Goal: Task Accomplishment & Management: Manage account settings

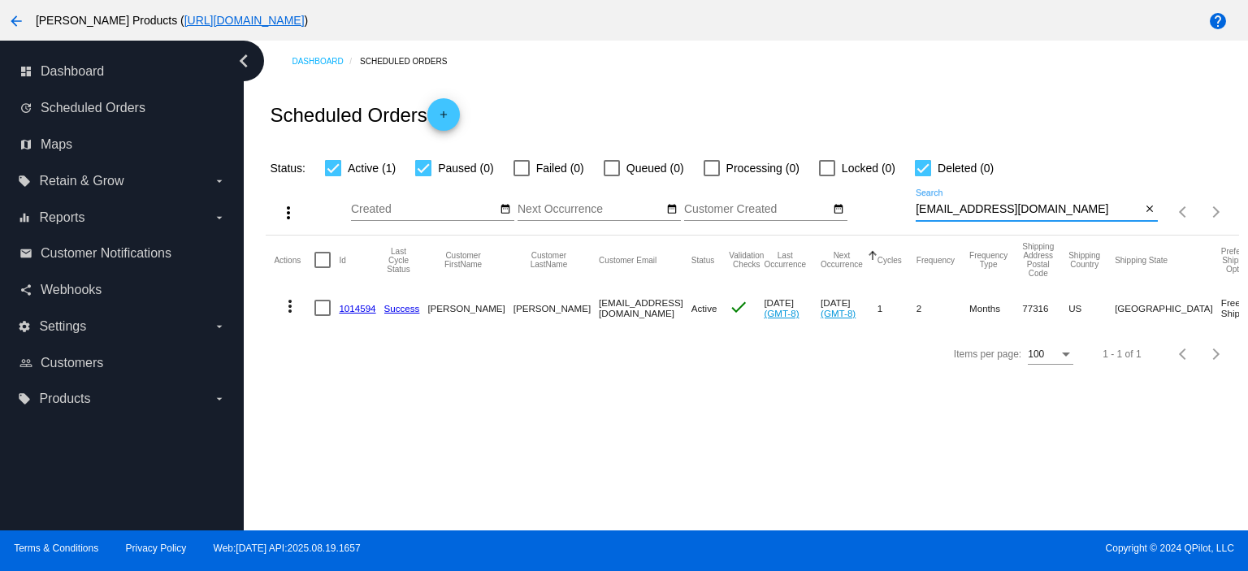
drag, startPoint x: 1044, startPoint y: 211, endPoint x: 887, endPoint y: 210, distance: 156.0
click at [887, 210] on div "more_vert Aug Jan Feb Mar [DATE]" at bounding box center [752, 207] width 973 height 58
paste input "[PERSON_NAME][EMAIL_ADDRESS][PERSON_NAME][DOMAIN_NAME]"
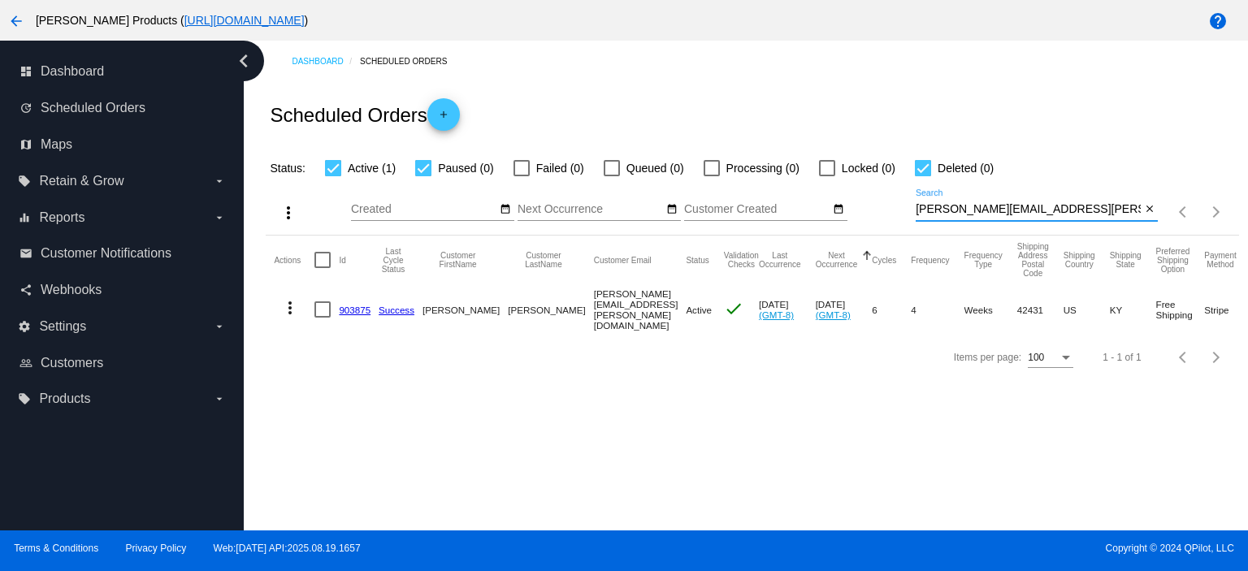
type input "[PERSON_NAME][EMAIL_ADDRESS][PERSON_NAME][DOMAIN_NAME]"
click at [363, 311] on link "903875" at bounding box center [355, 310] width 32 height 11
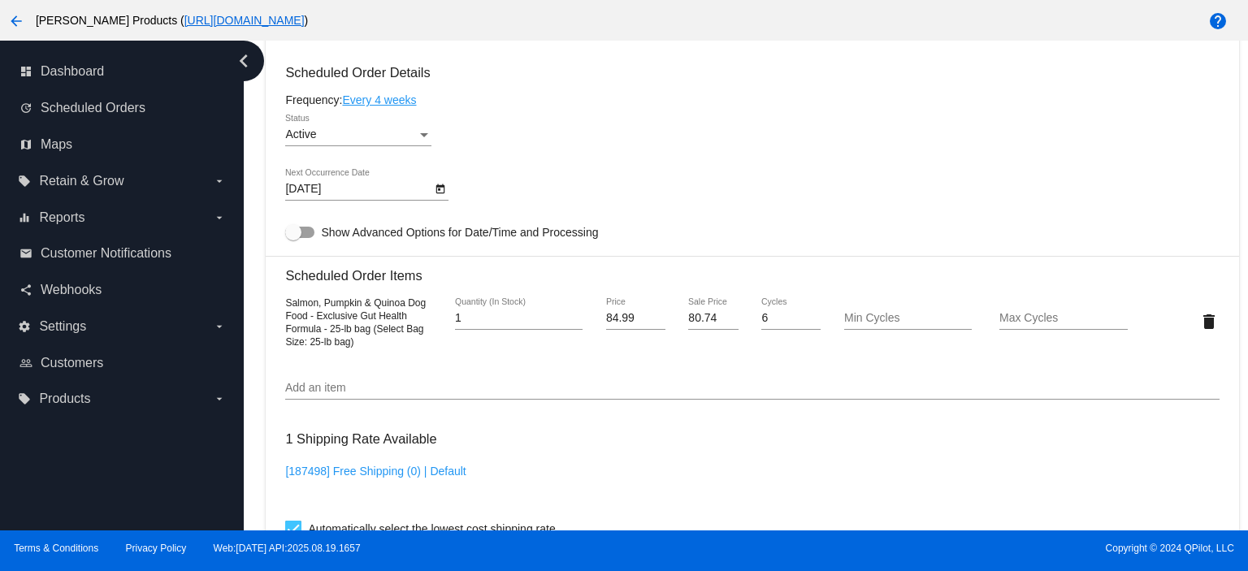
scroll to position [975, 0]
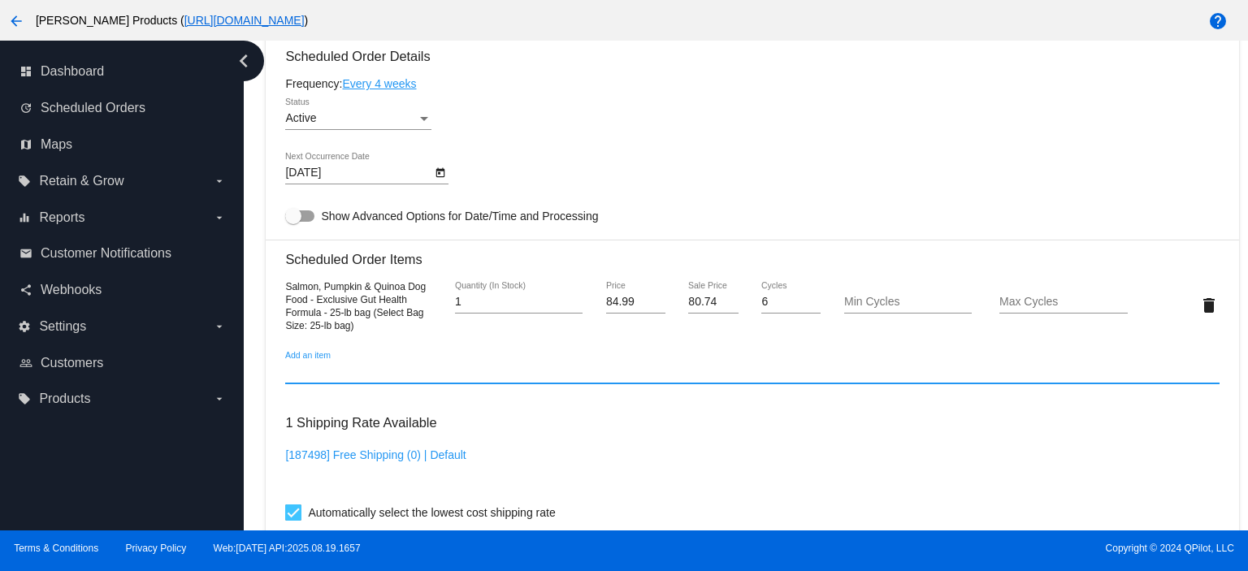
click at [352, 374] on input "Add an item" at bounding box center [752, 372] width 934 height 13
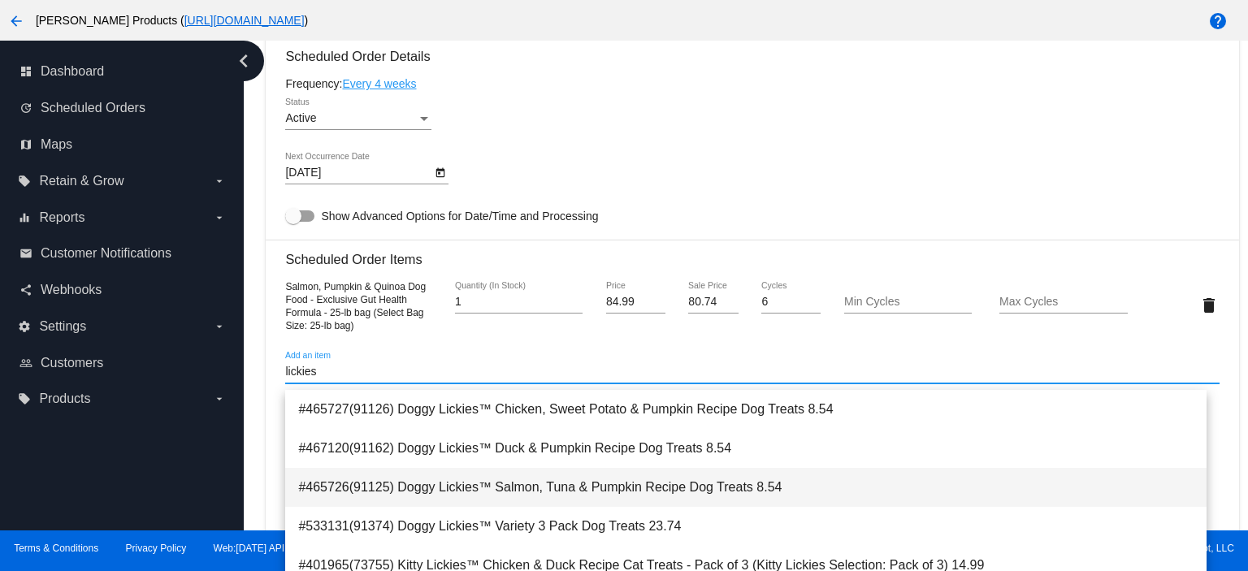
type input "lickies"
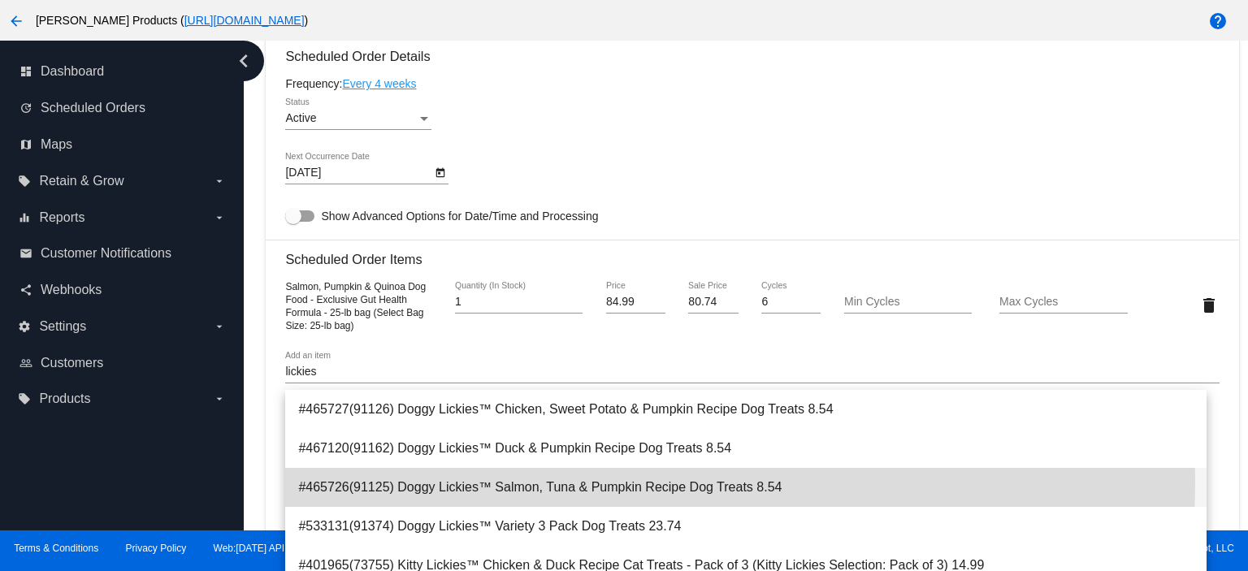
click at [545, 481] on span "#465726(91125) Doggy Lickies™ Salmon, Tuna & Pumpkin Recipe Dog Treats 8.54" at bounding box center [746, 487] width 896 height 39
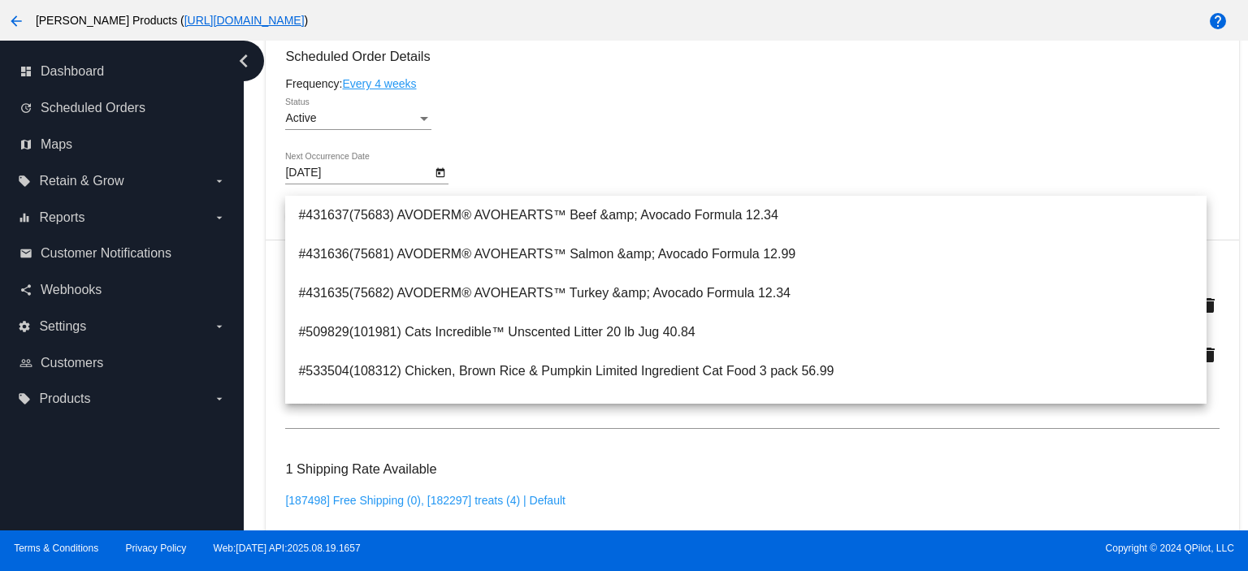
click at [560, 143] on div "Active Status" at bounding box center [752, 121] width 934 height 46
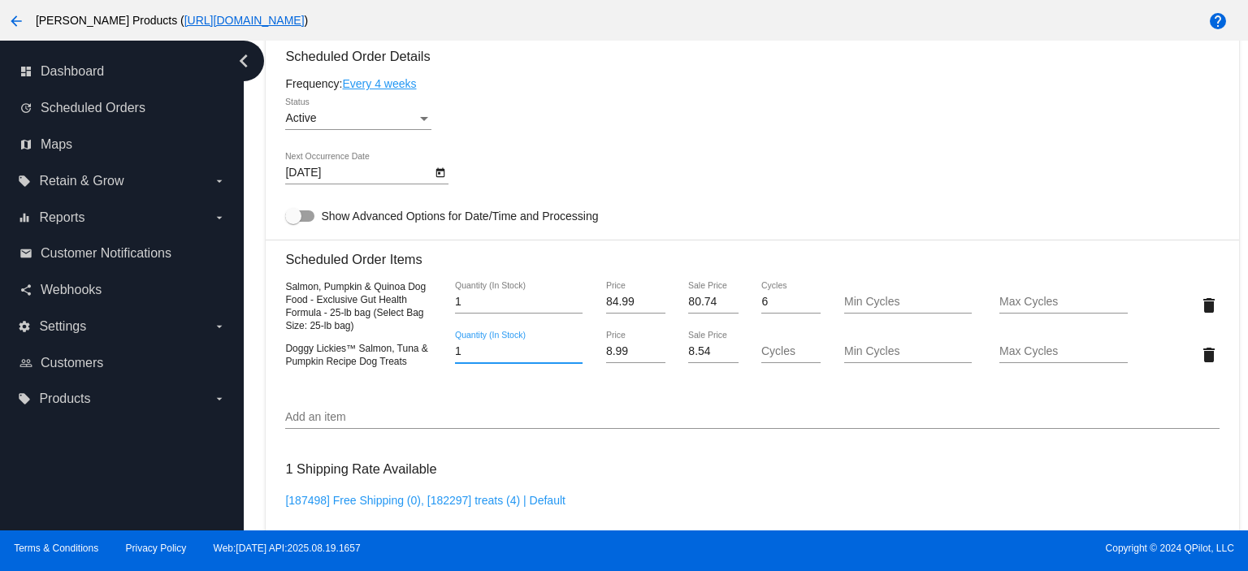
drag, startPoint x: 475, startPoint y: 362, endPoint x: 445, endPoint y: 361, distance: 30.1
click at [445, 361] on div "1 Quantity (In Stock)" at bounding box center [519, 355] width 156 height 46
type input "4"
click at [1200, 363] on mat-icon "delete" at bounding box center [1210, 355] width 20 height 20
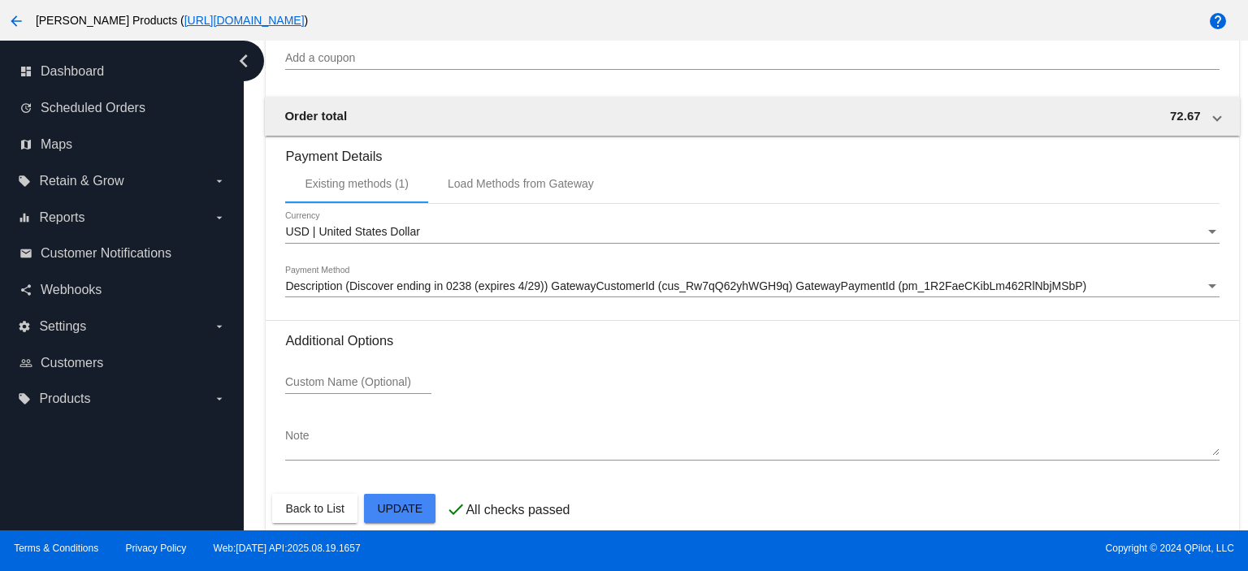
scroll to position [1624, 0]
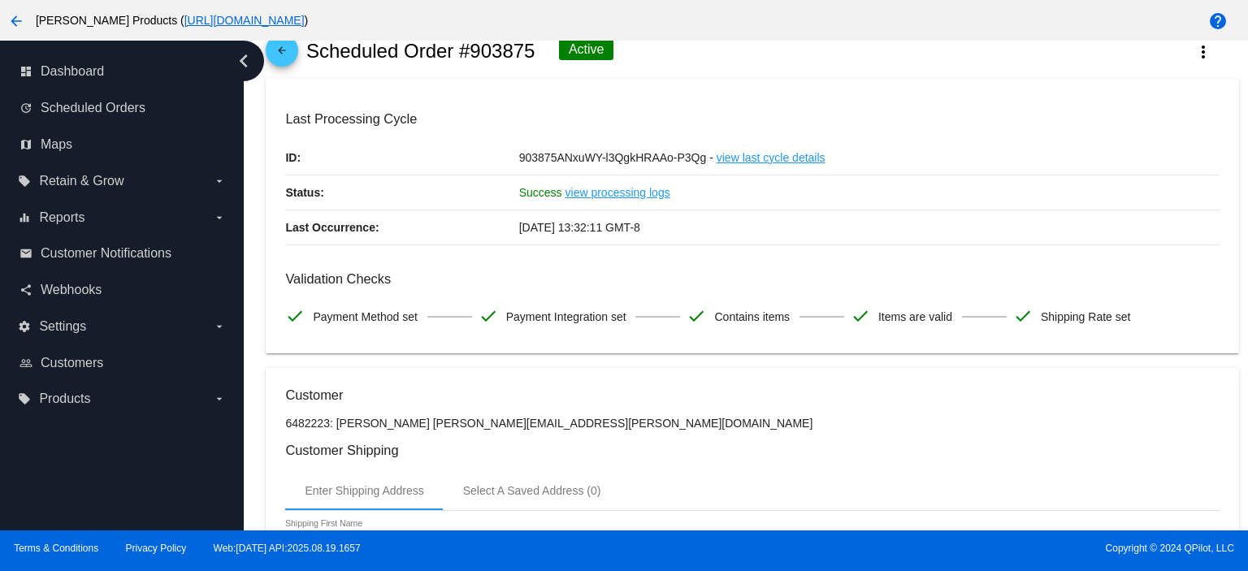
scroll to position [0, 0]
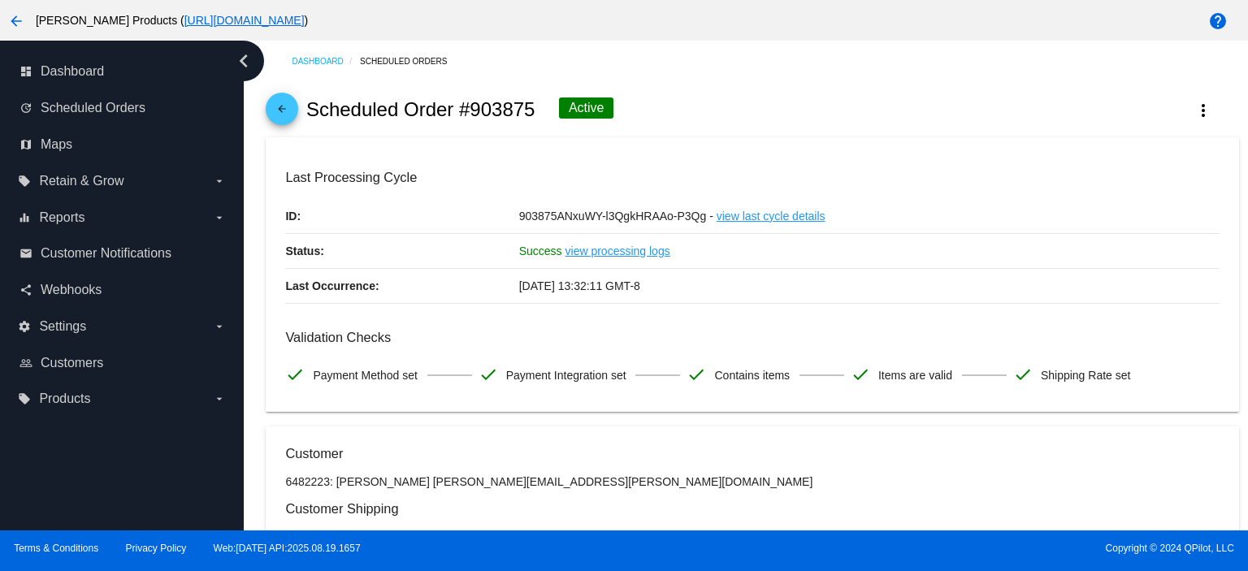
click at [277, 103] on mat-icon "arrow_back" at bounding box center [282, 113] width 20 height 20
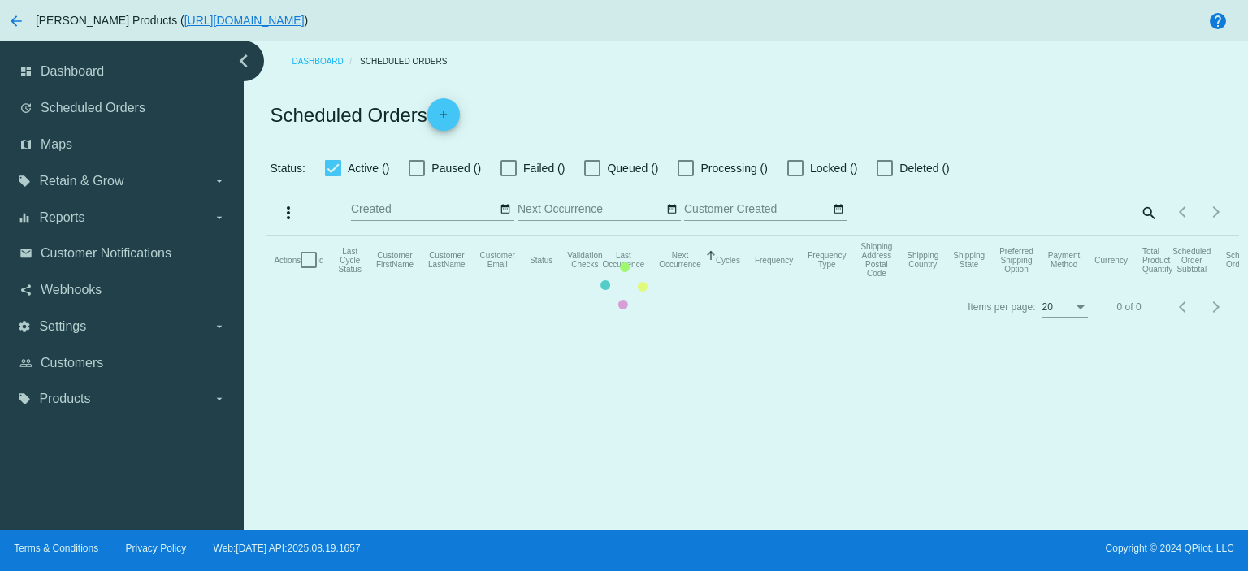
checkbox input "true"
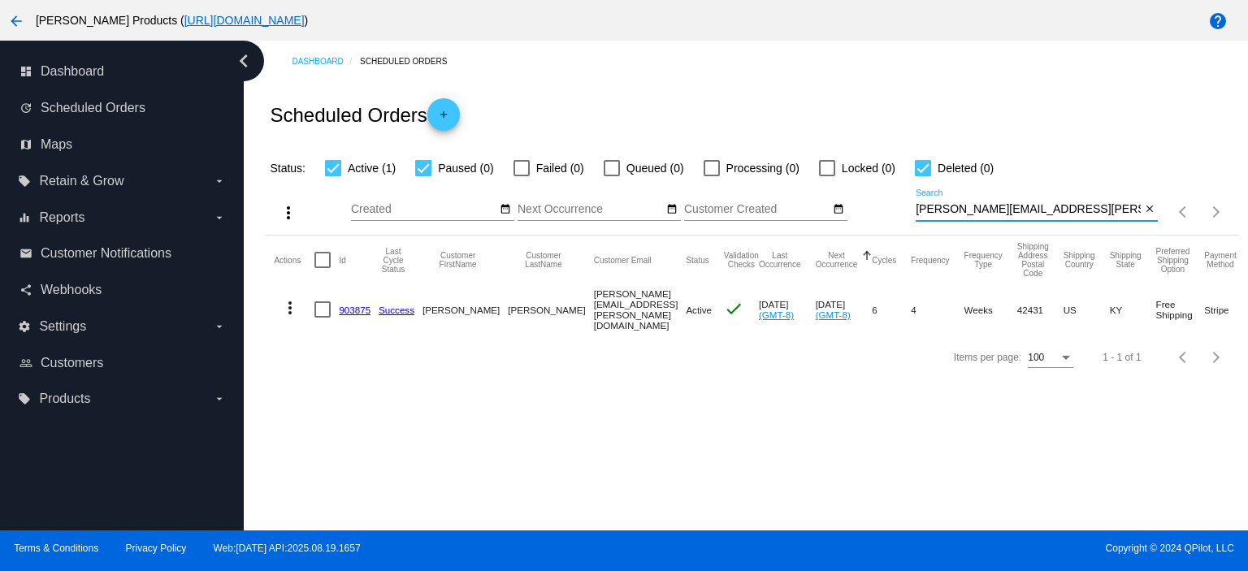
drag, startPoint x: 1069, startPoint y: 206, endPoint x: 900, endPoint y: 207, distance: 168.2
click at [887, 207] on div "more_vert Aug Jan Feb Mar [DATE]" at bounding box center [752, 207] width 973 height 58
paste input "[EMAIL_ADDRESS][DOMAIN_NAME]"
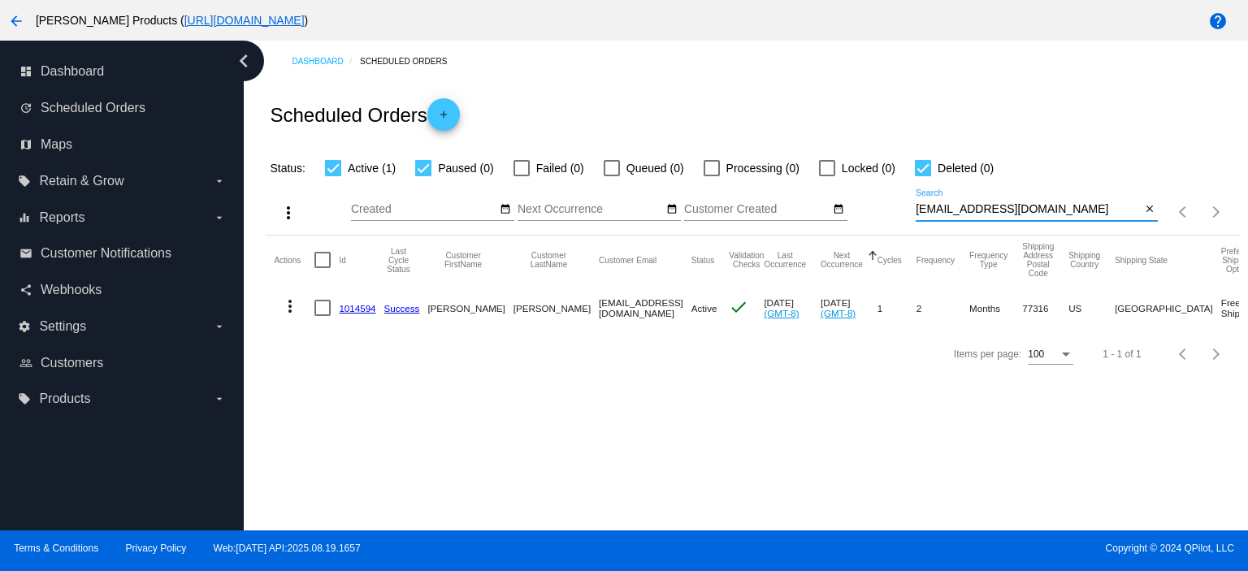
type input "[EMAIL_ADDRESS][DOMAIN_NAME]"
click at [445, 111] on mat-icon "add" at bounding box center [444, 119] width 20 height 20
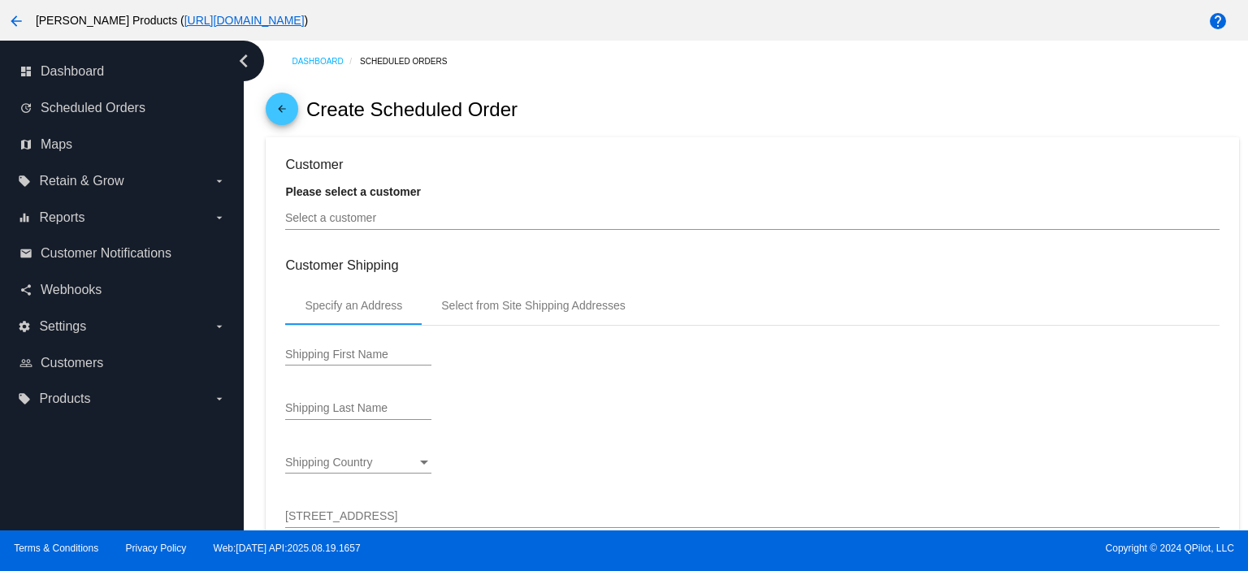
type input "[DATE]"
click at [351, 221] on input "Select a customer" at bounding box center [752, 218] width 934 height 13
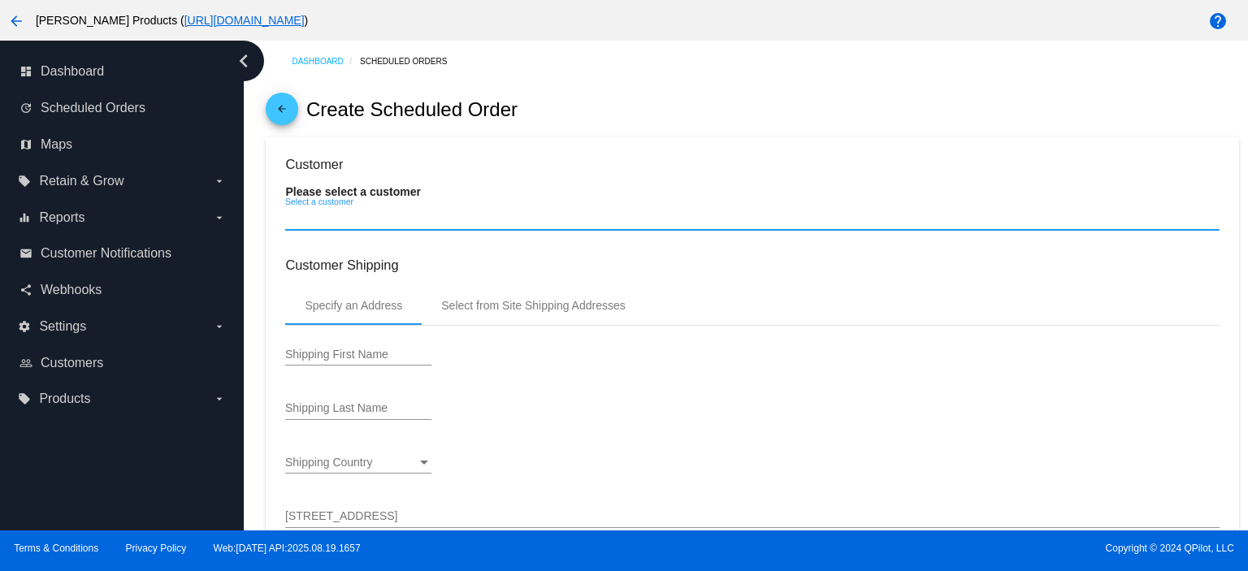
paste input "[EMAIL_ADDRESS][DOMAIN_NAME]"
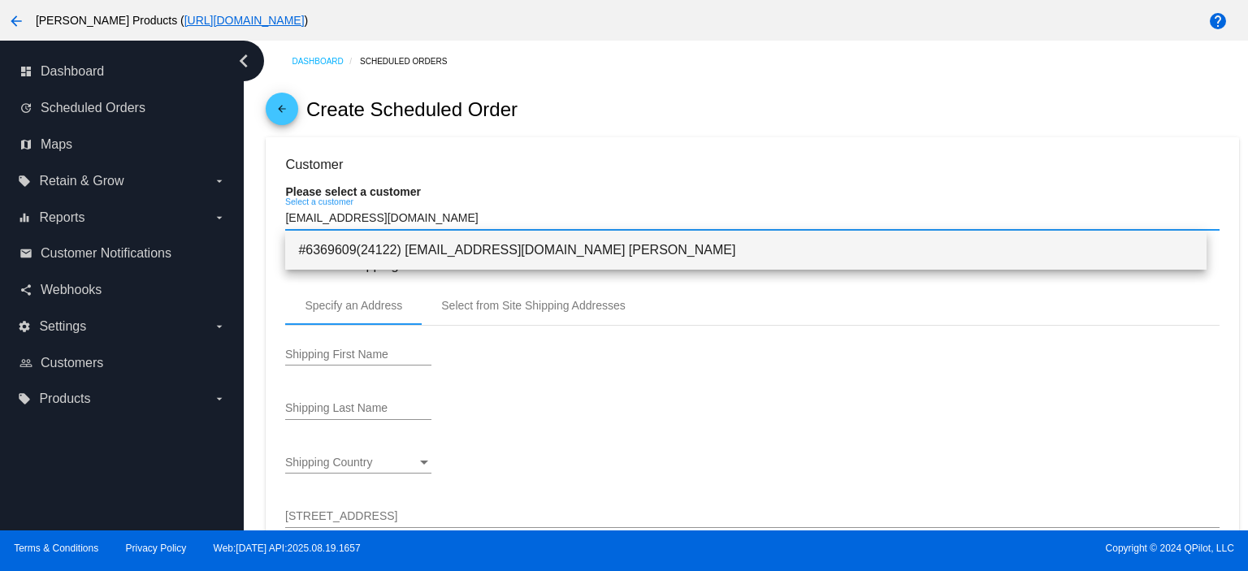
type input "[EMAIL_ADDRESS][DOMAIN_NAME]"
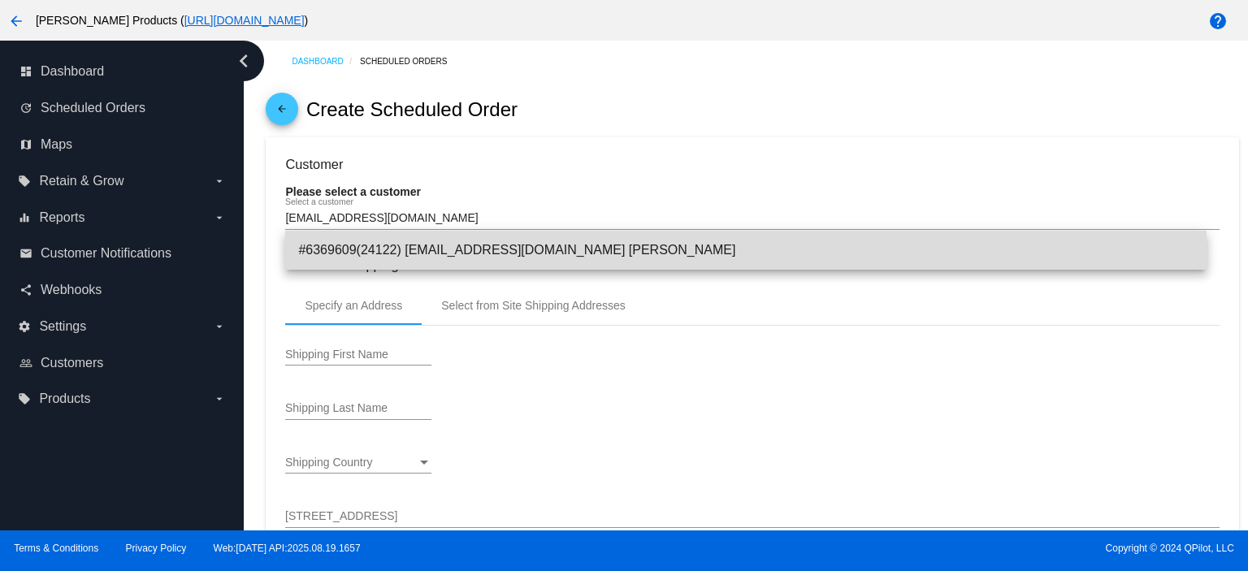
click at [453, 243] on span "#6369609(24122) [EMAIL_ADDRESS][DOMAIN_NAME] [PERSON_NAME]" at bounding box center [746, 250] width 896 height 39
type input "[PERSON_NAME]"
type input "[STREET_ADDRESS]"
type input "[PERSON_NAME]"
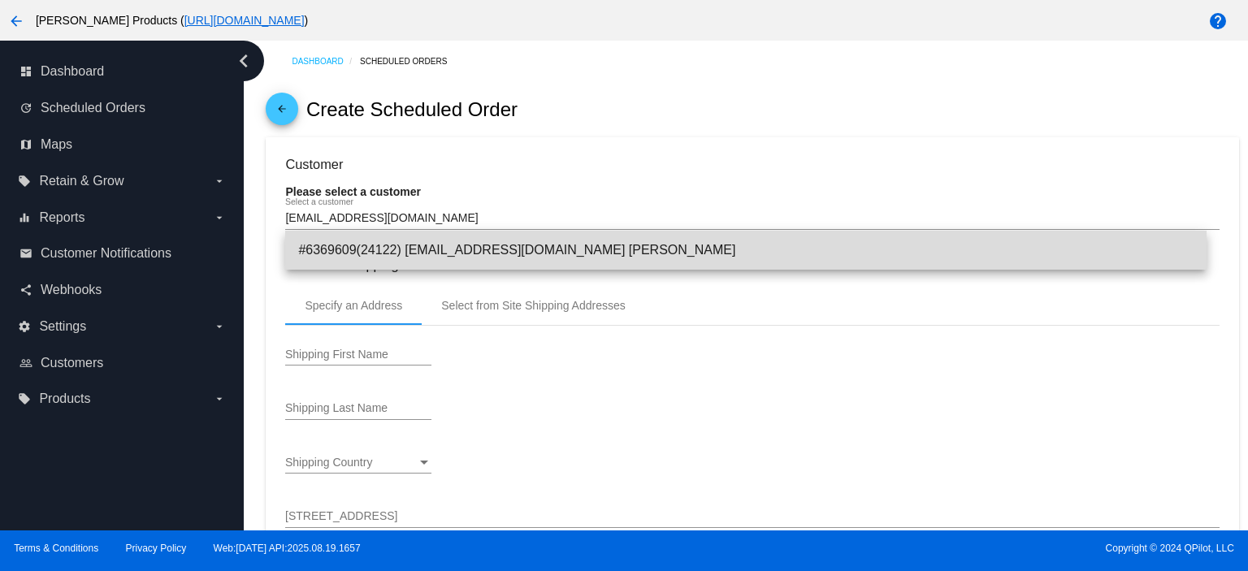
type input "77316"
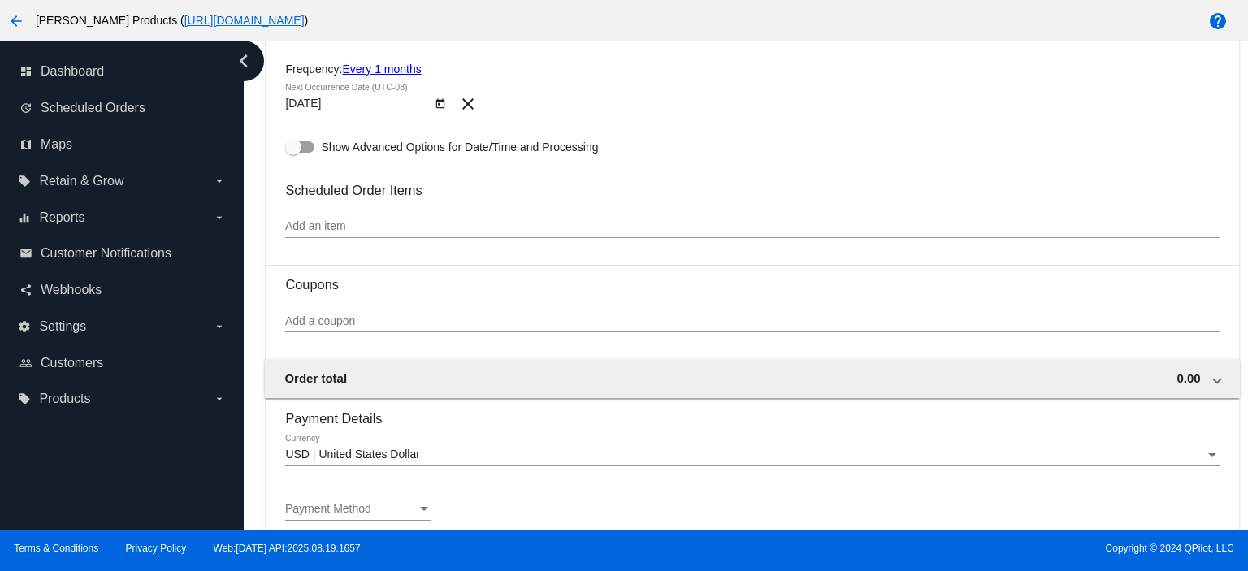
scroll to position [866, 0]
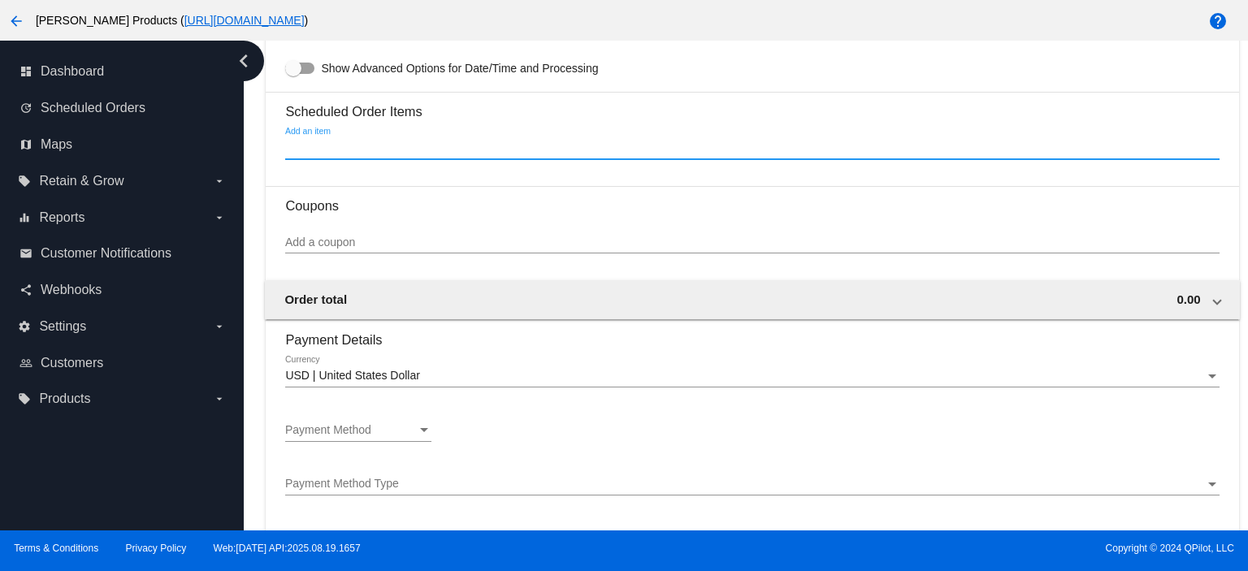
click at [306, 147] on input "Add an item" at bounding box center [752, 147] width 934 height 13
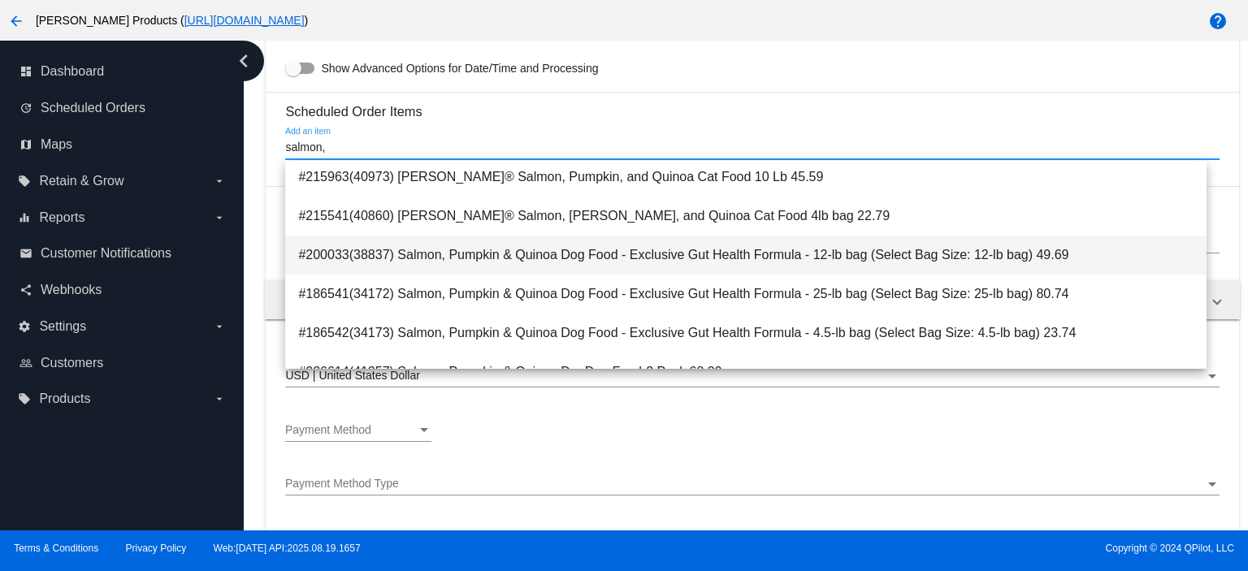
scroll to position [108, 0]
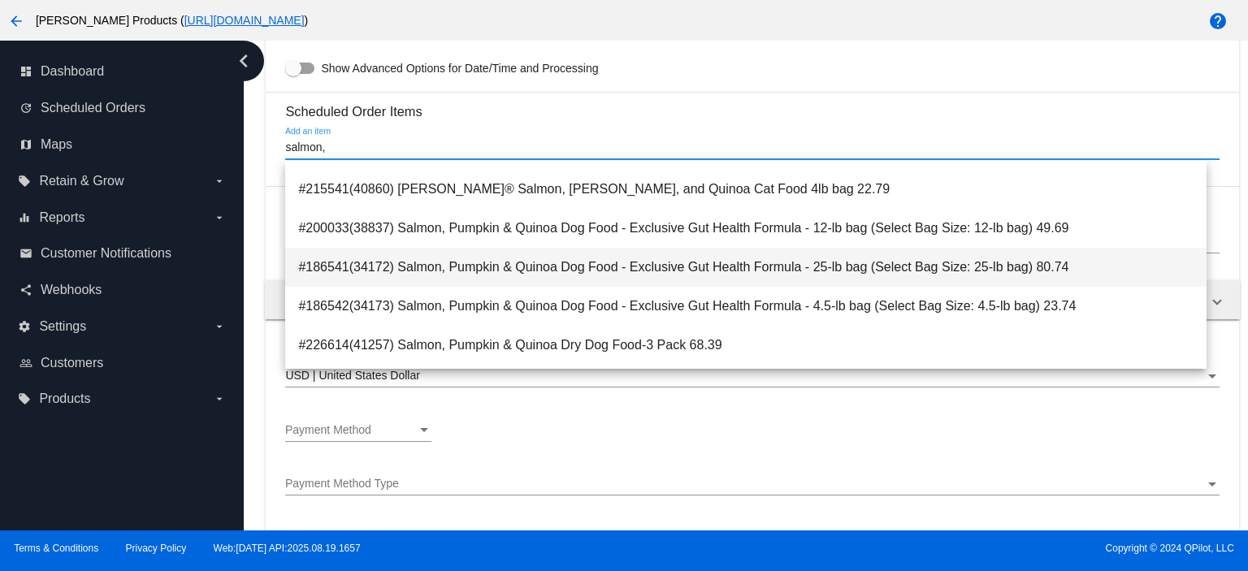
type input "salmon,"
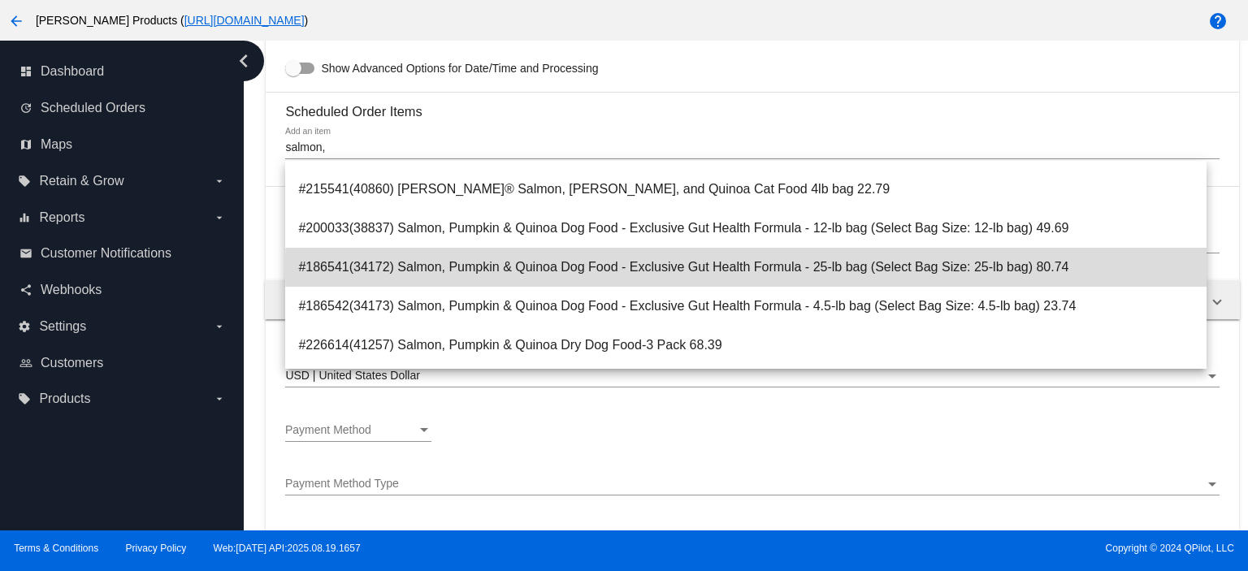
click at [841, 266] on span "#186541(34172) Salmon, Pumpkin & Quinoa Dog Food - Exclusive Gut Health Formula…" at bounding box center [746, 267] width 896 height 39
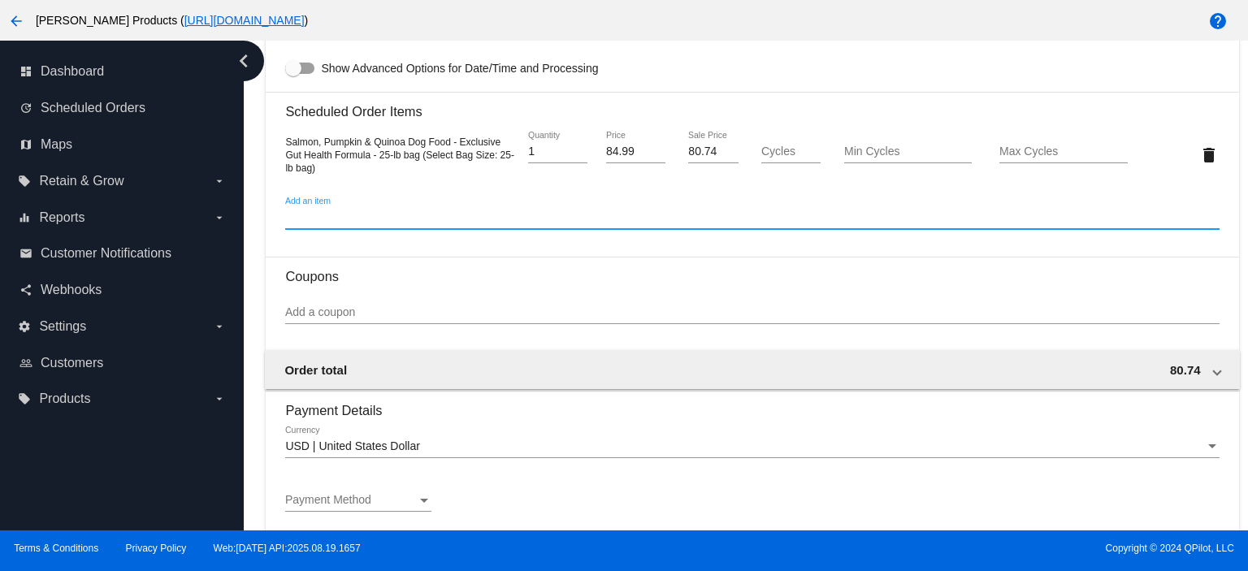
scroll to position [975, 0]
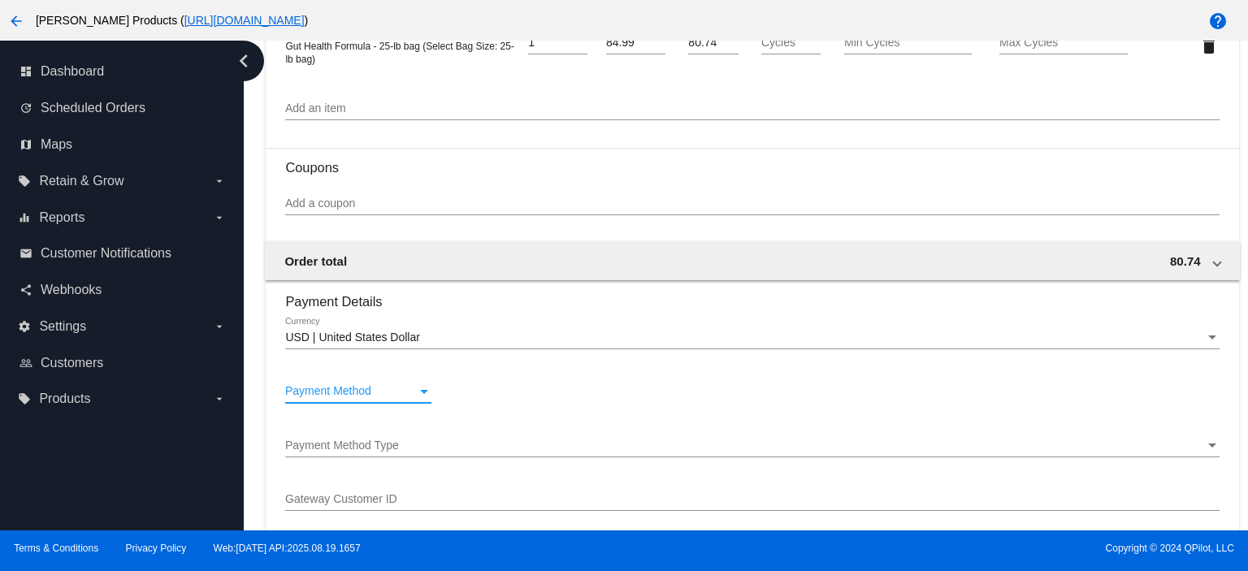
click at [364, 395] on span "Payment Method" at bounding box center [328, 390] width 86 height 13
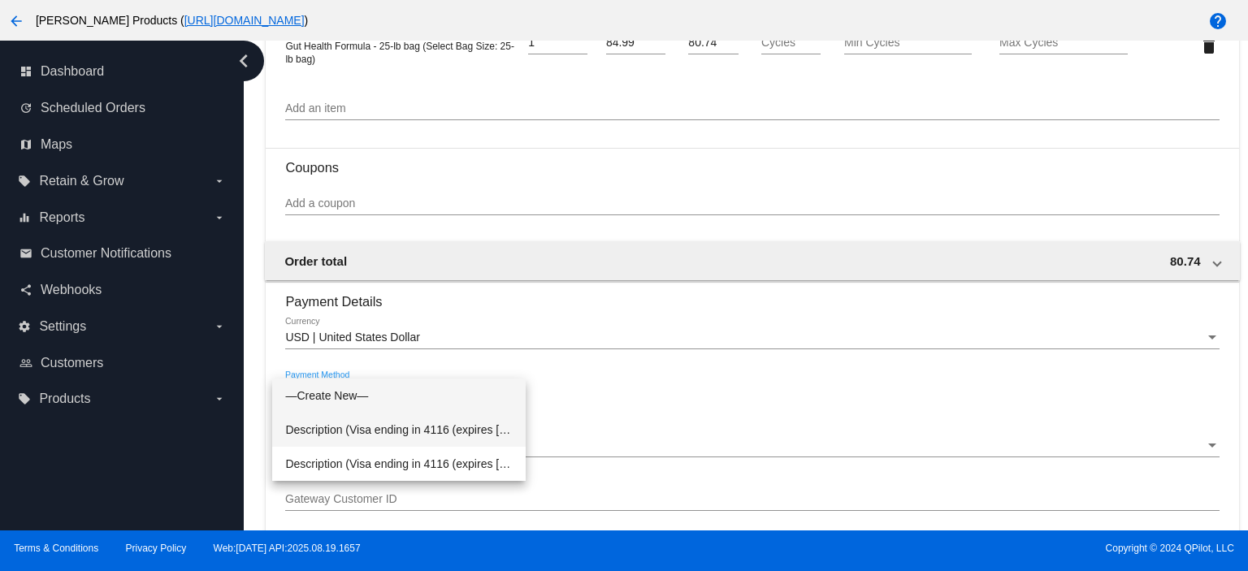
click at [390, 425] on span "Description (Visa ending in 4116 (expires [CREDIT_CARD_DATA])) GatewayCustomerI…" at bounding box center [399, 430] width 228 height 34
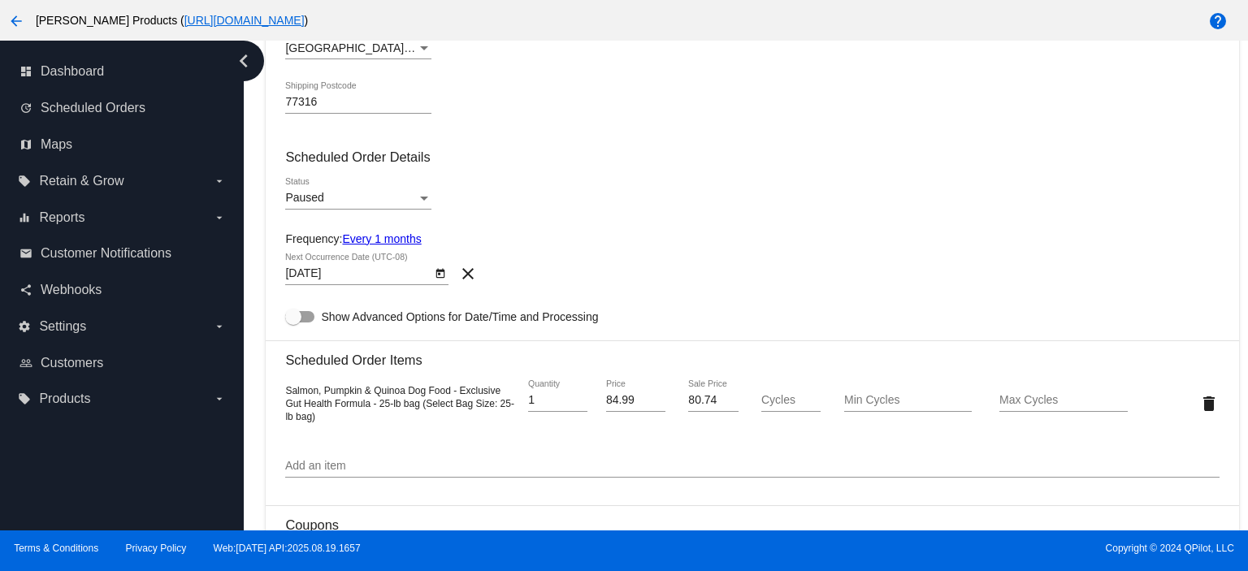
scroll to position [642, 0]
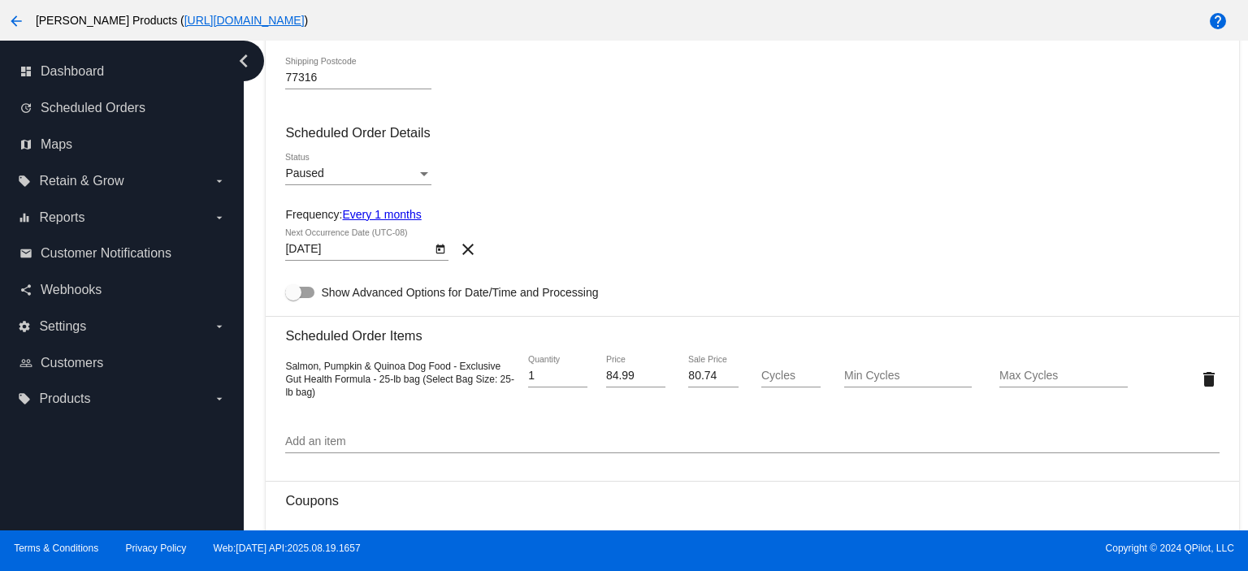
click at [364, 220] on link "Every 1 months" at bounding box center [381, 214] width 79 height 13
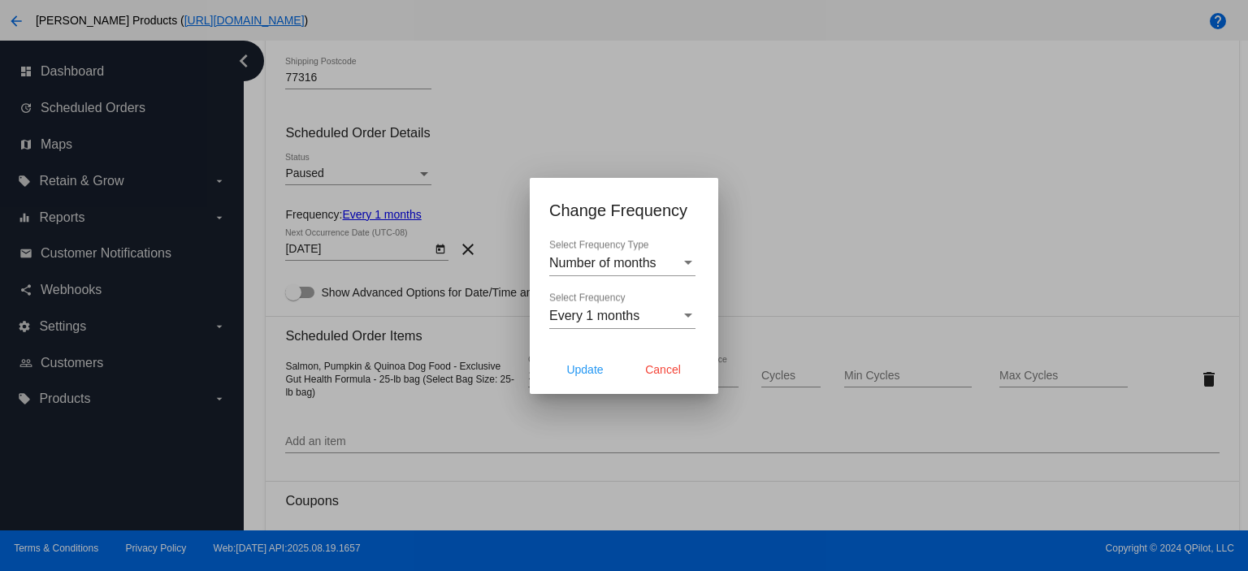
click at [615, 306] on div "Every 1 months Select Frequency" at bounding box center [622, 311] width 146 height 37
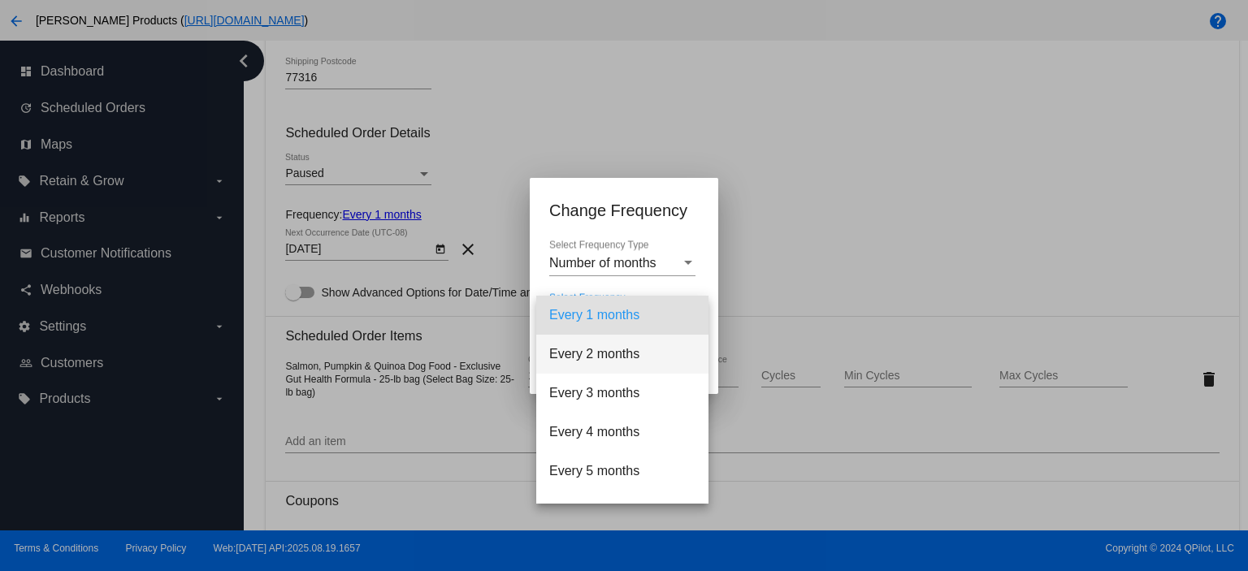
click at [613, 355] on span "Every 2 months" at bounding box center [622, 354] width 146 height 39
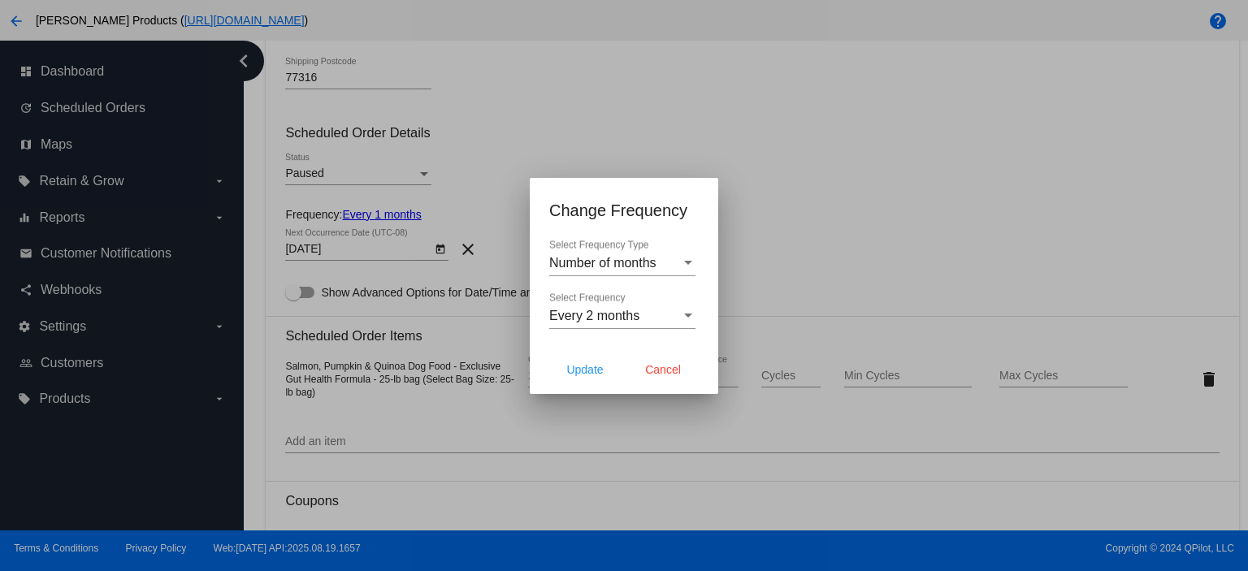
click at [346, 249] on div at bounding box center [624, 285] width 1248 height 571
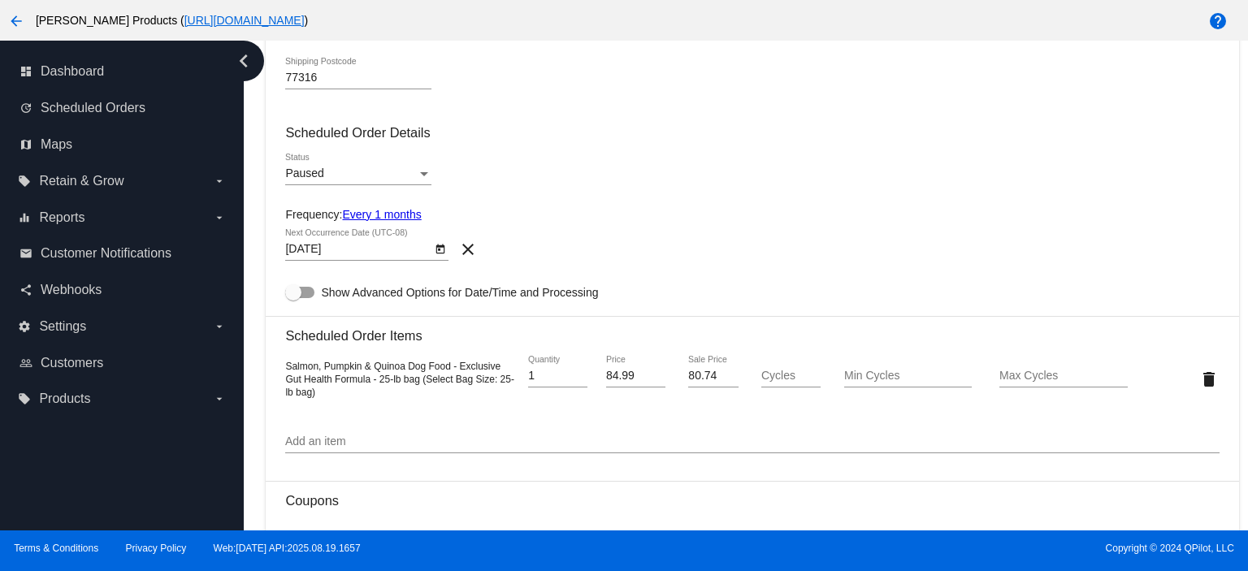
click at [384, 211] on link "Every 1 months" at bounding box center [381, 214] width 79 height 13
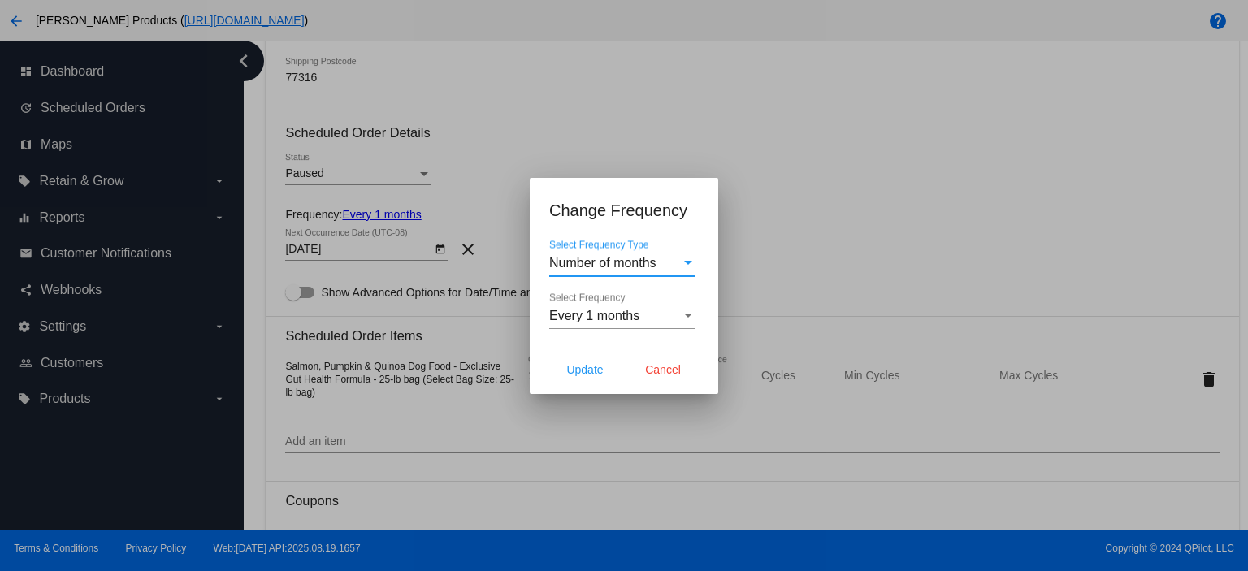
click at [597, 315] on span "Every 1 months" at bounding box center [594, 316] width 90 height 14
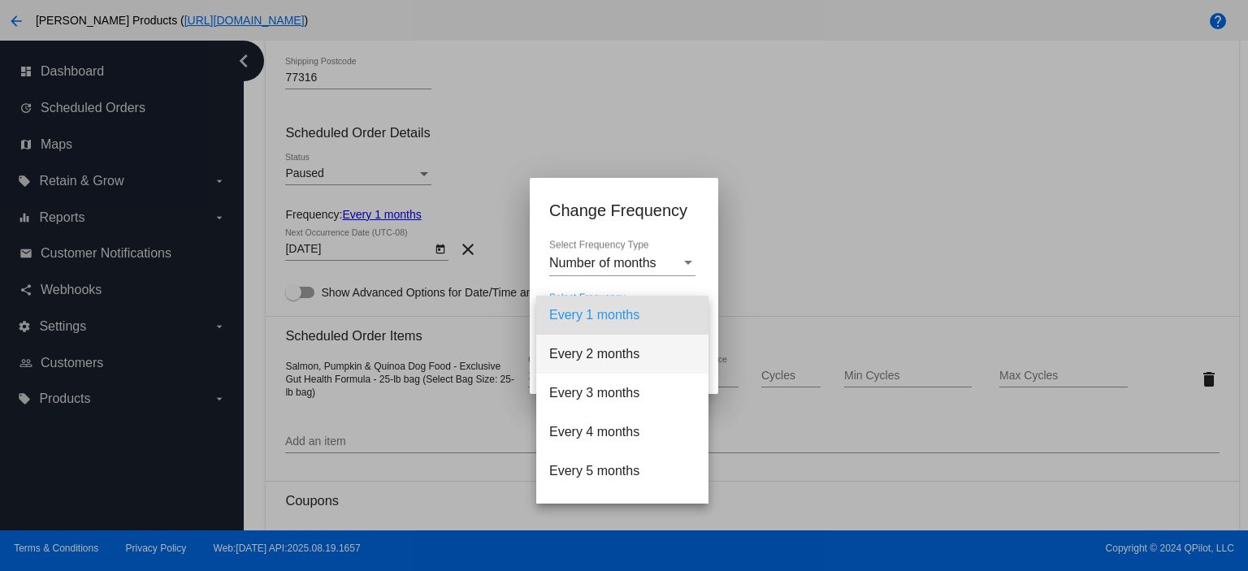
click at [597, 354] on span "Every 2 months" at bounding box center [622, 354] width 146 height 39
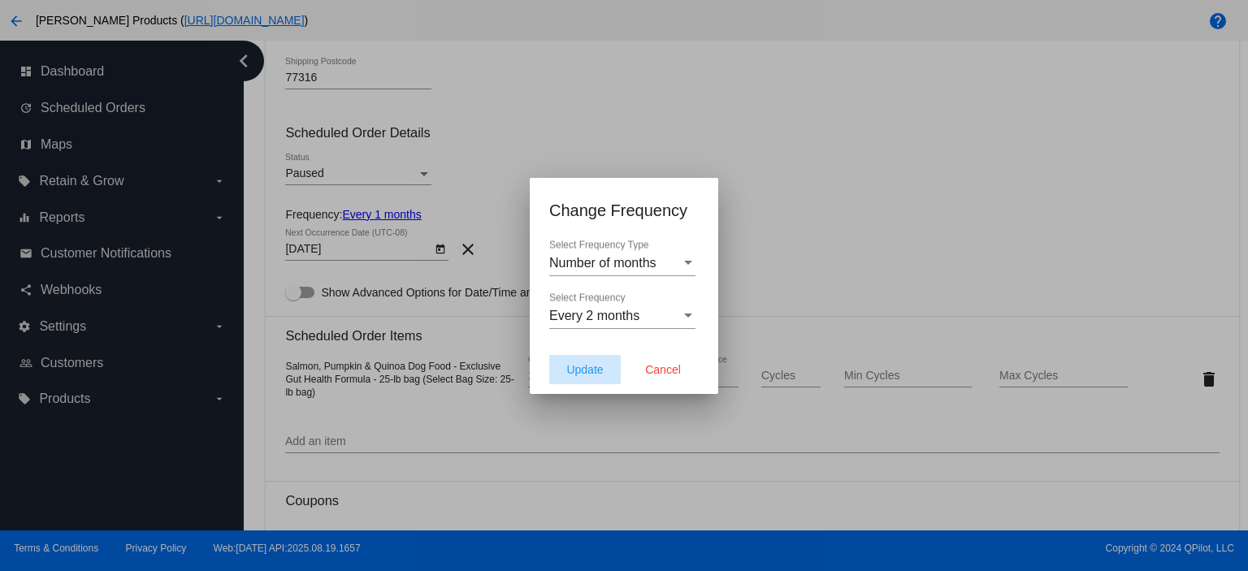
click at [579, 359] on button "Update" at bounding box center [585, 369] width 72 height 29
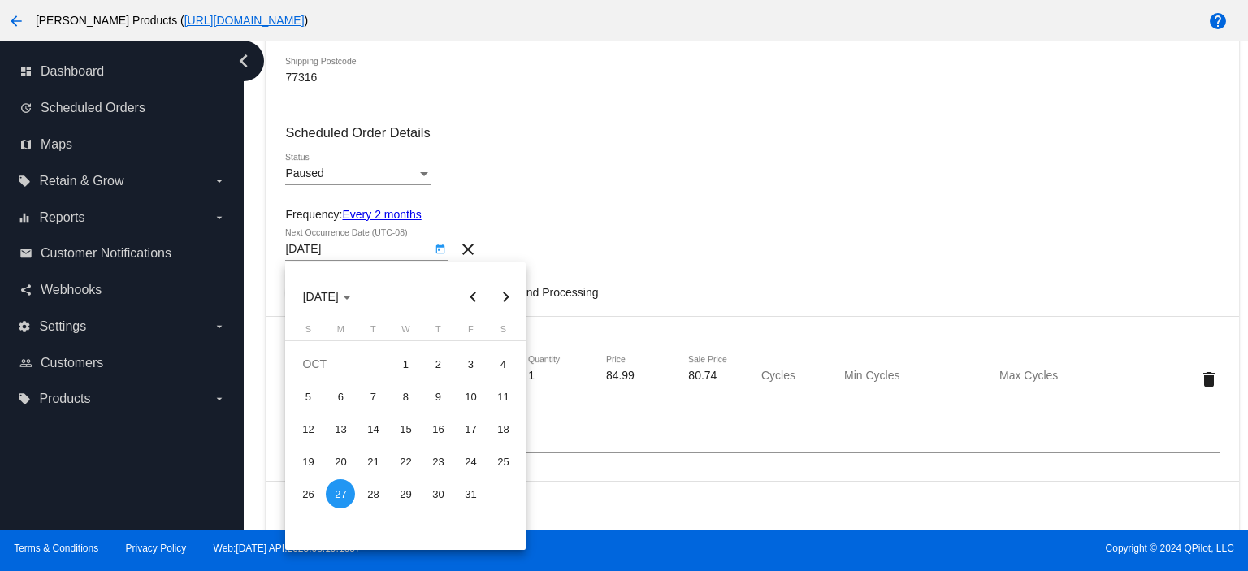
click at [338, 254] on body "arrow_back [PERSON_NAME] Products ( [URL][DOMAIN_NAME] ) help dashboard Dashboa…" at bounding box center [624, 285] width 1248 height 571
click at [467, 289] on button "Previous month" at bounding box center [473, 296] width 33 height 33
click at [497, 497] on div "27" at bounding box center [502, 493] width 29 height 29
type input "[DATE]"
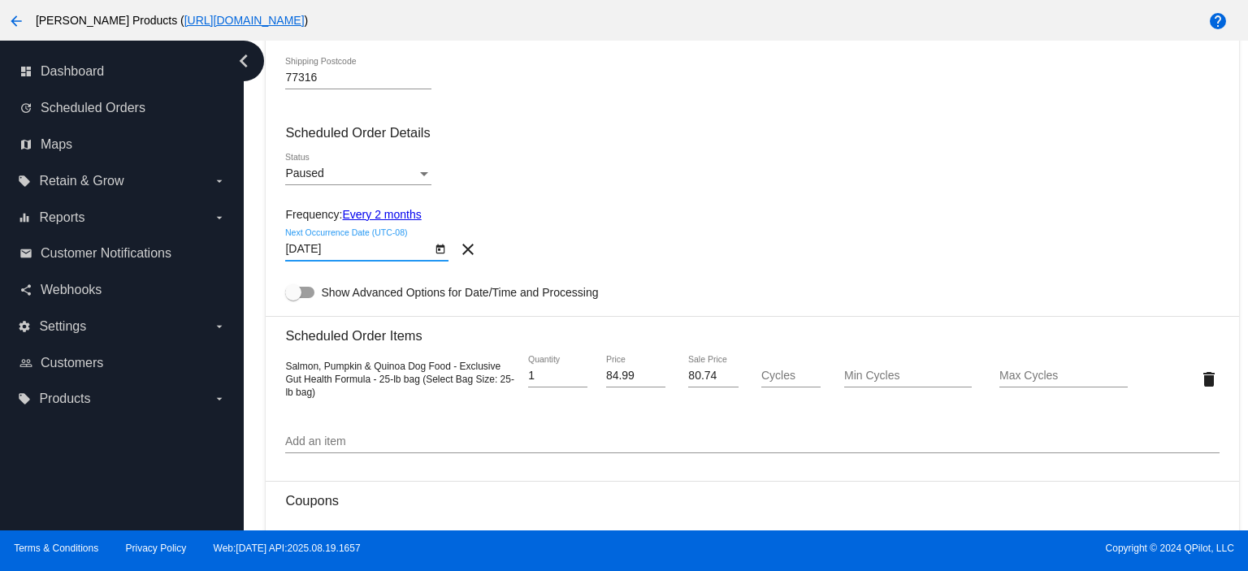
click at [361, 248] on input "[DATE]" at bounding box center [358, 249] width 146 height 13
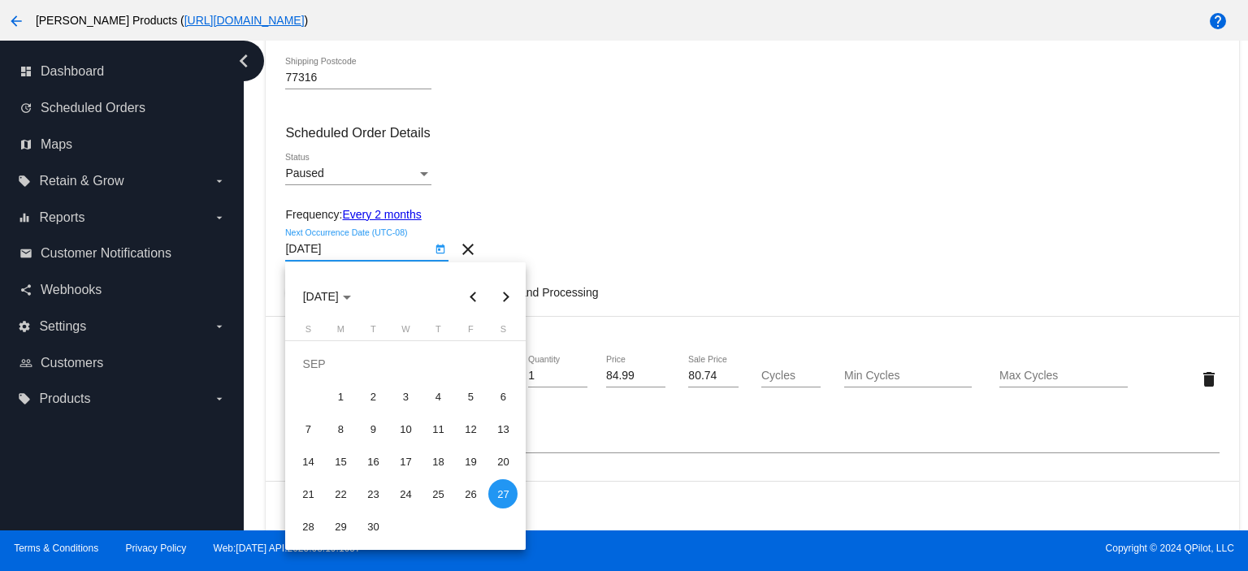
click at [358, 254] on div at bounding box center [624, 285] width 1248 height 571
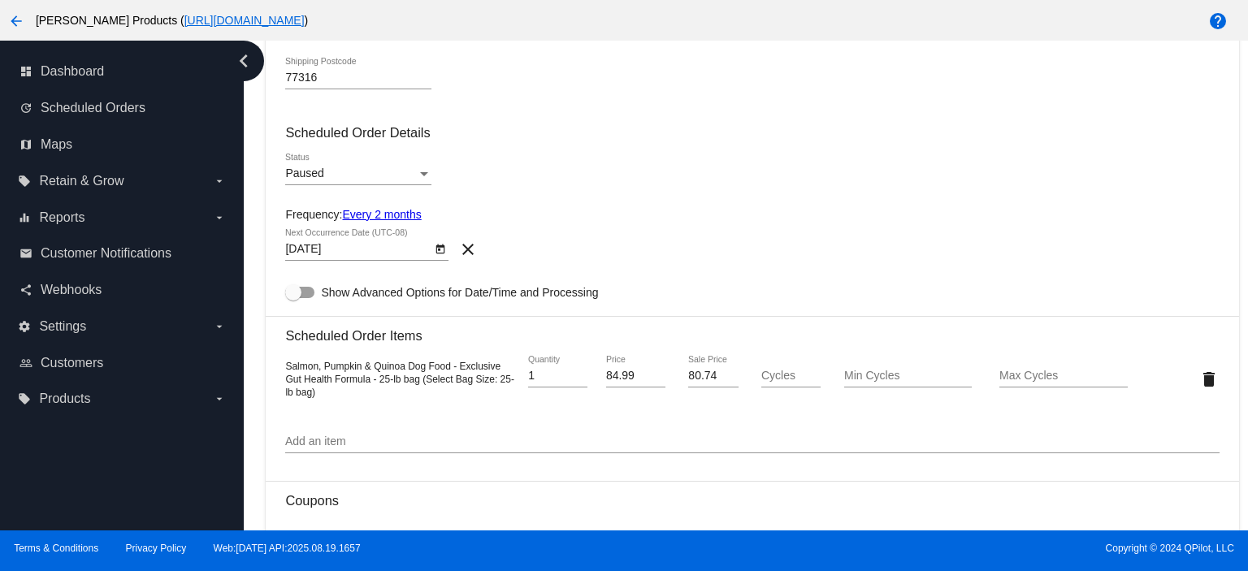
click at [409, 227] on mat-card-content "Customer 6369609(24122): [PERSON_NAME] [EMAIL_ADDRESS][DOMAIN_NAME] Select a cu…" at bounding box center [752, 210] width 934 height 1391
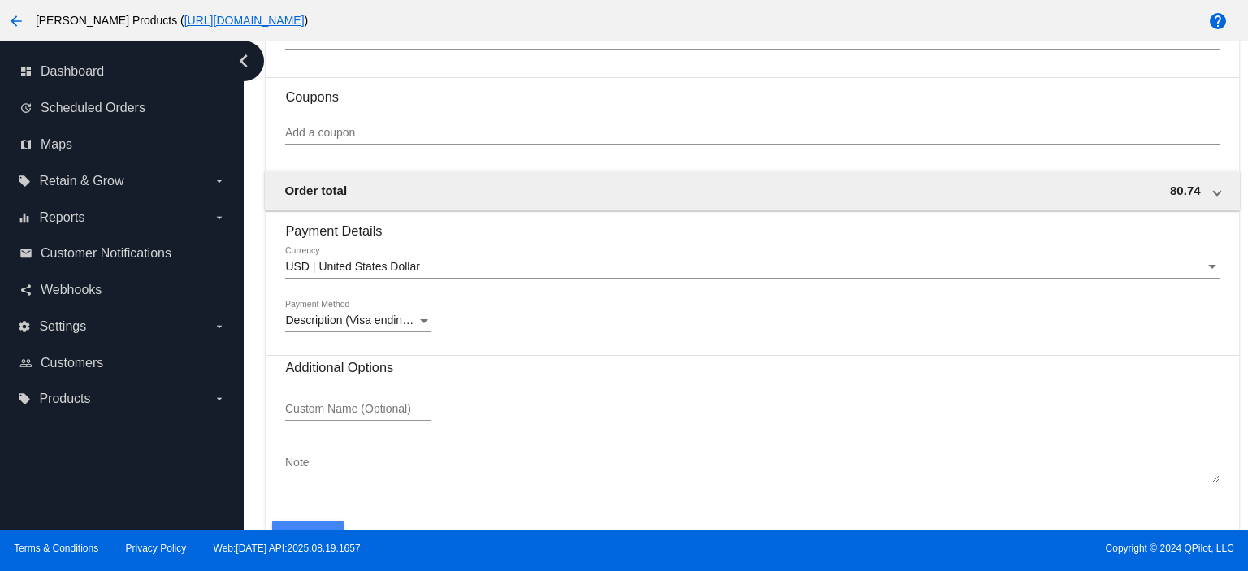
scroll to position [1076, 0]
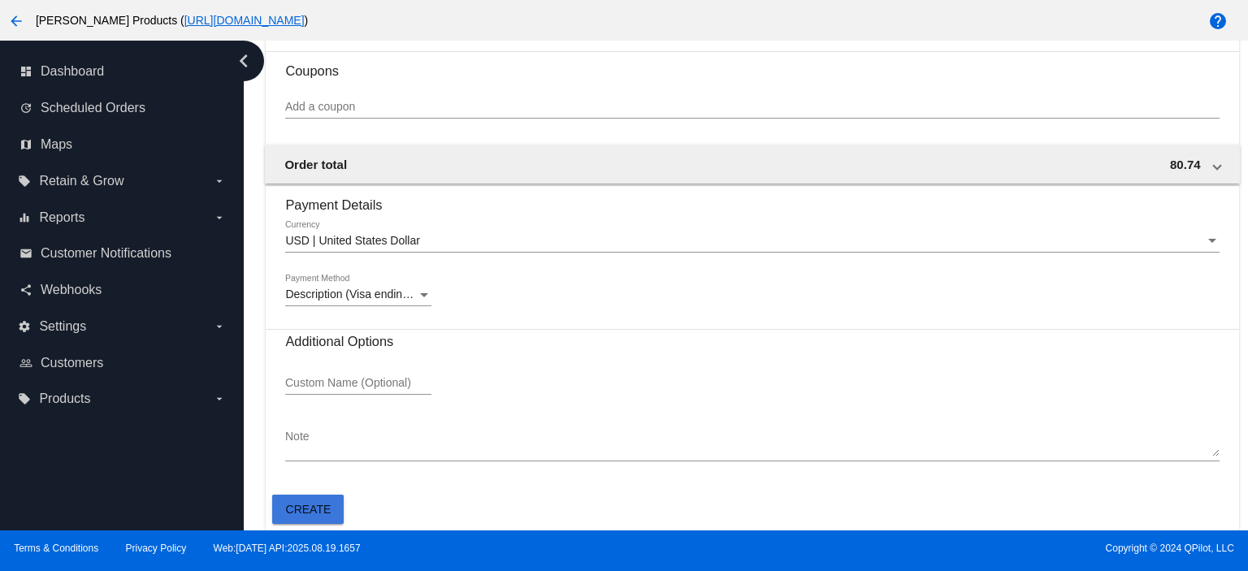
click at [297, 509] on span "Create" at bounding box center [309, 509] width 46 height 13
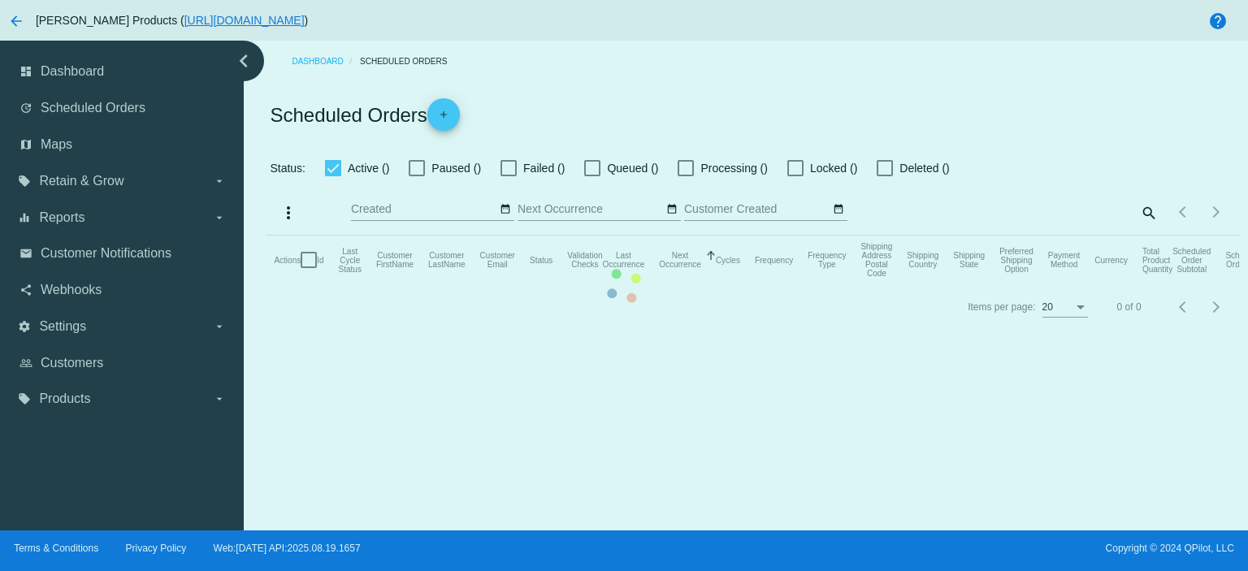
checkbox input "true"
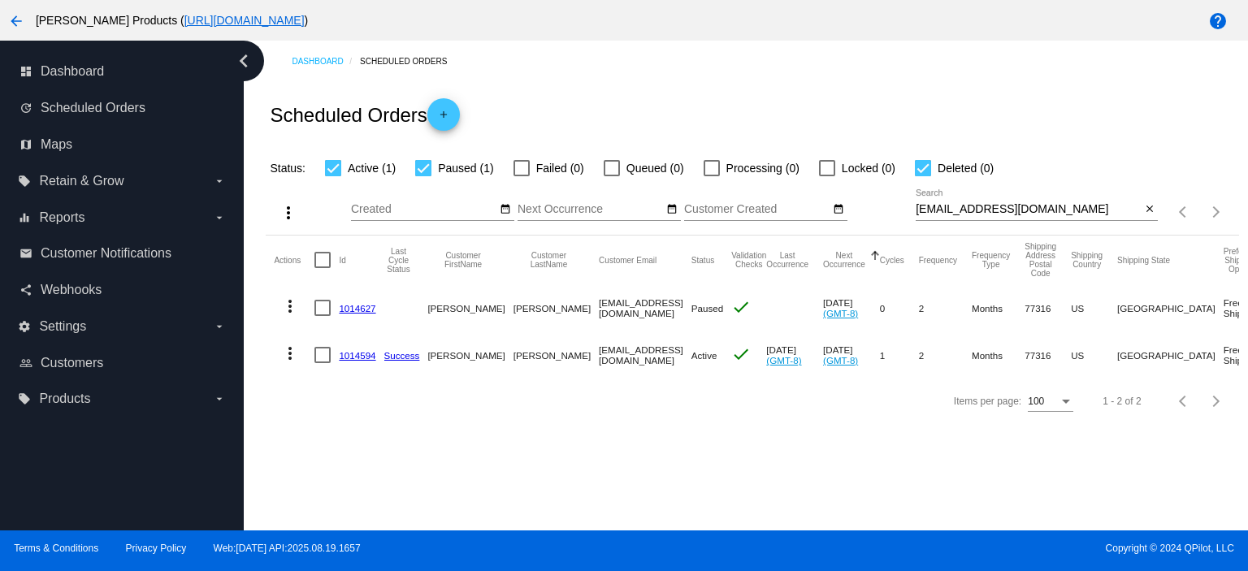
click at [354, 306] on link "1014627" at bounding box center [357, 308] width 37 height 11
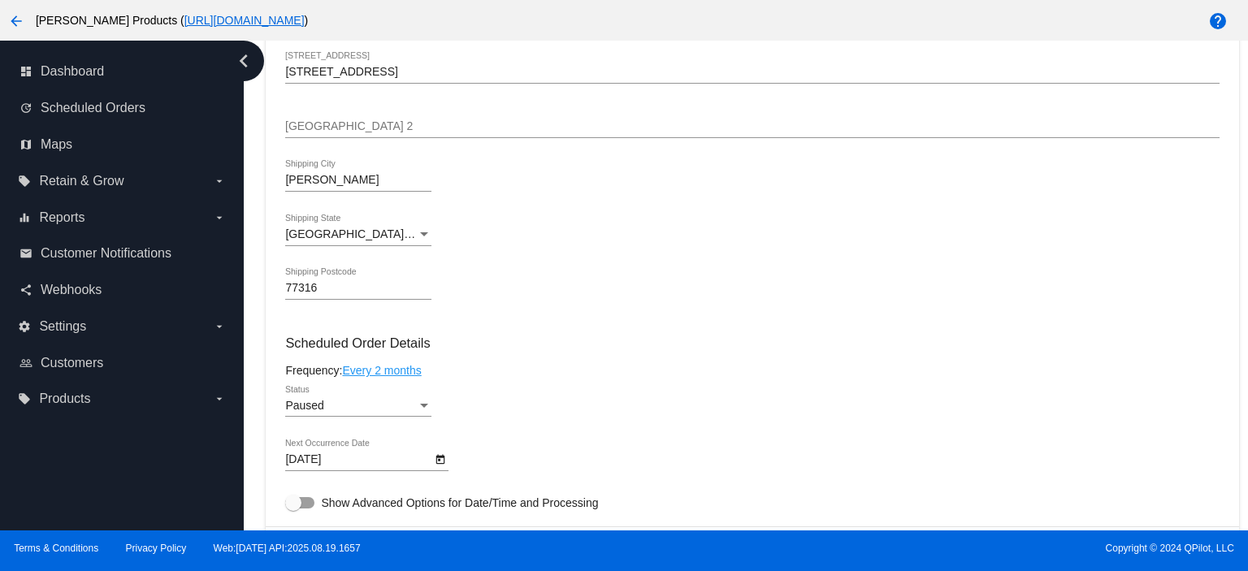
scroll to position [758, 0]
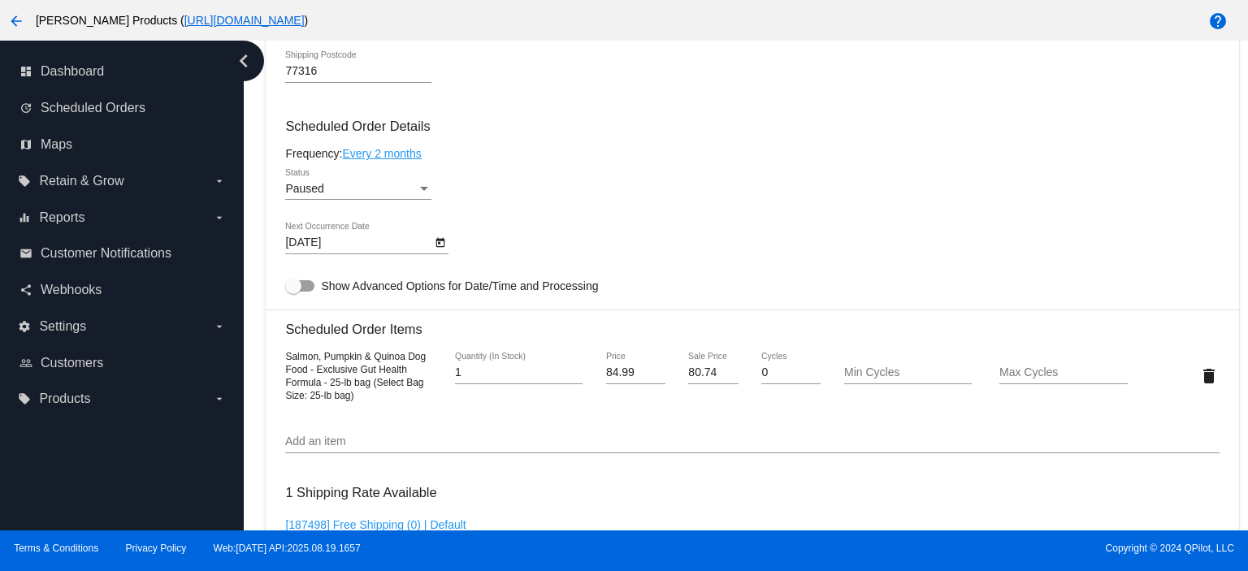
click at [334, 200] on div "Paused Status" at bounding box center [358, 184] width 146 height 32
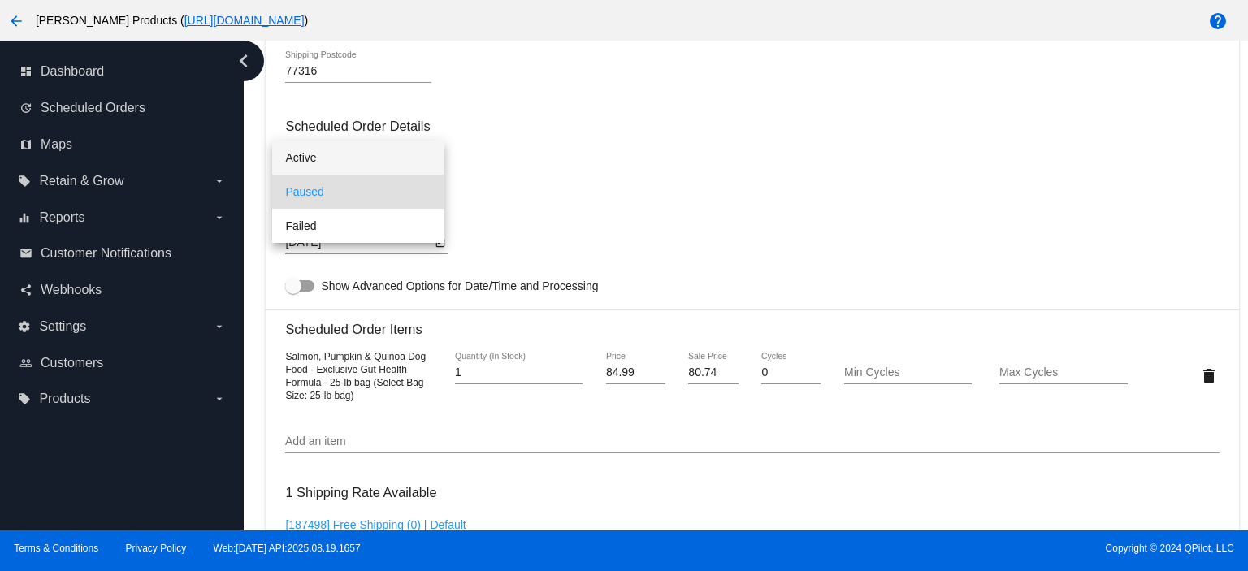
click at [322, 152] on span "Active" at bounding box center [358, 158] width 146 height 34
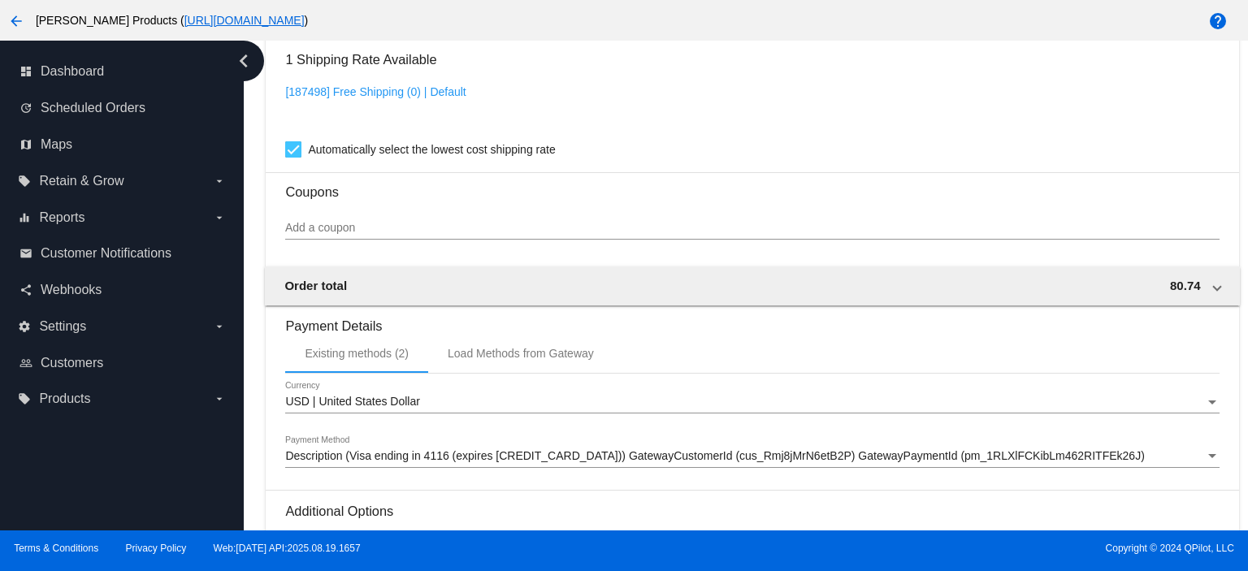
scroll to position [1388, 0]
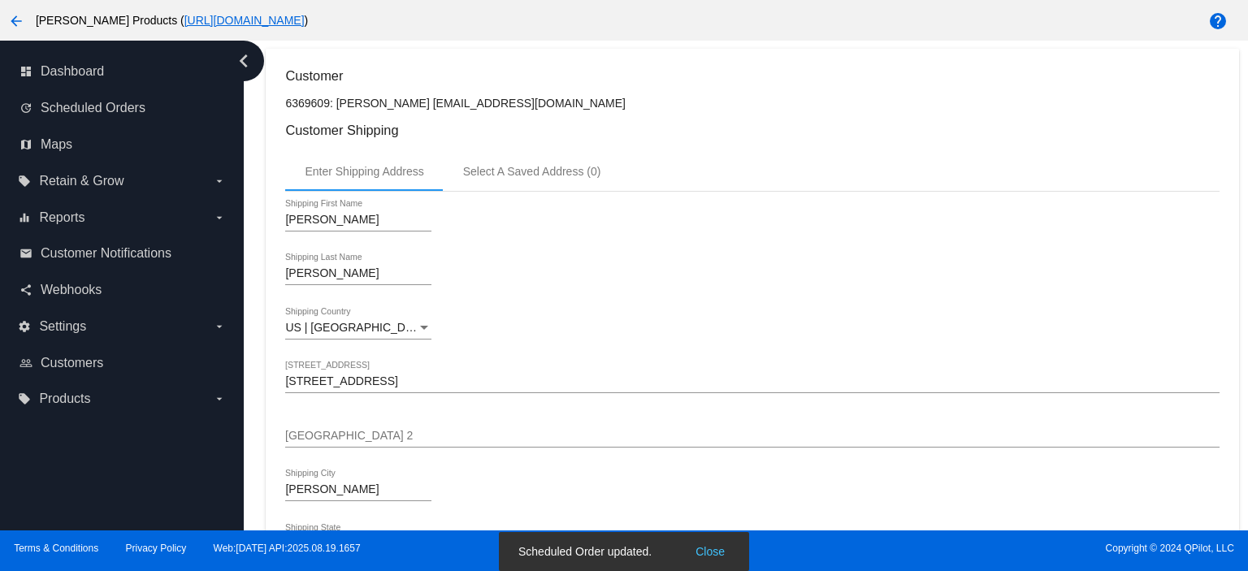
scroll to position [0, 0]
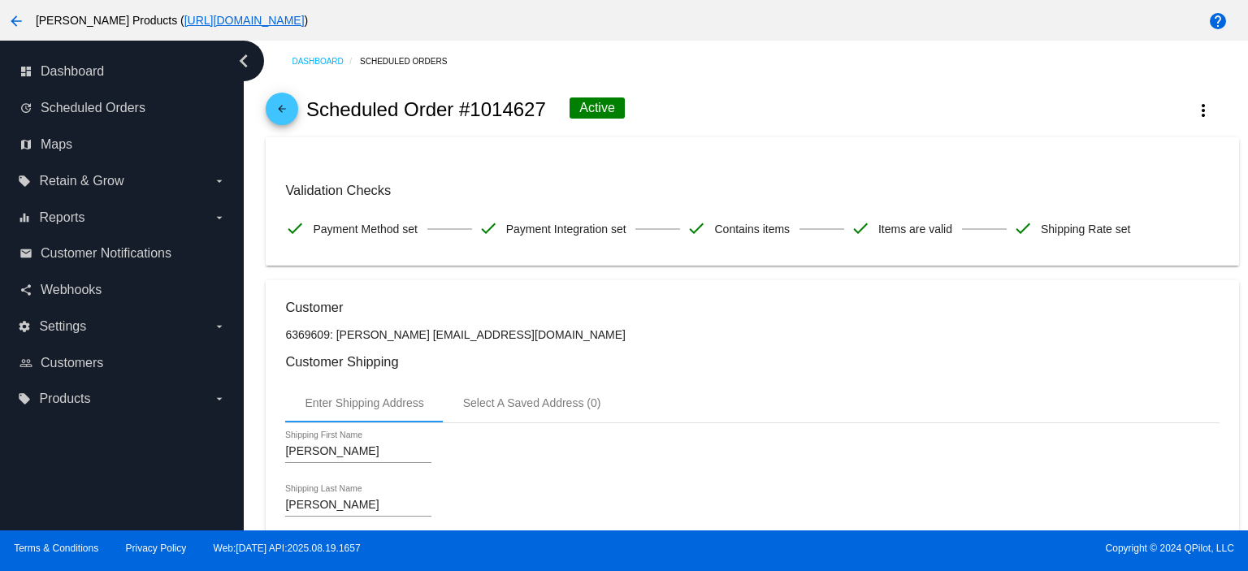
click at [269, 112] on link "arrow_back" at bounding box center [282, 109] width 33 height 33
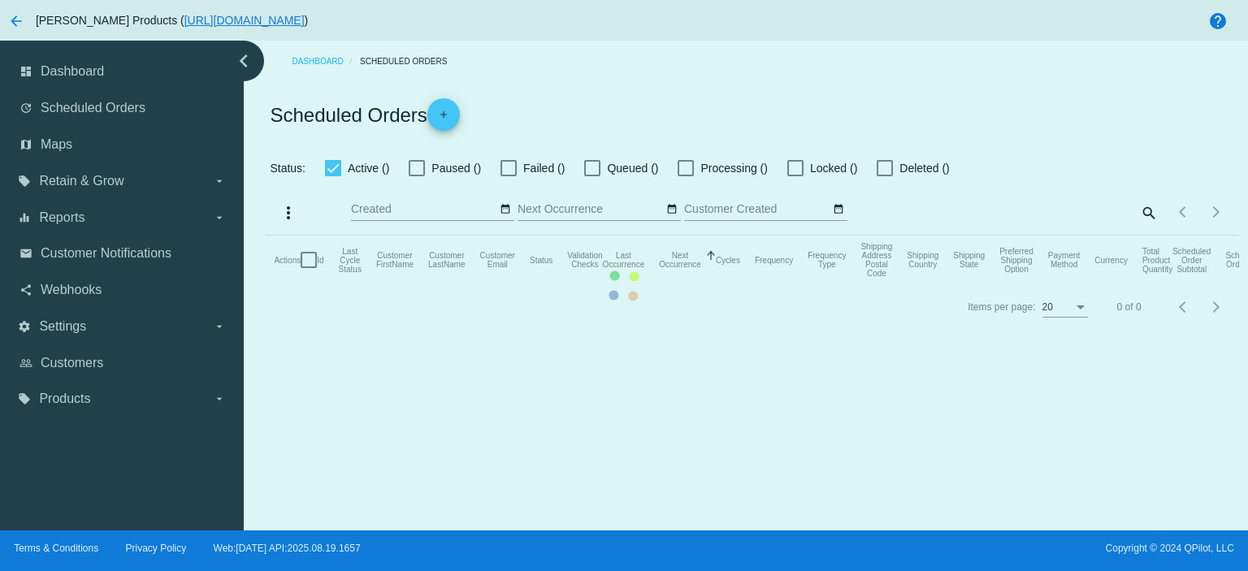
checkbox input "true"
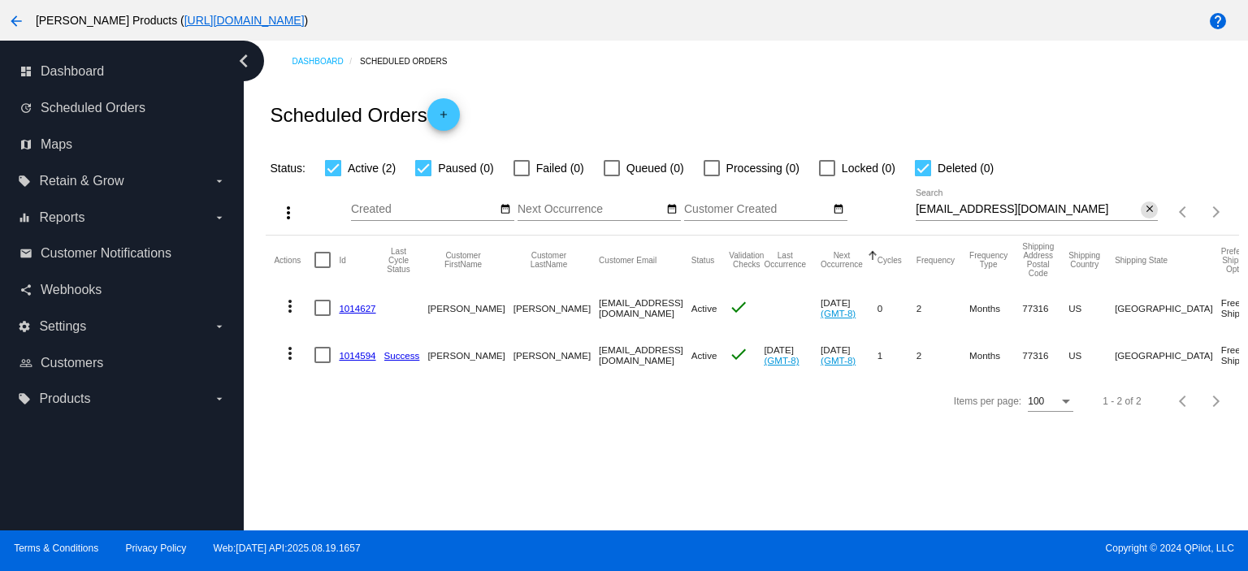
click at [1149, 214] on mat-icon "close" at bounding box center [1149, 209] width 11 height 13
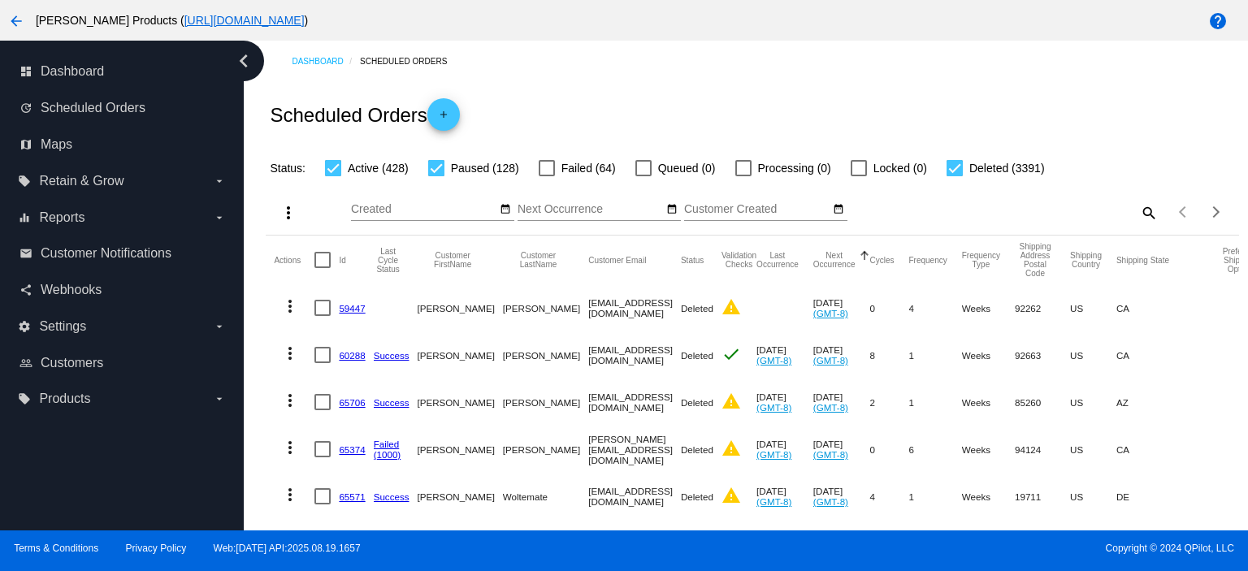
click at [1139, 210] on mat-icon "search" at bounding box center [1149, 212] width 20 height 25
click at [945, 211] on input "Search" at bounding box center [1037, 209] width 242 height 13
paste input "[PERSON_NAME][EMAIL_ADDRESS][PERSON_NAME][DOMAIN_NAME]"
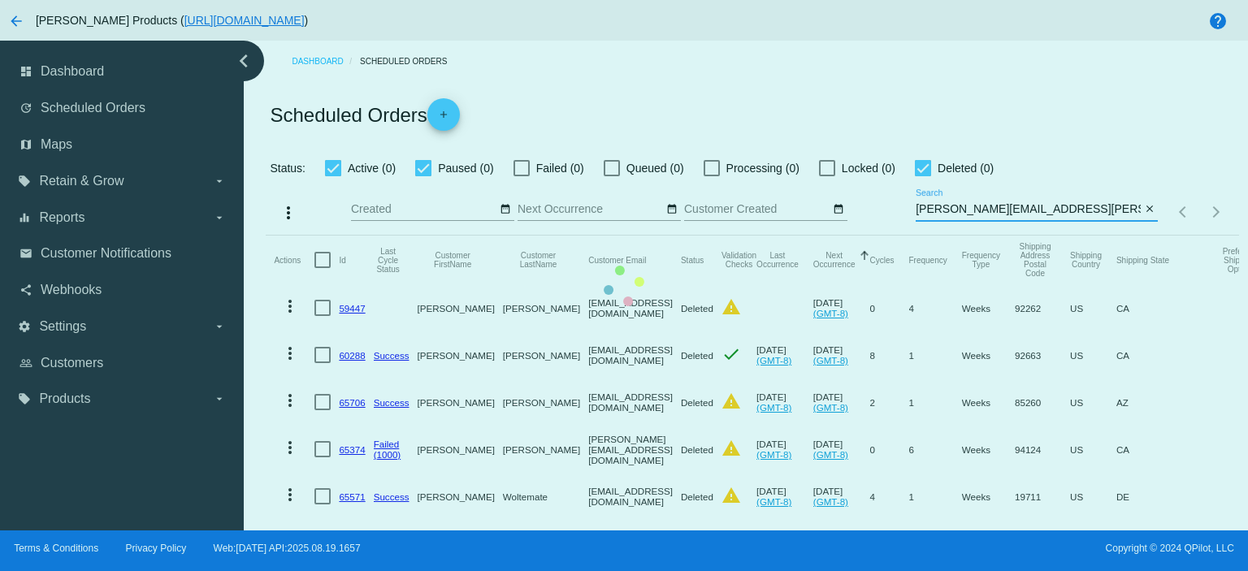
type input "[PERSON_NAME][EMAIL_ADDRESS][PERSON_NAME][DOMAIN_NAME]"
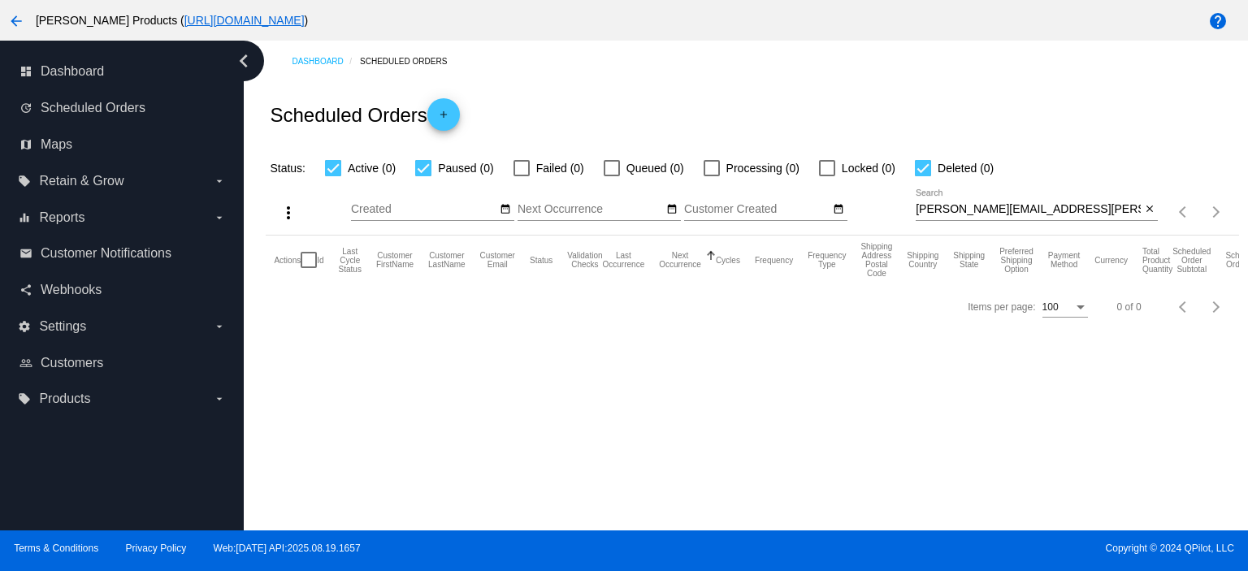
click at [916, 210] on input "[PERSON_NAME][EMAIL_ADDRESS][PERSON_NAME][DOMAIN_NAME]" at bounding box center [1028, 209] width 225 height 13
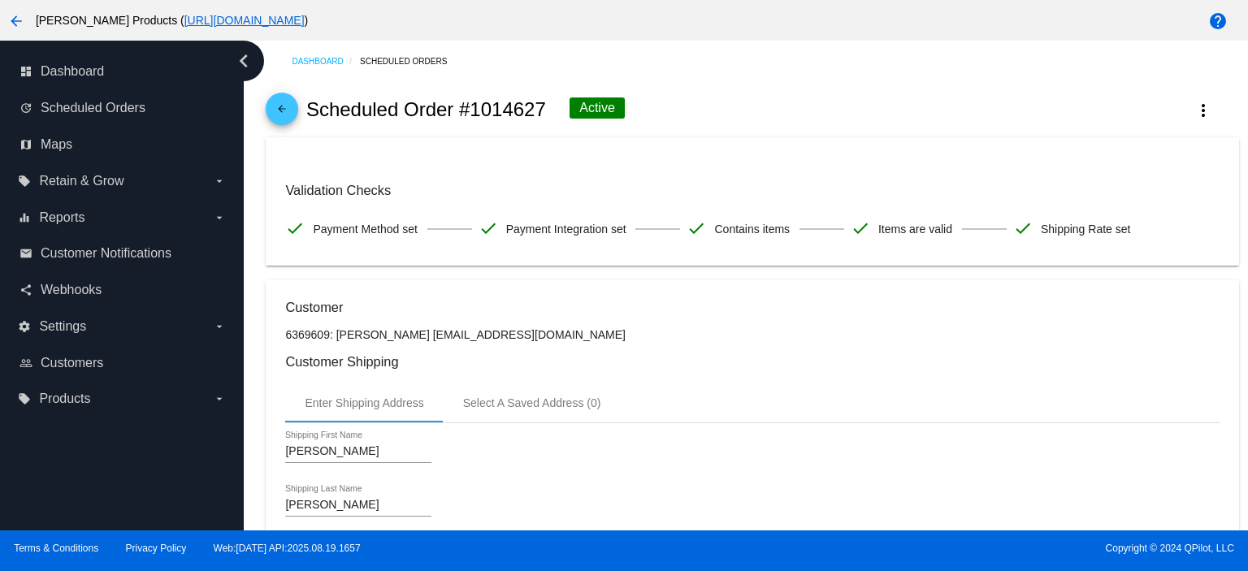
click at [284, 112] on mat-icon "arrow_back" at bounding box center [282, 113] width 20 height 20
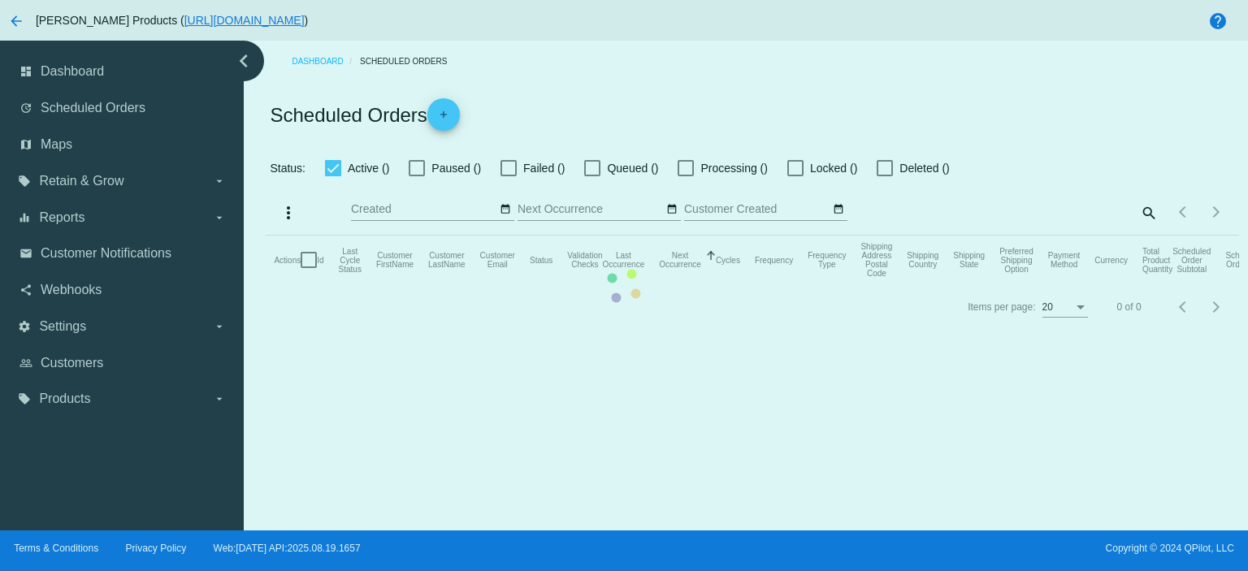
checkbox input "true"
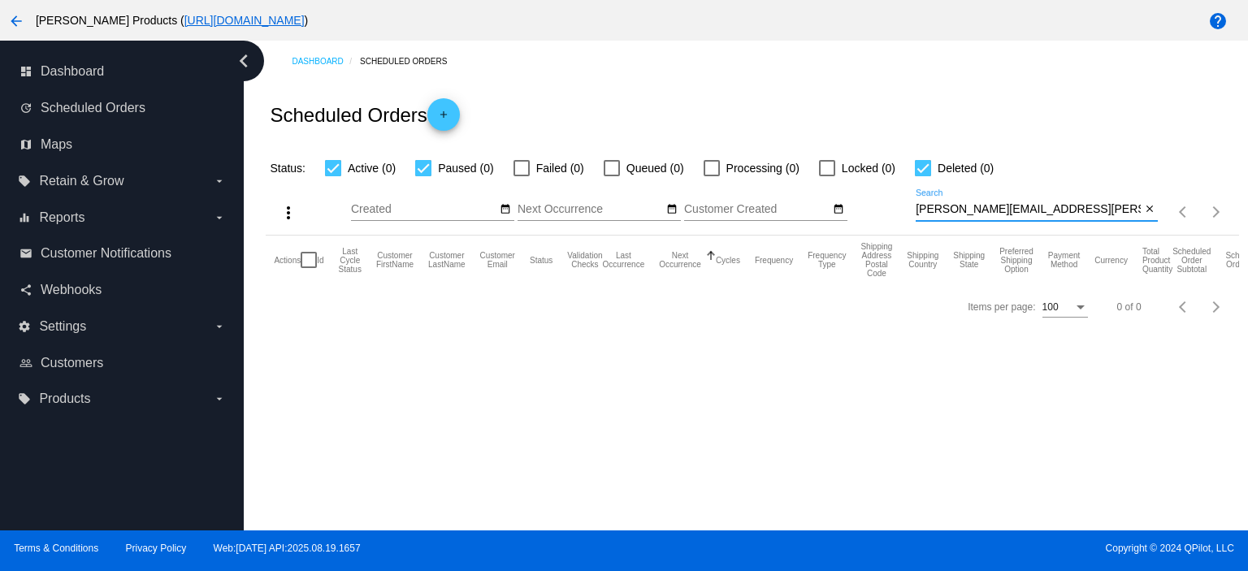
click at [1081, 215] on input "[PERSON_NAME][EMAIL_ADDRESS][PERSON_NAME][DOMAIN_NAME]" at bounding box center [1028, 209] width 225 height 13
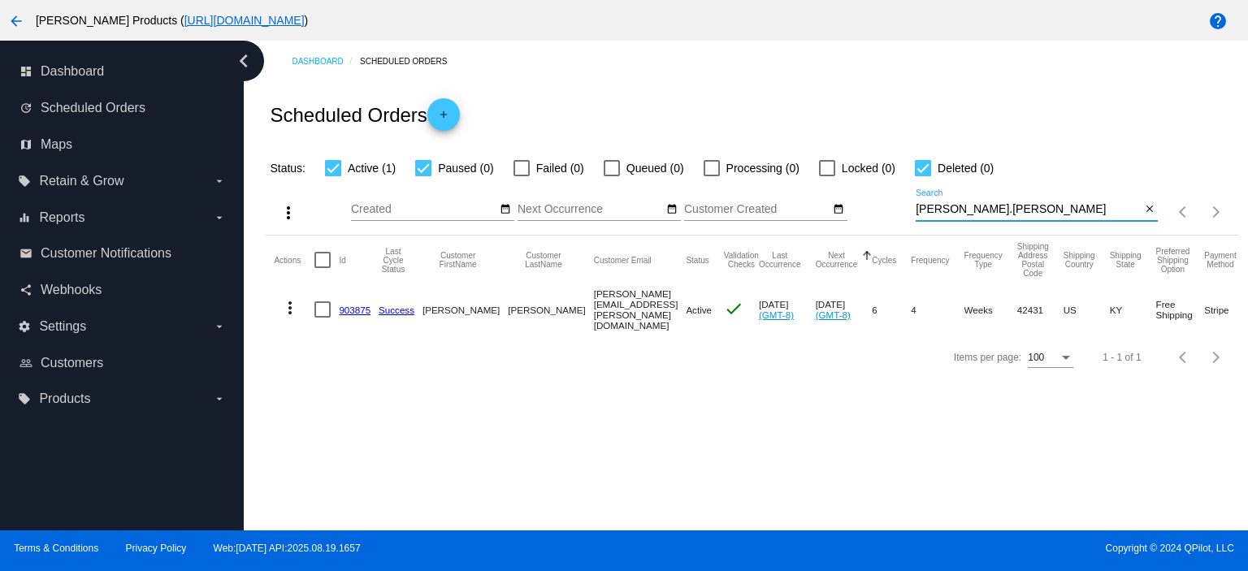
type input "[PERSON_NAME].[PERSON_NAME]"
click at [339, 307] on link "903875" at bounding box center [355, 310] width 32 height 11
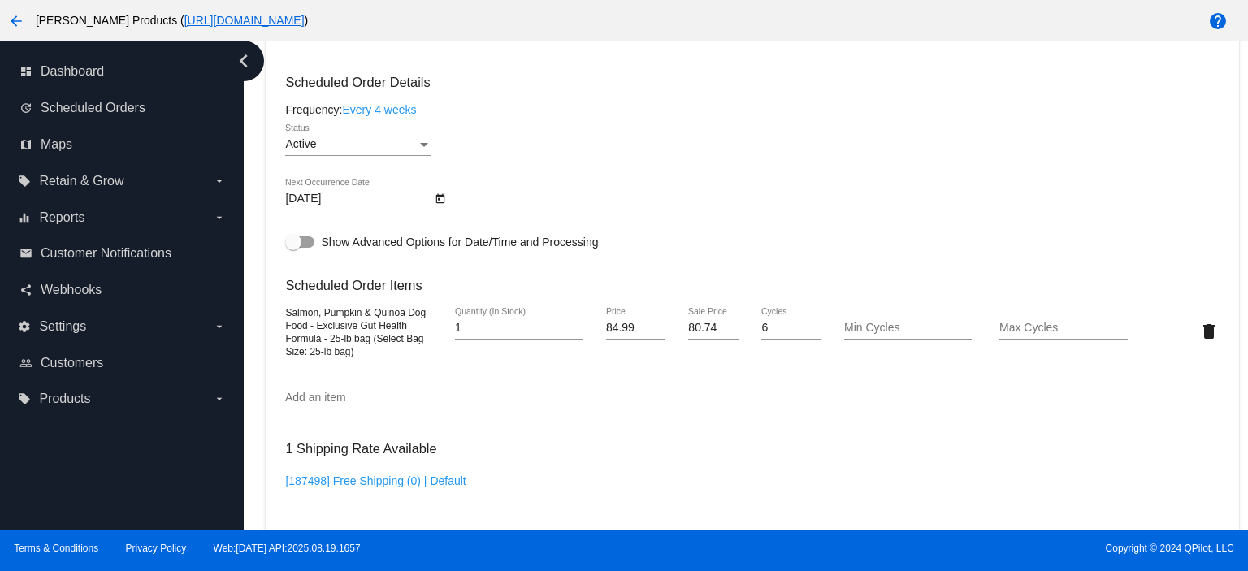
scroll to position [1083, 0]
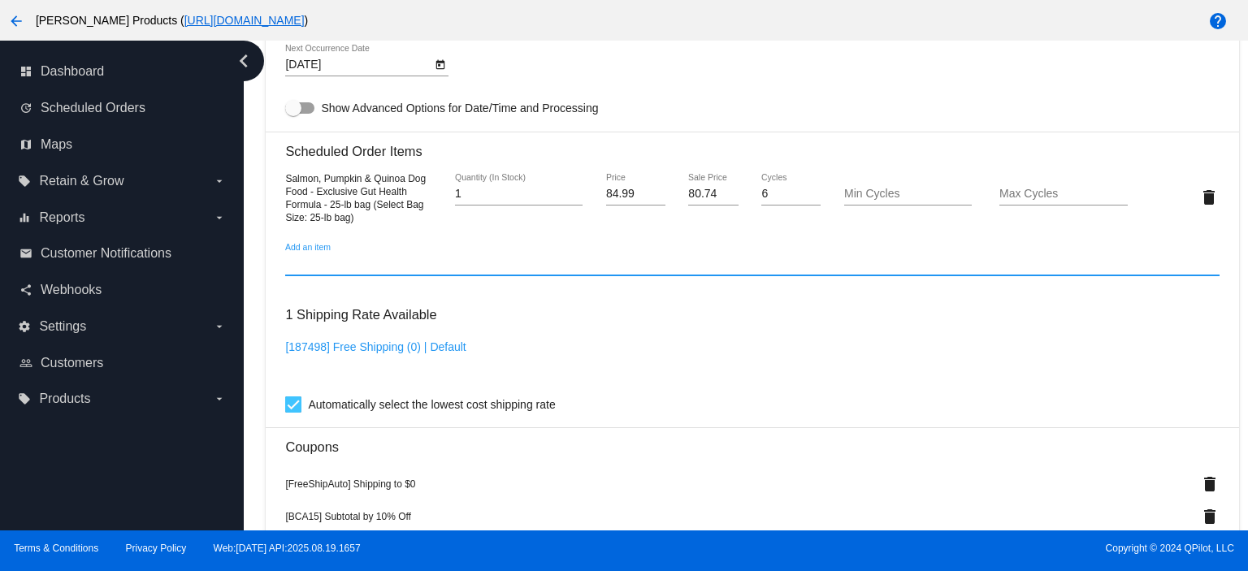
click at [317, 269] on input "Add an item" at bounding box center [752, 264] width 934 height 13
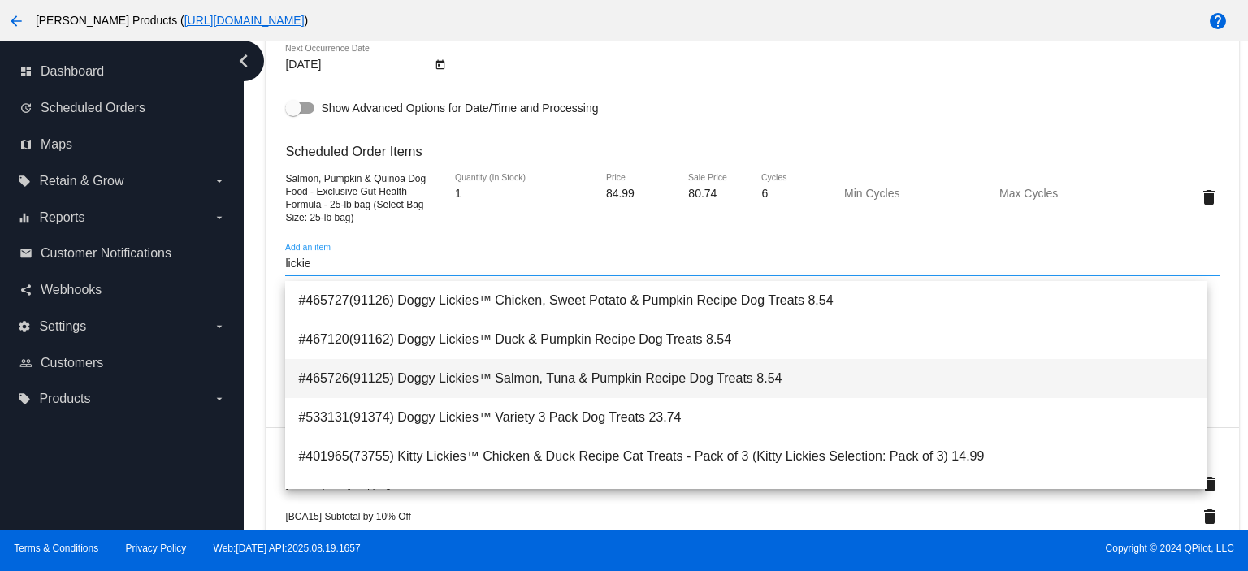
type input "lickie"
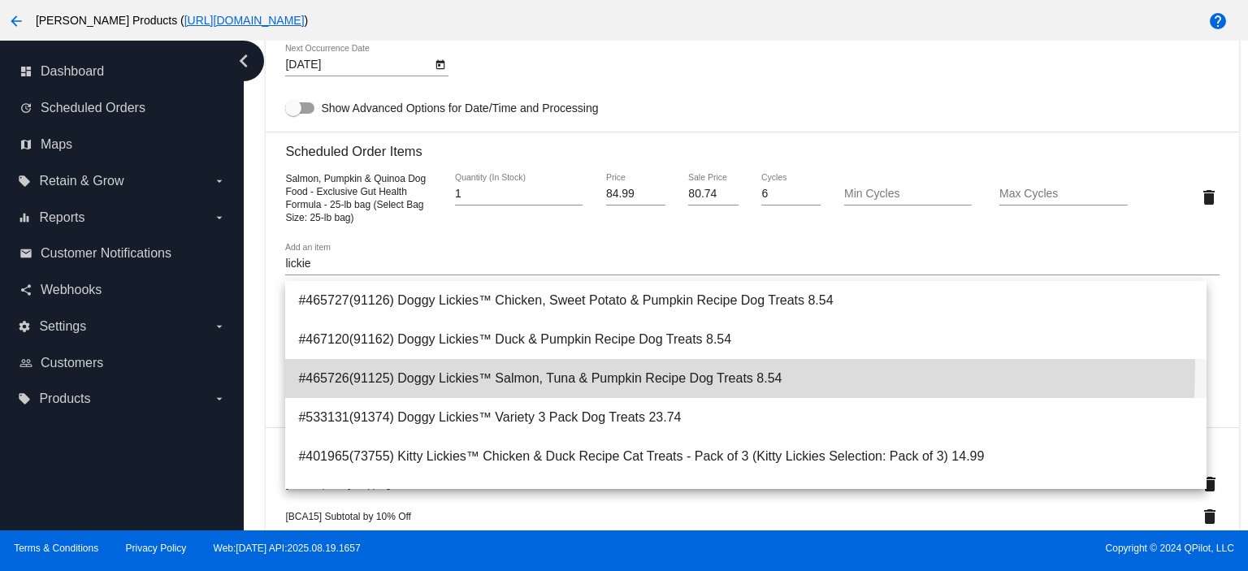
click at [529, 364] on span "#465726(91125) Doggy Lickies™ Salmon, Tuna & Pumpkin Recipe Dog Treats 8.54" at bounding box center [746, 378] width 896 height 39
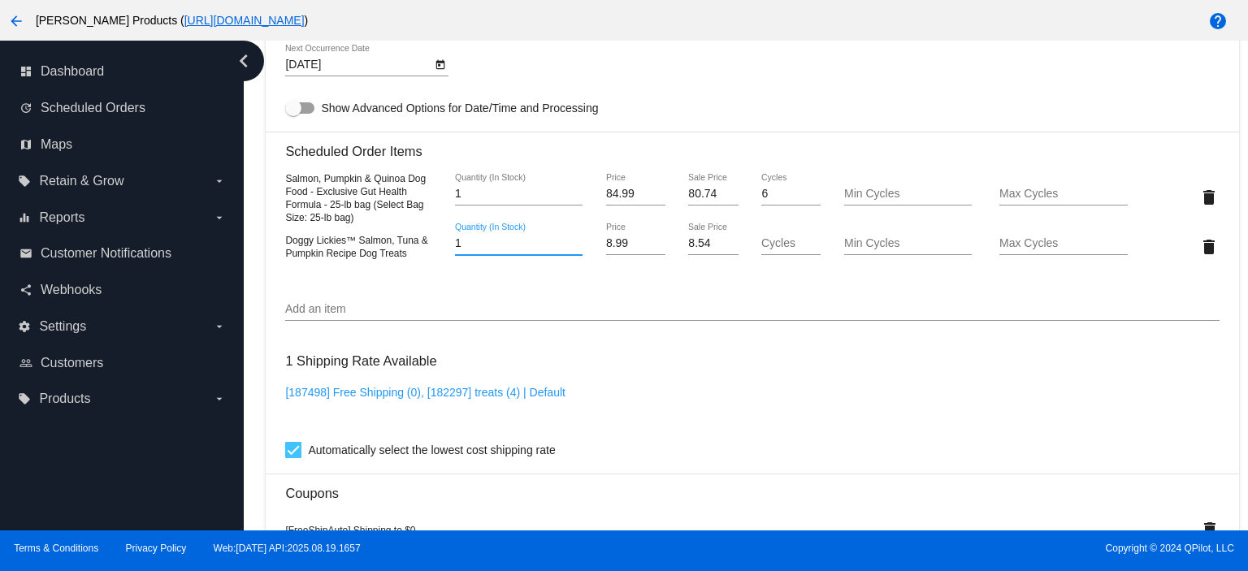
drag, startPoint x: 465, startPoint y: 249, endPoint x: 444, endPoint y: 249, distance: 21.1
click at [445, 249] on div "1 Quantity (In Stock)" at bounding box center [519, 246] width 156 height 46
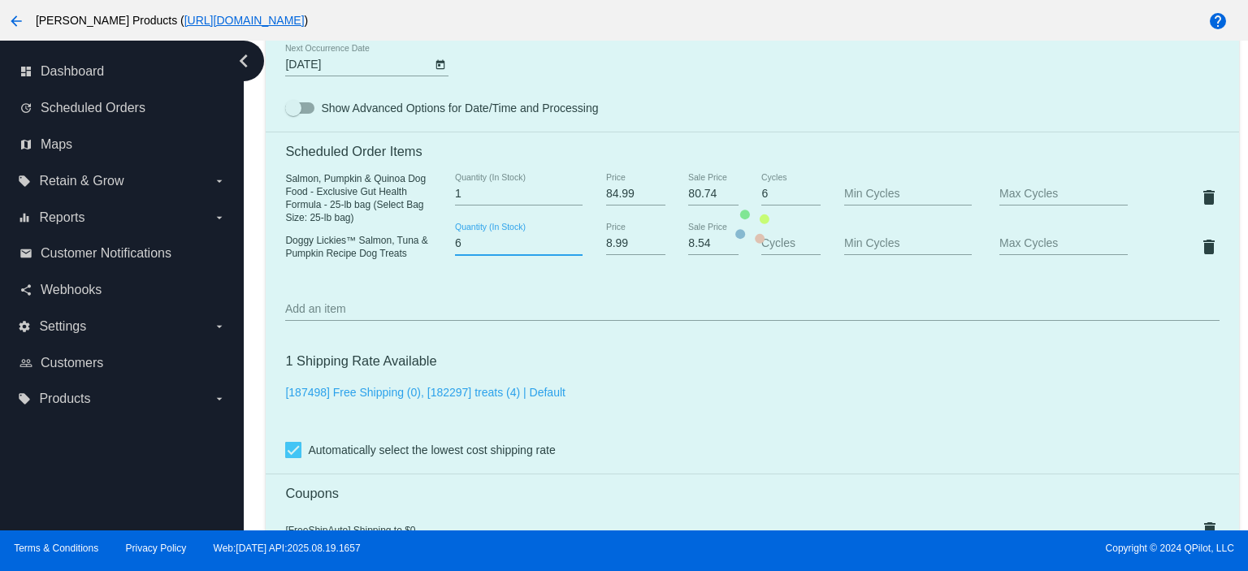
type input "6"
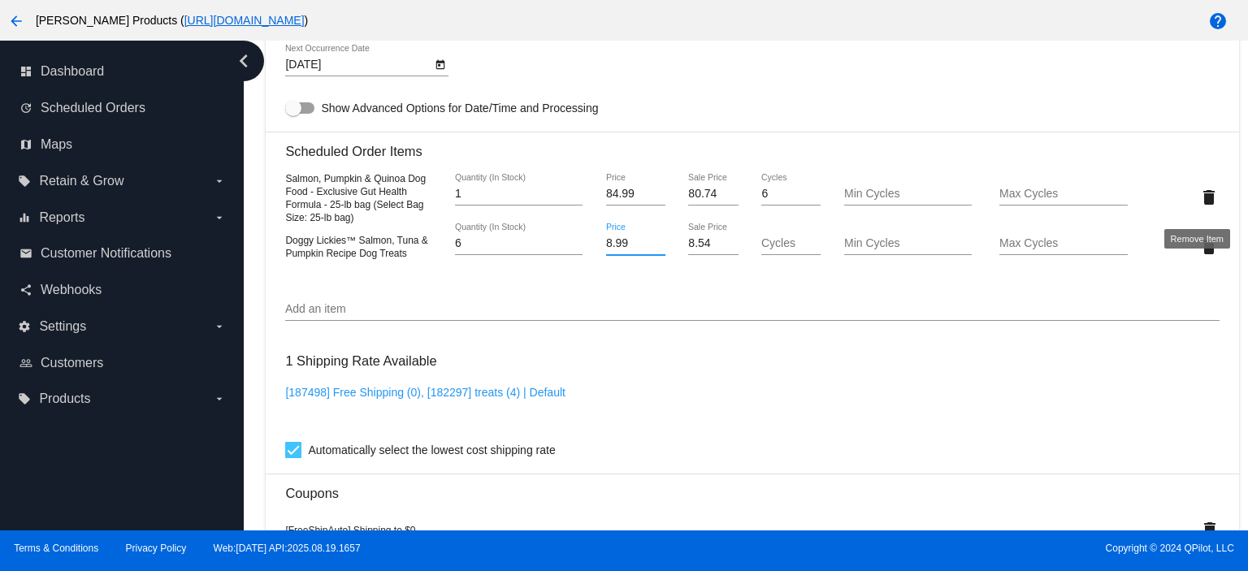
click at [1197, 206] on mat-card "Customer 6482223: [PERSON_NAME] [PERSON_NAME][EMAIL_ADDRESS][PERSON_NAME][DOMAI…" at bounding box center [752, 226] width 973 height 1767
click at [1200, 206] on mat-icon "delete" at bounding box center [1210, 198] width 20 height 20
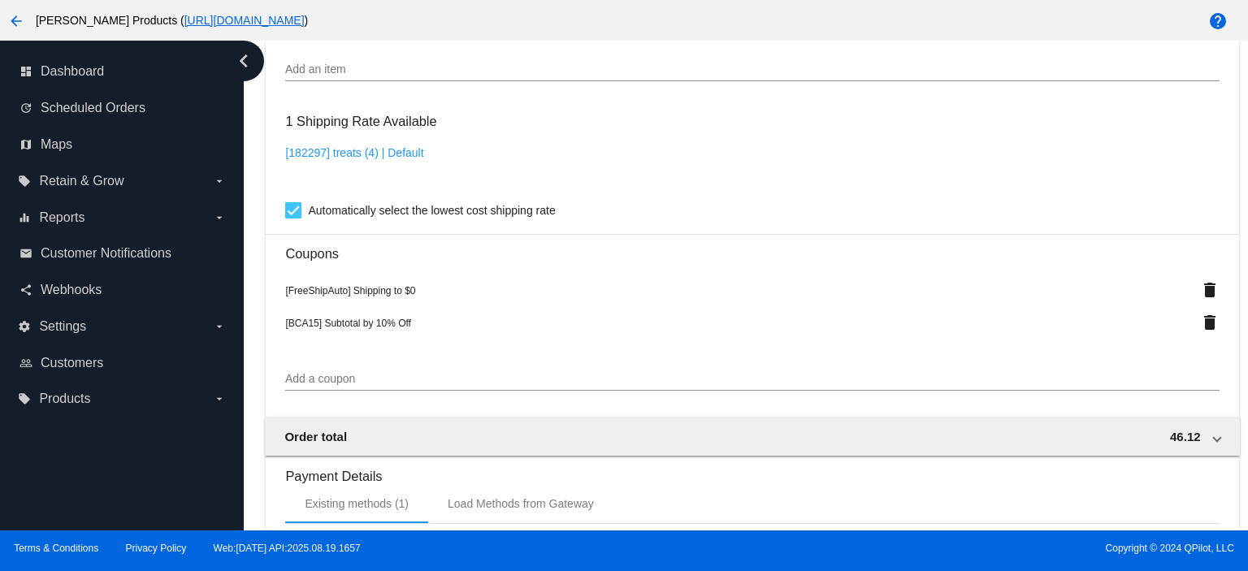
scroll to position [1300, 0]
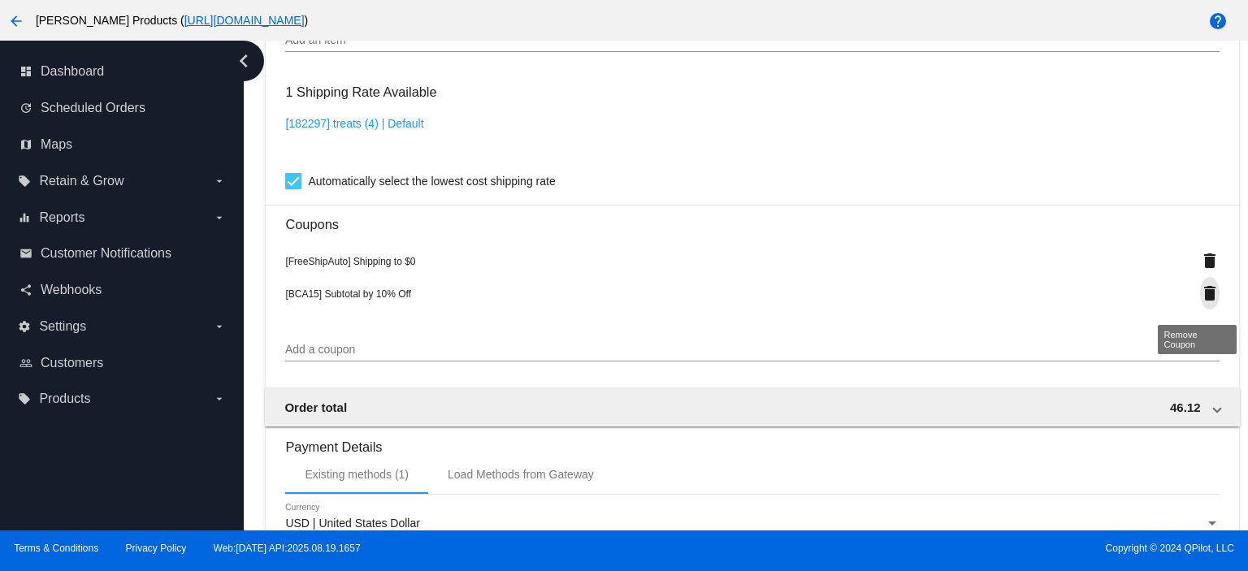
click at [1200, 301] on mat-icon "delete" at bounding box center [1210, 294] width 20 height 20
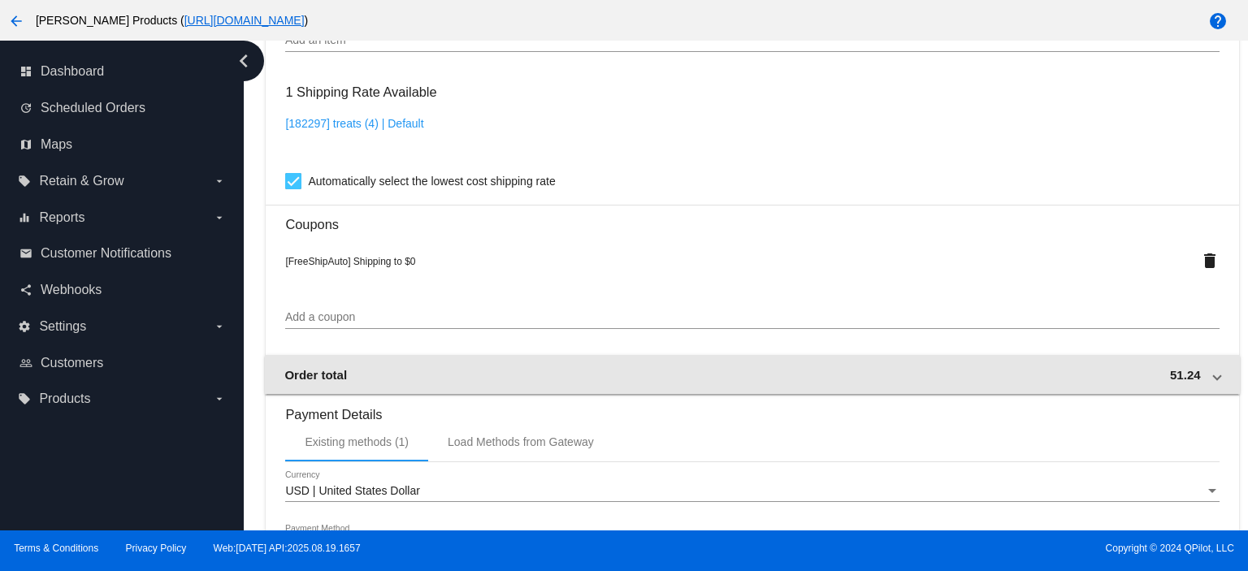
click at [1170, 376] on span "51.24" at bounding box center [1185, 375] width 31 height 14
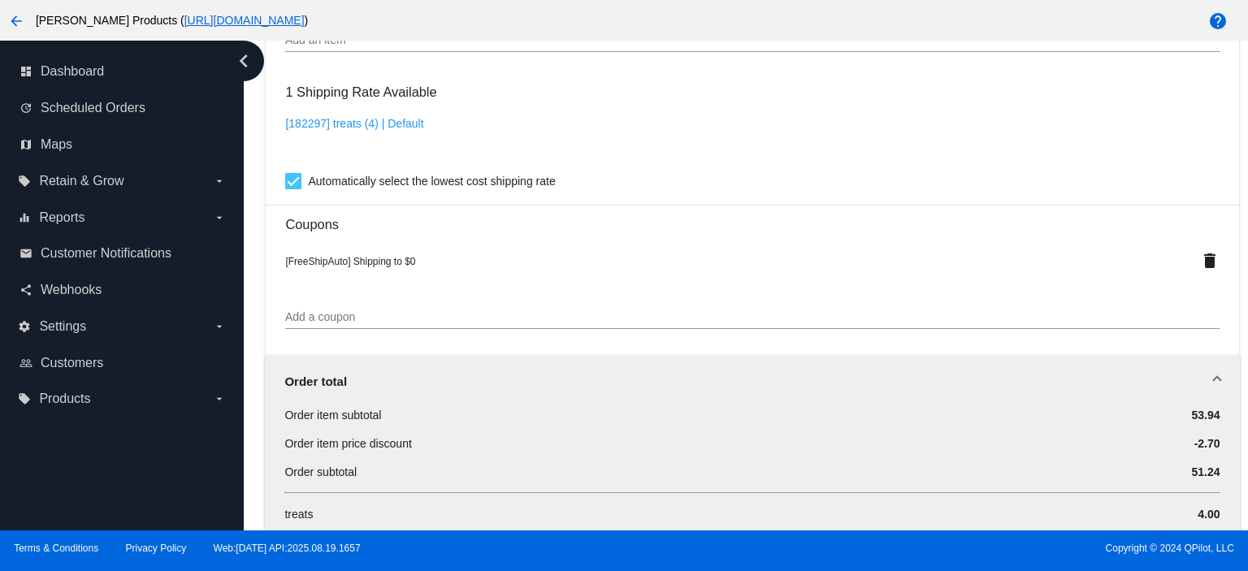
scroll to position [1408, 0]
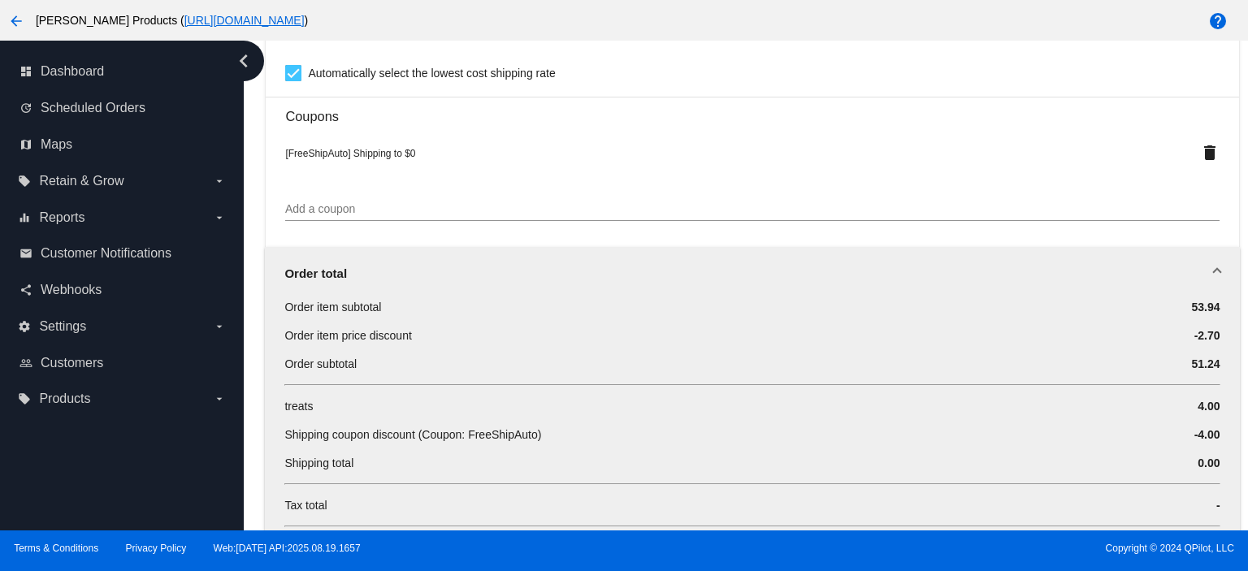
click at [556, 6] on div "arrow_back [PERSON_NAME] Products ( [URL][DOMAIN_NAME] )" at bounding box center [520, 20] width 1040 height 33
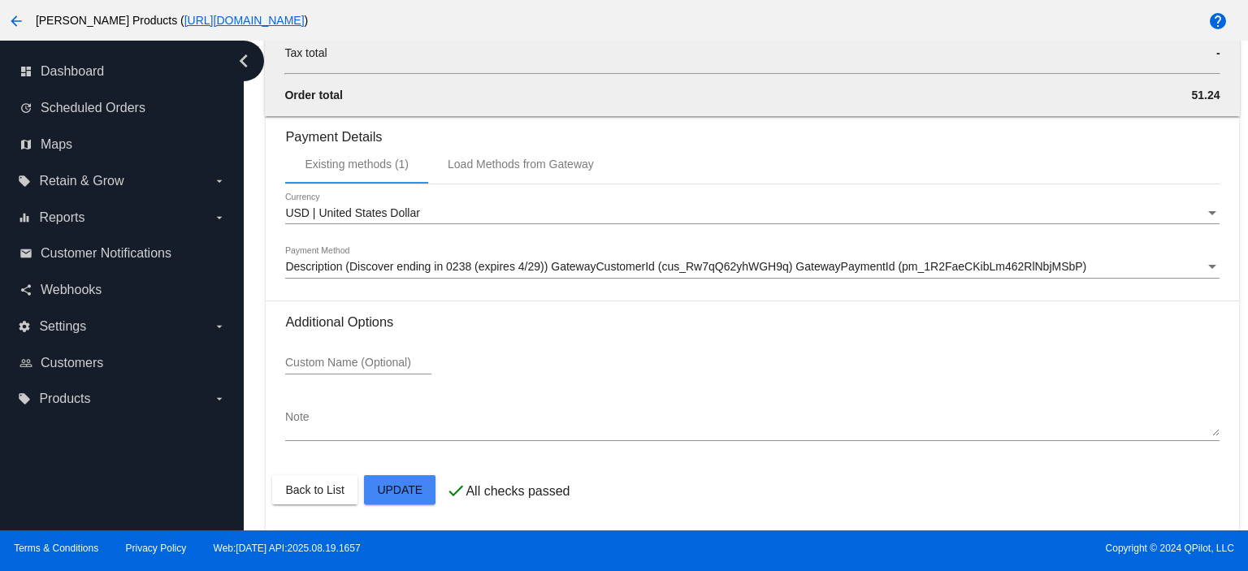
scroll to position [1864, 0]
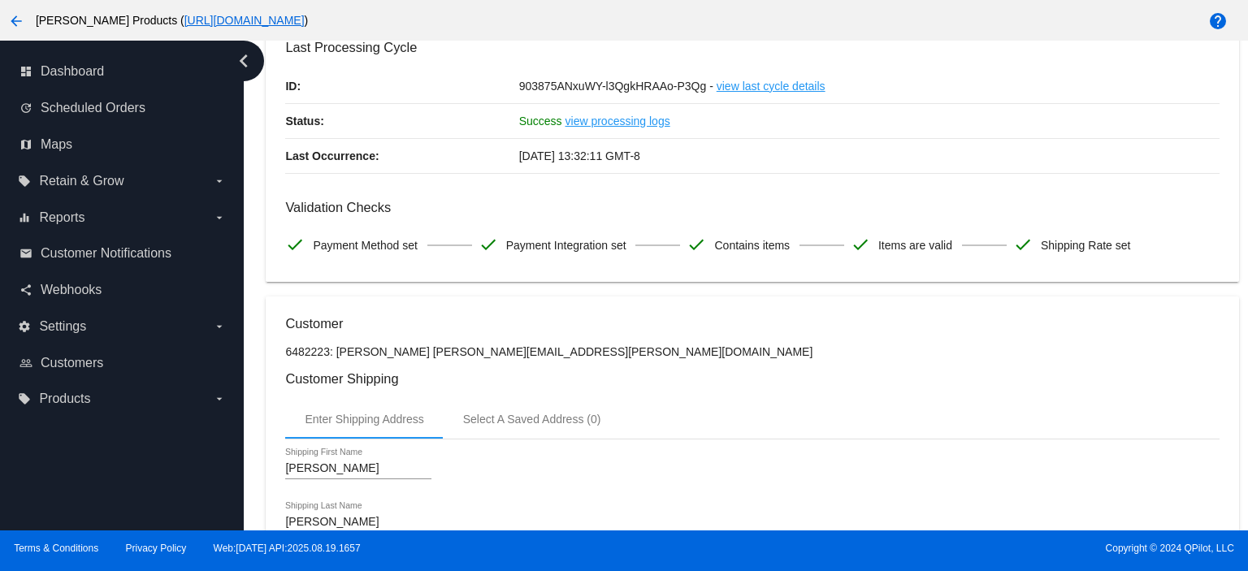
scroll to position [0, 0]
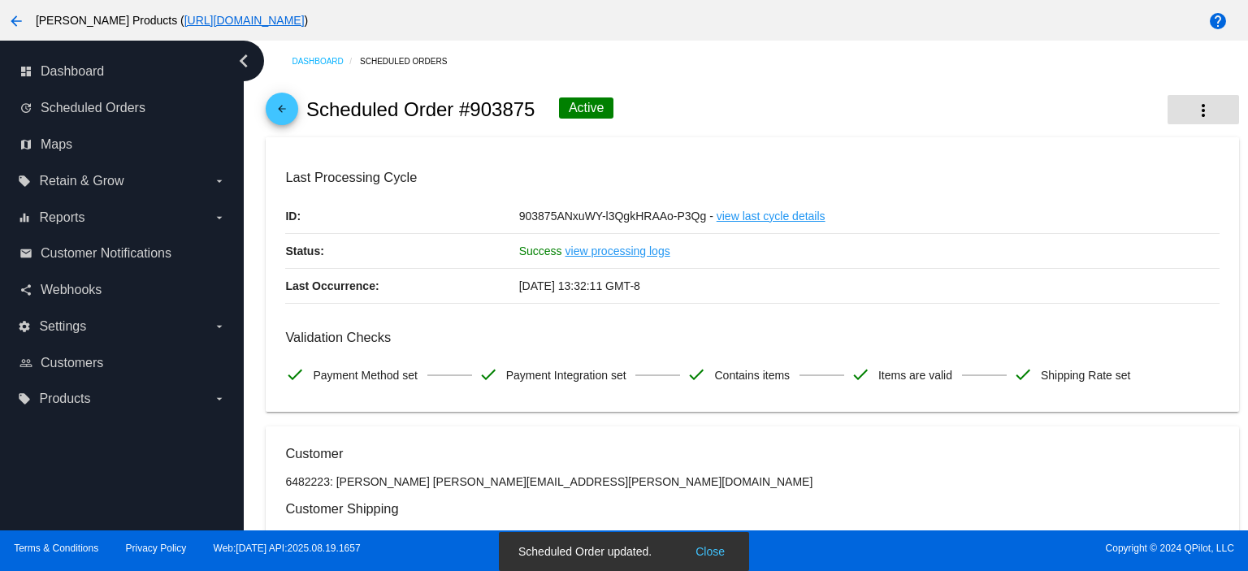
click at [1194, 116] on mat-icon "more_vert" at bounding box center [1204, 111] width 20 height 20
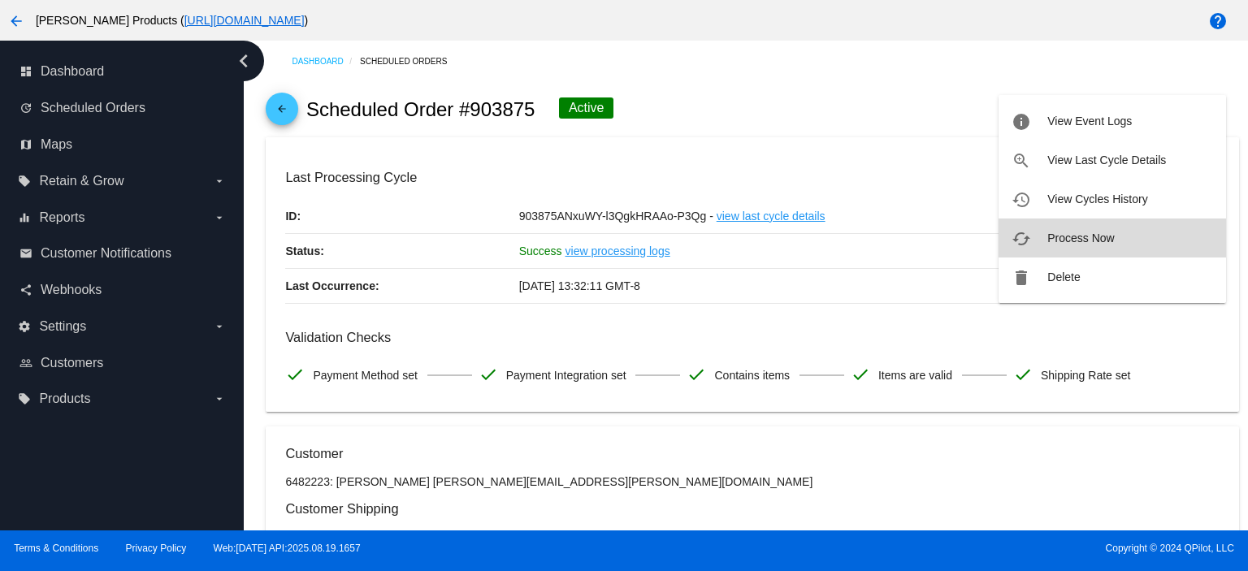
click at [1076, 238] on span "Process Now" at bounding box center [1081, 238] width 67 height 13
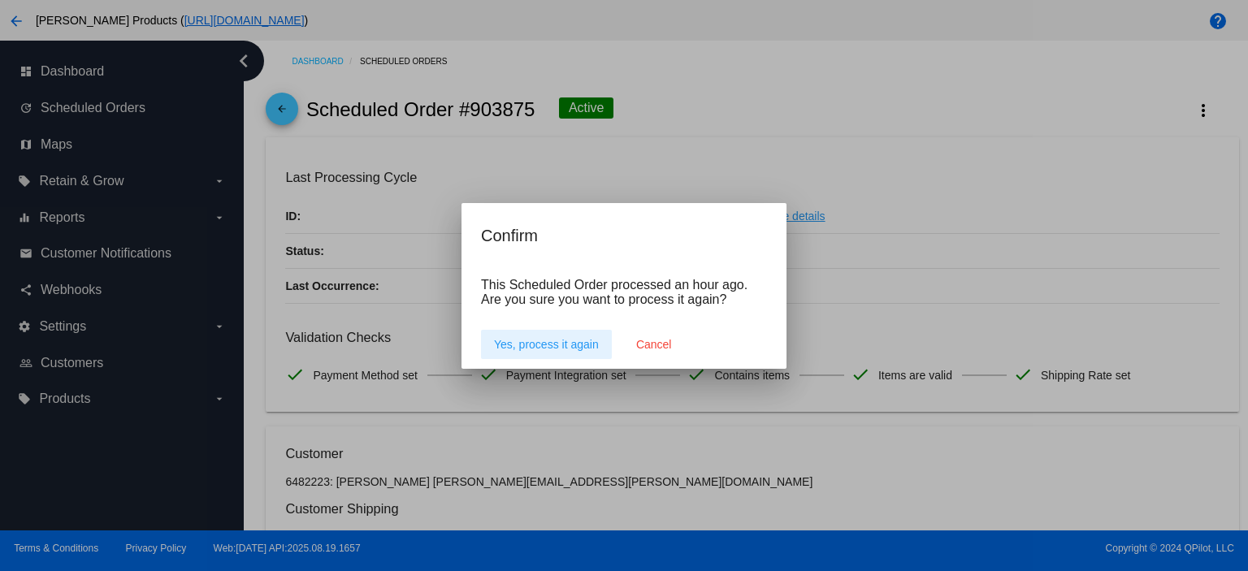
click at [521, 345] on span "Yes, process it again" at bounding box center [546, 344] width 105 height 13
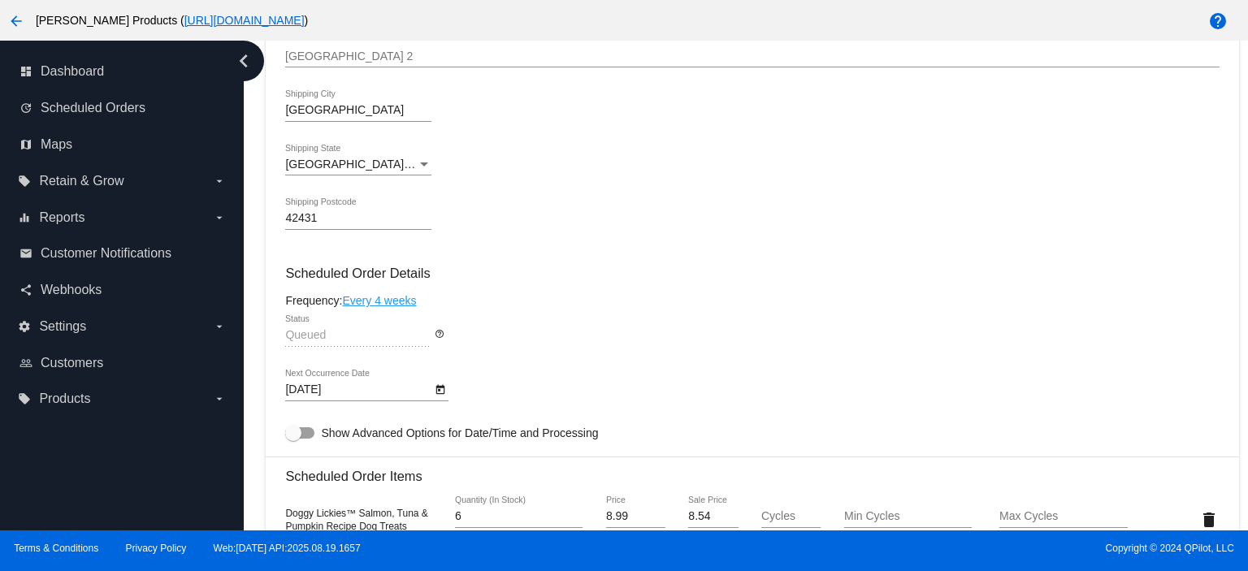
scroll to position [975, 0]
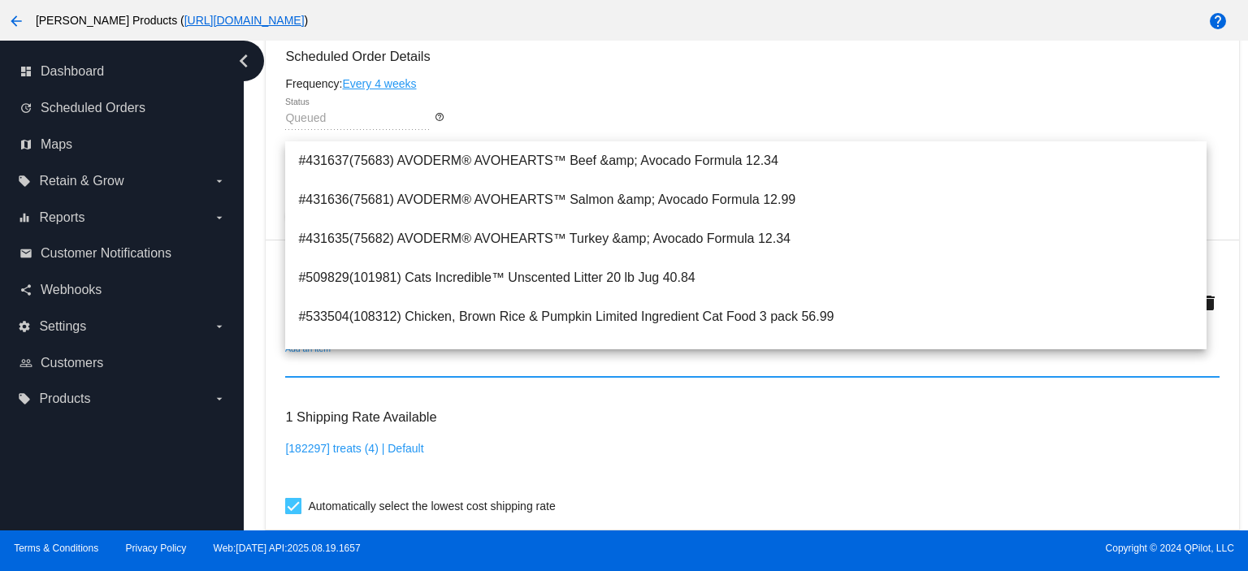
click at [323, 367] on input "Add an item" at bounding box center [752, 365] width 934 height 13
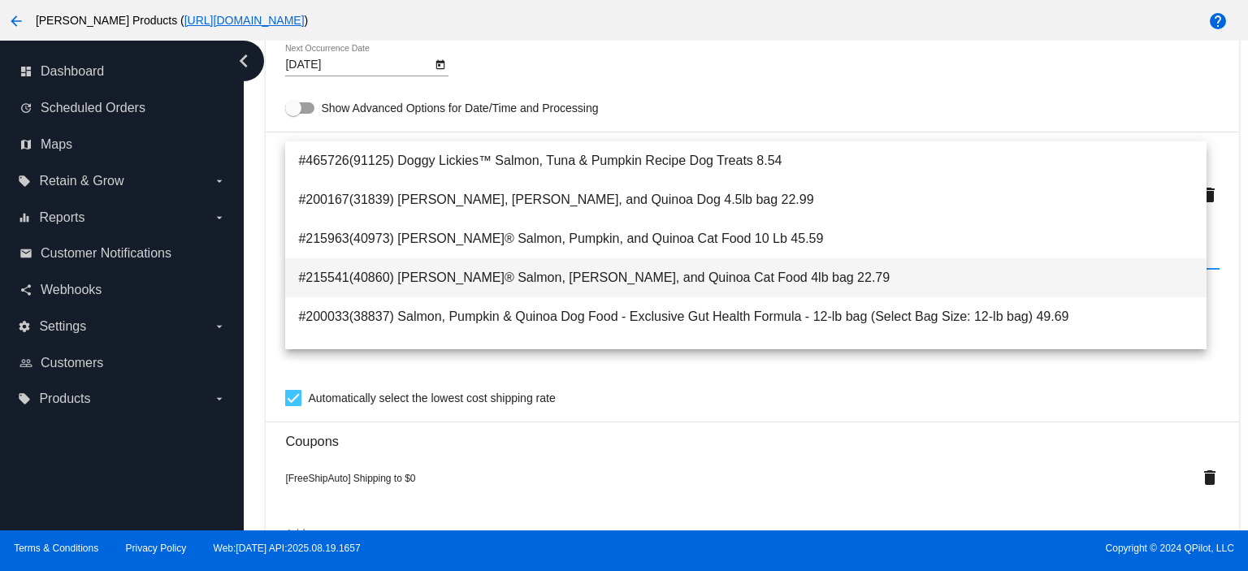
scroll to position [108, 0]
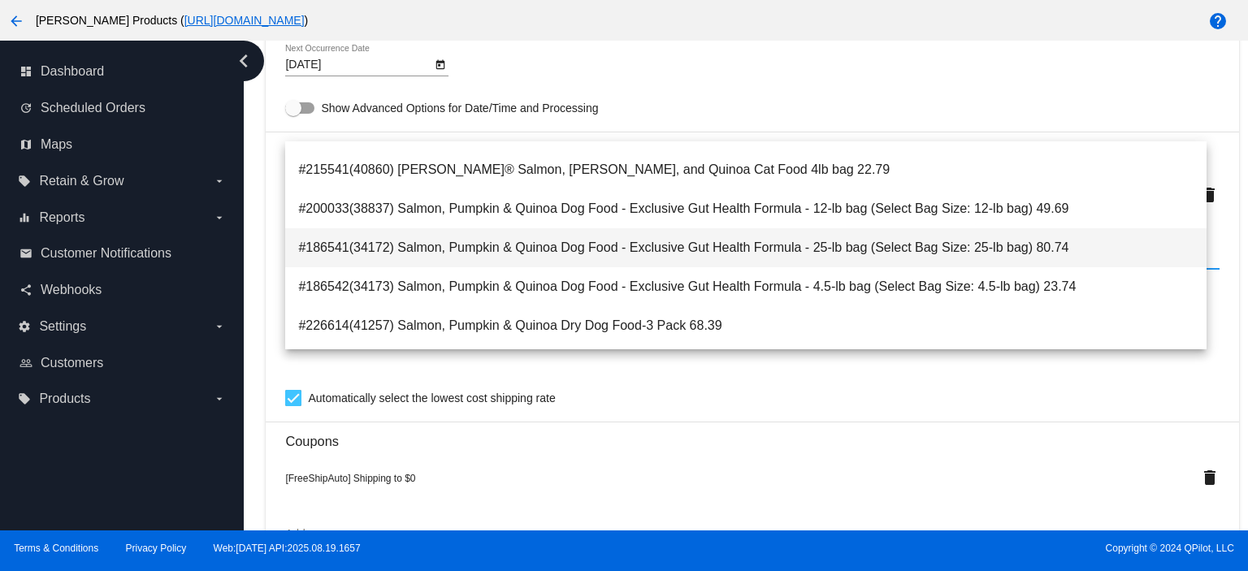
type input "salmon,"
click at [901, 253] on span "#186541(34172) Salmon, Pumpkin & Quinoa Dog Food - Exclusive Gut Health Formula…" at bounding box center [746, 247] width 896 height 39
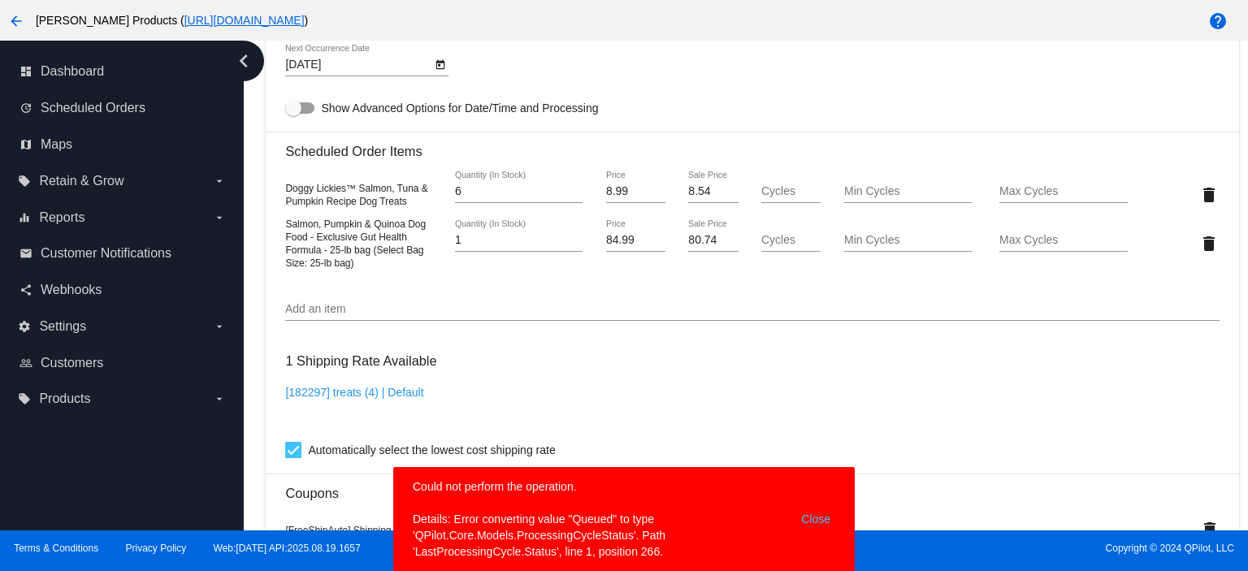
click at [825, 519] on button "Close" at bounding box center [815, 519] width 39 height 81
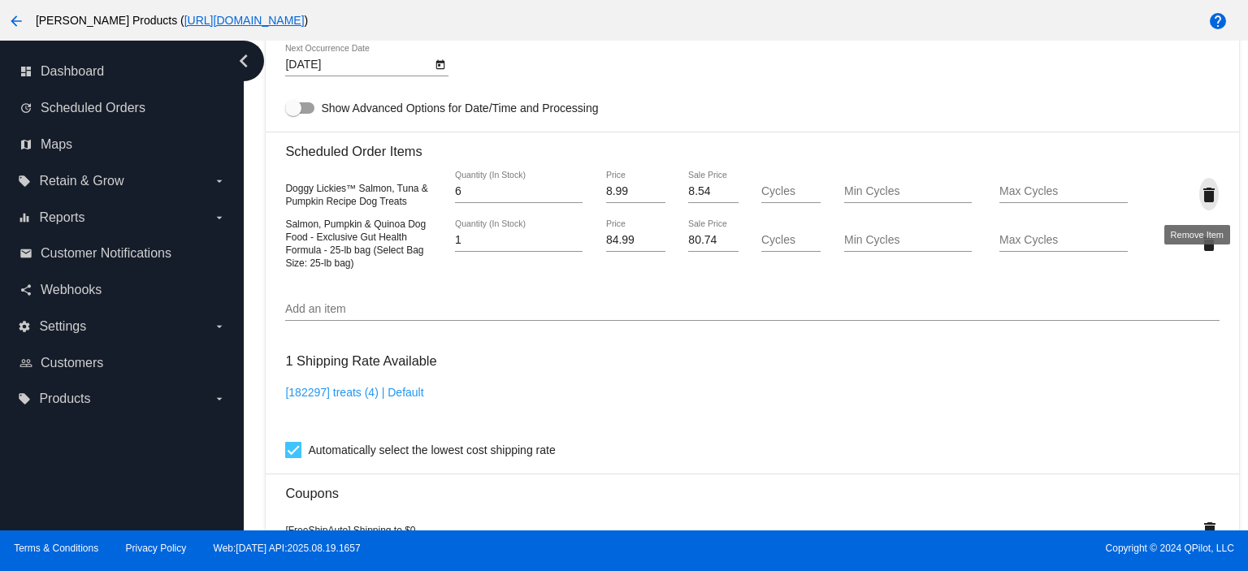
click at [1200, 199] on mat-icon "delete" at bounding box center [1210, 195] width 20 height 20
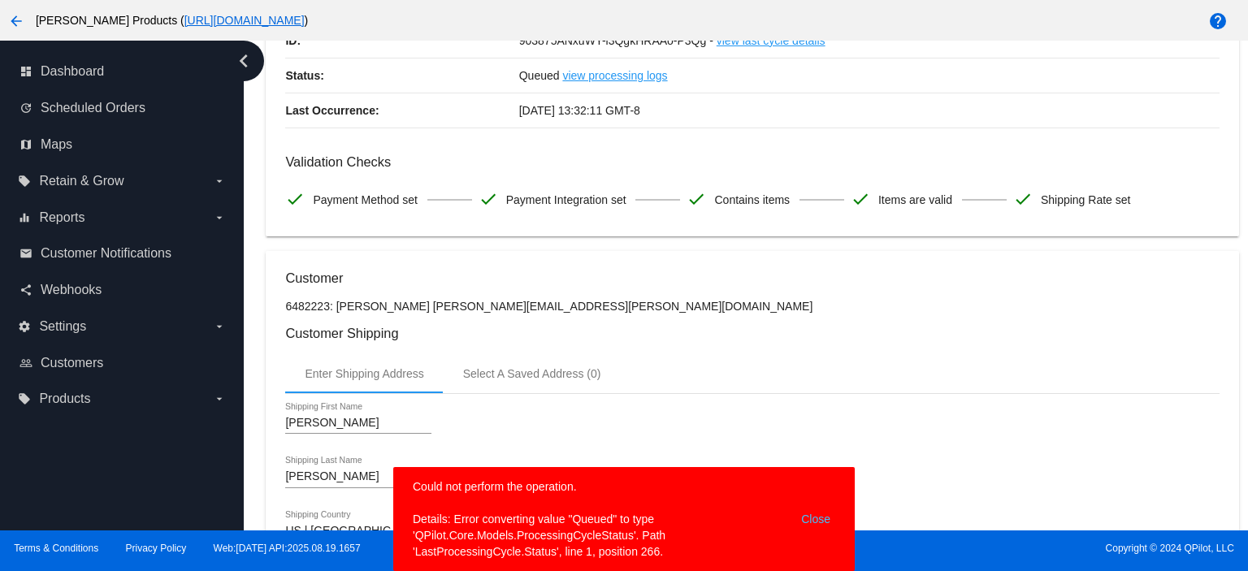
scroll to position [0, 0]
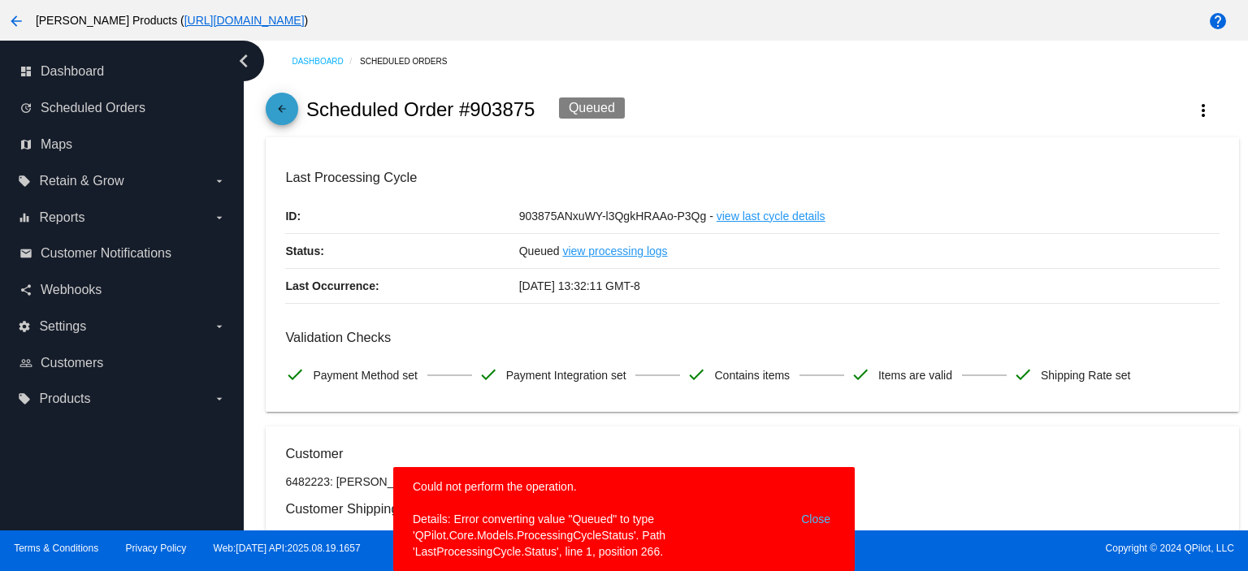
click at [280, 114] on mat-icon "arrow_back" at bounding box center [282, 113] width 20 height 20
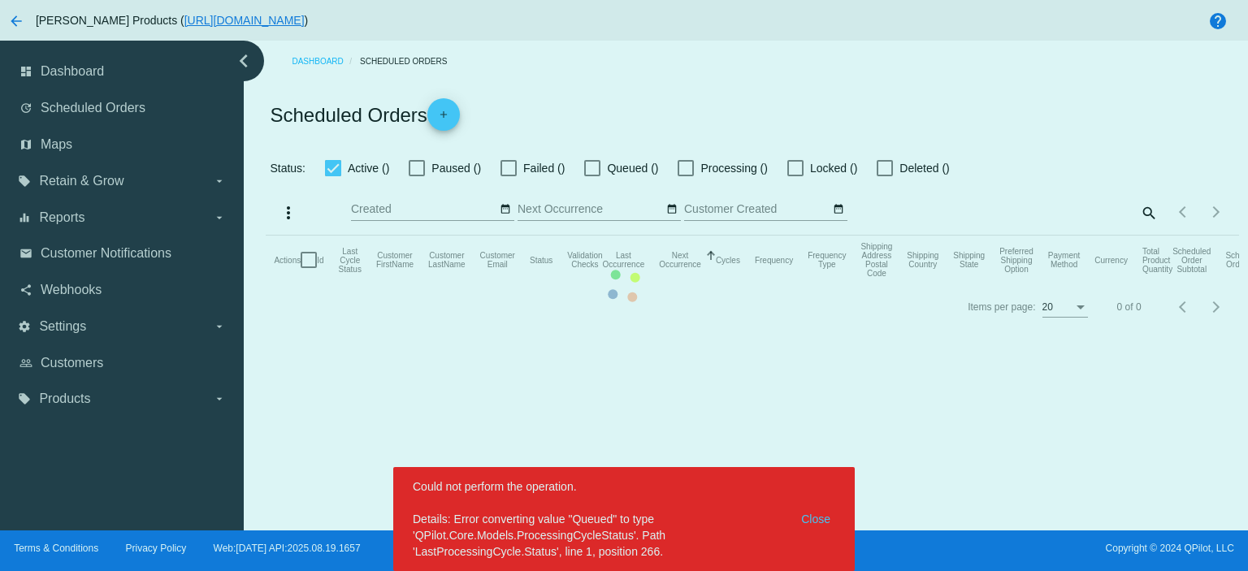
checkbox input "true"
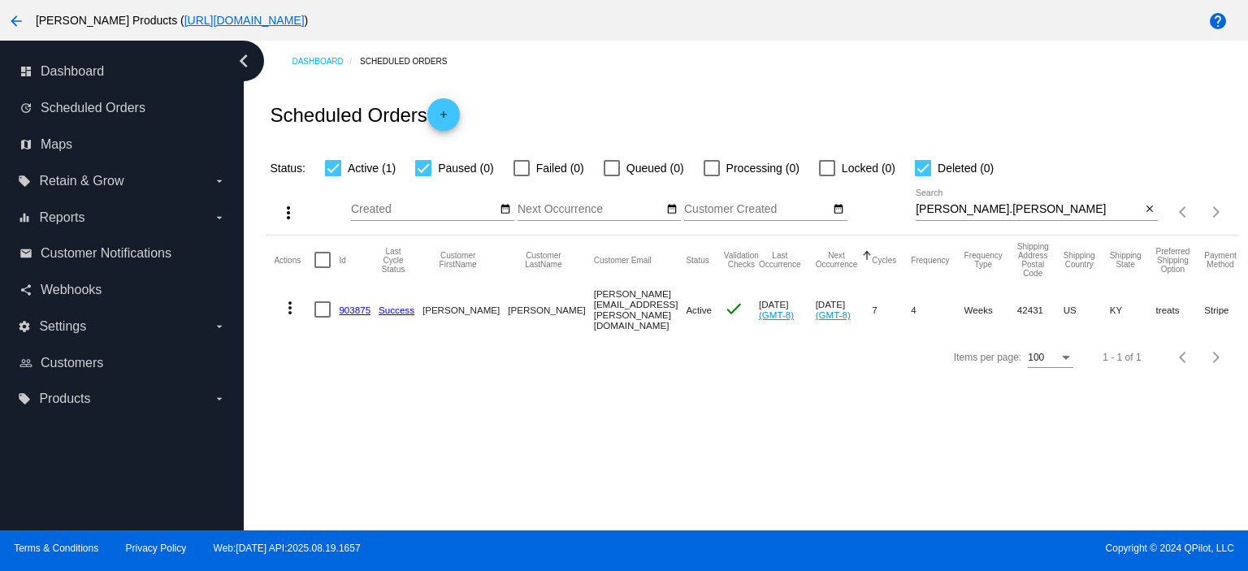
click at [345, 305] on link "903875" at bounding box center [355, 310] width 32 height 11
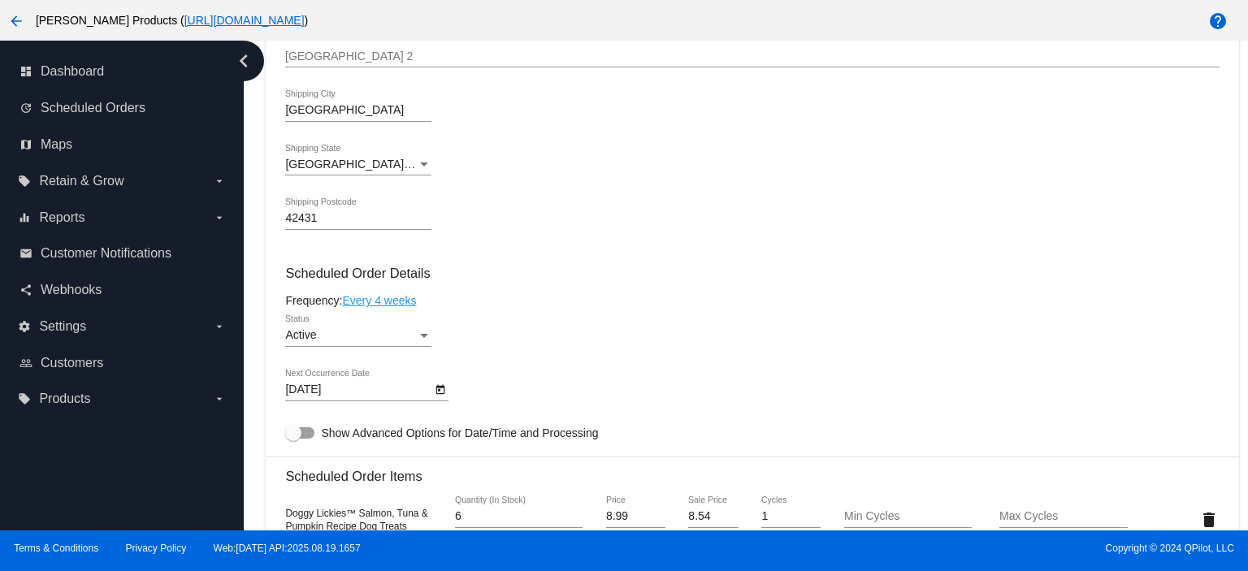
scroll to position [975, 0]
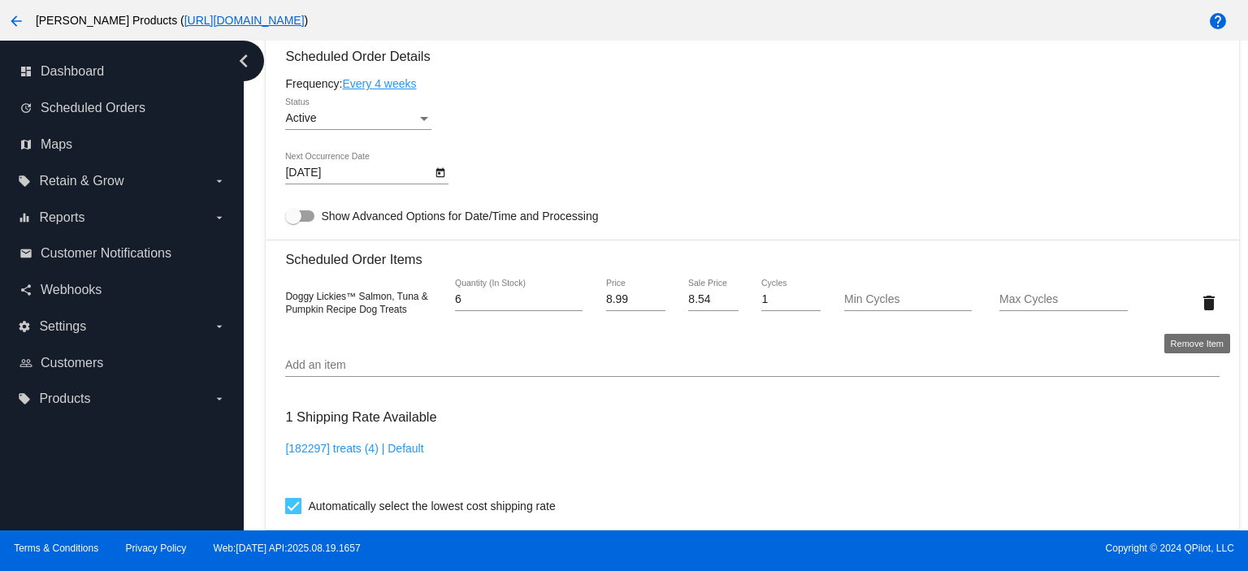
click at [1204, 307] on mat-icon "delete" at bounding box center [1210, 303] width 20 height 20
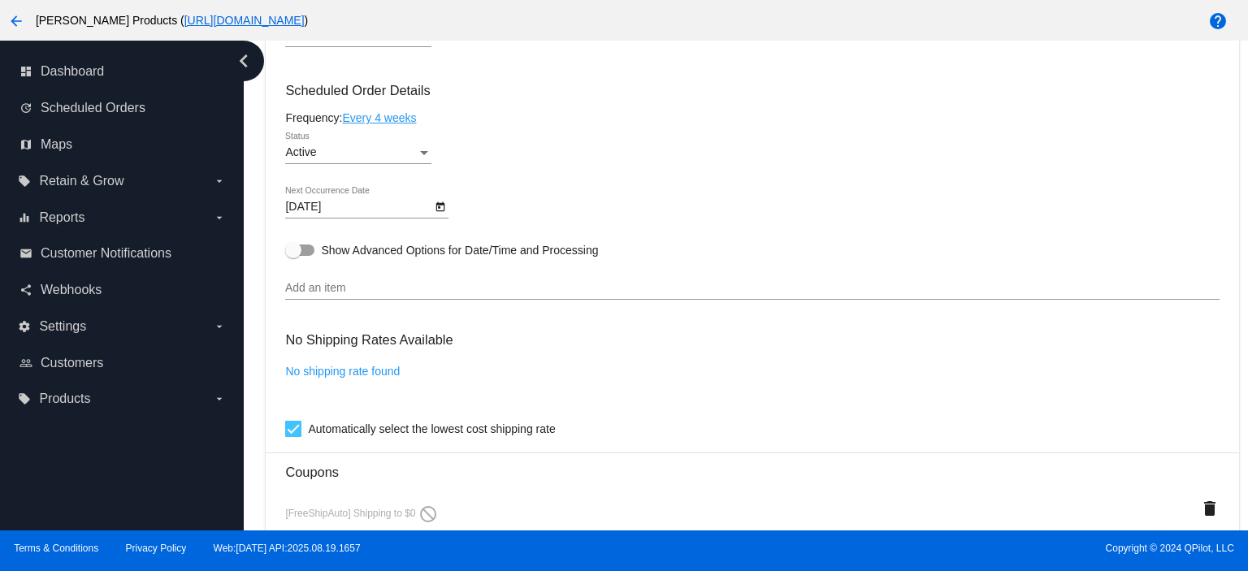
scroll to position [1009, 0]
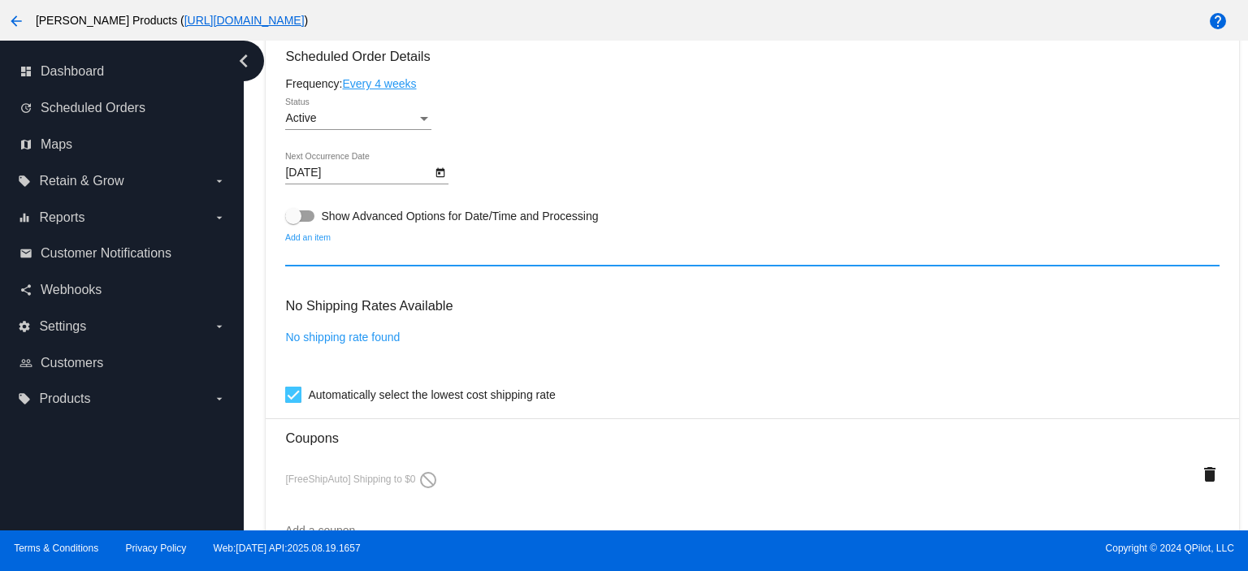
click at [320, 259] on input "Add an item" at bounding box center [752, 254] width 934 height 13
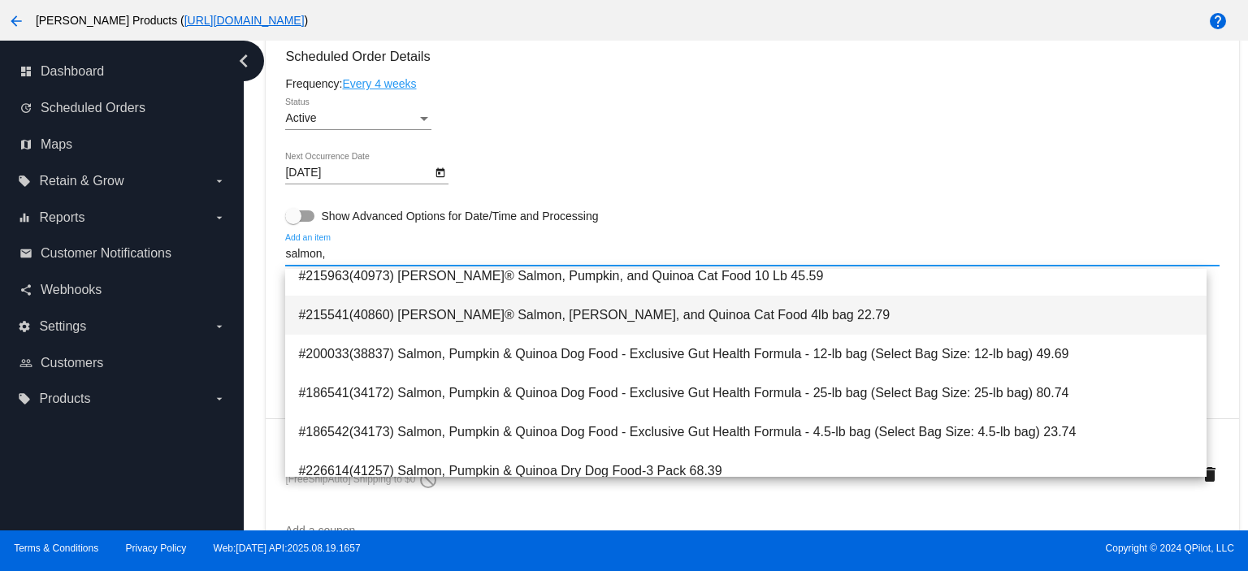
scroll to position [108, 0]
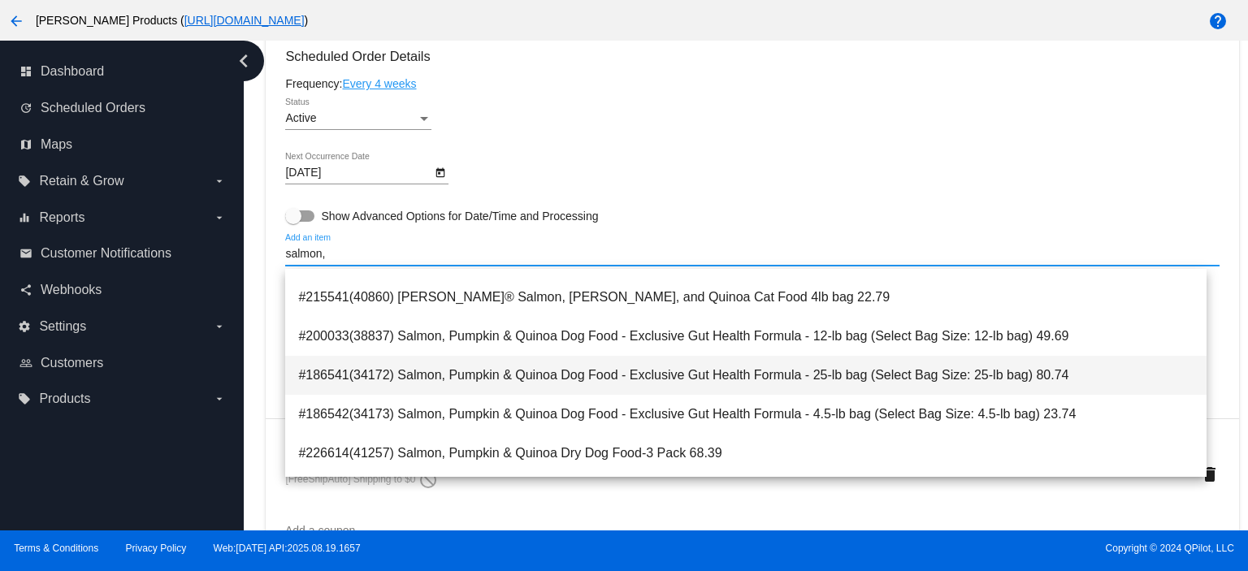
type input "salmon,"
click at [665, 379] on span "#186541(34172) Salmon, Pumpkin & Quinoa Dog Food - Exclusive Gut Health Formula…" at bounding box center [746, 375] width 896 height 39
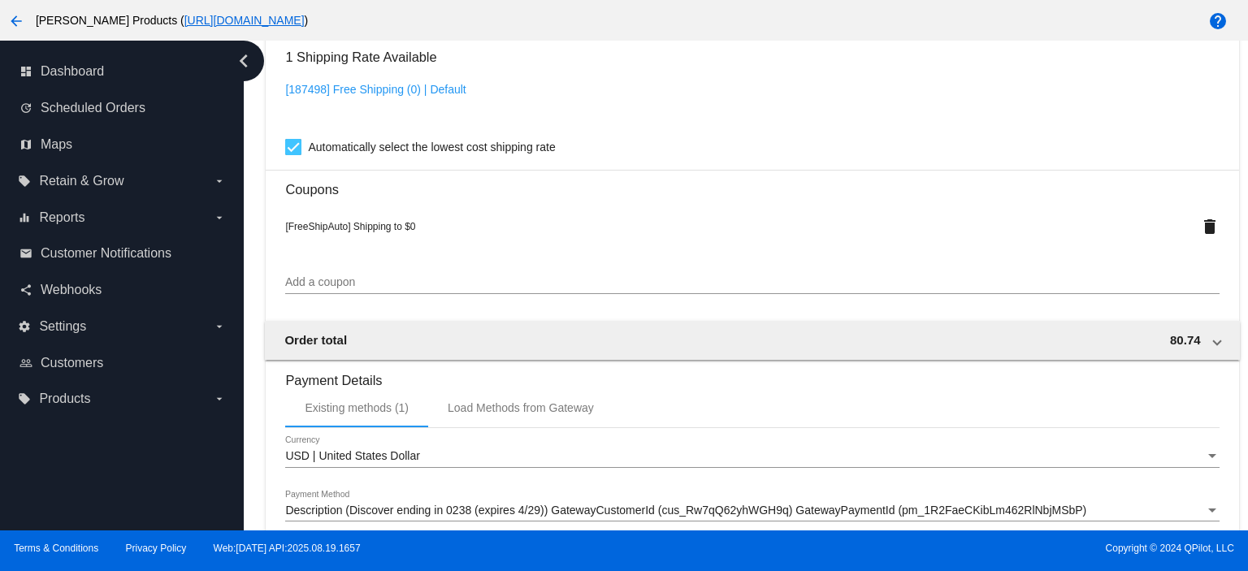
scroll to position [1300, 0]
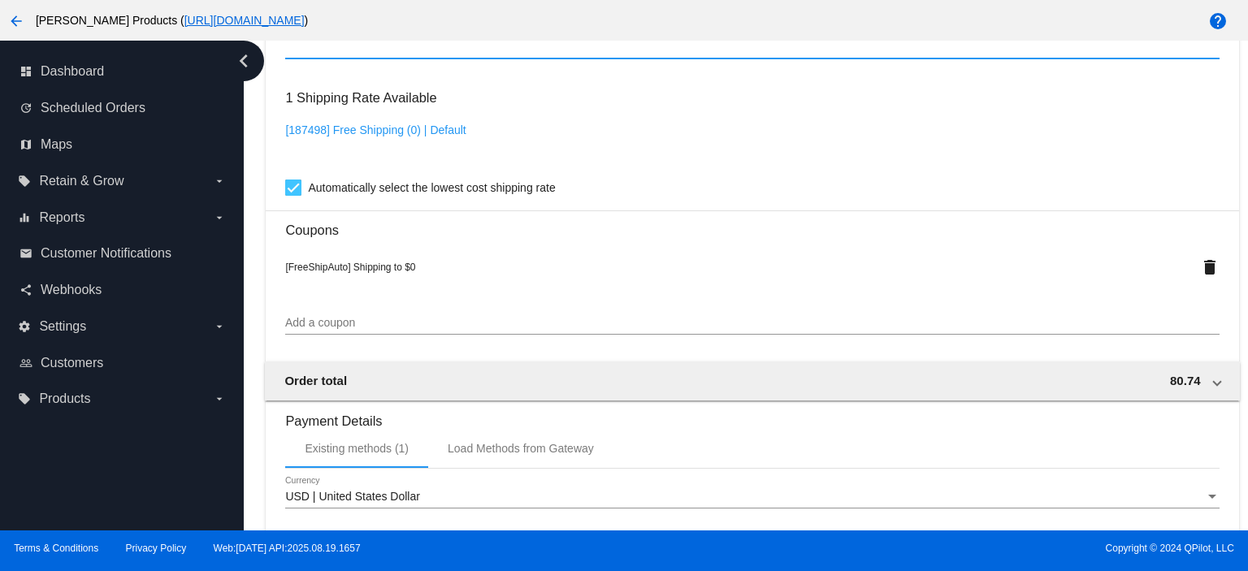
click at [302, 330] on input "Add a coupon" at bounding box center [752, 323] width 934 height 13
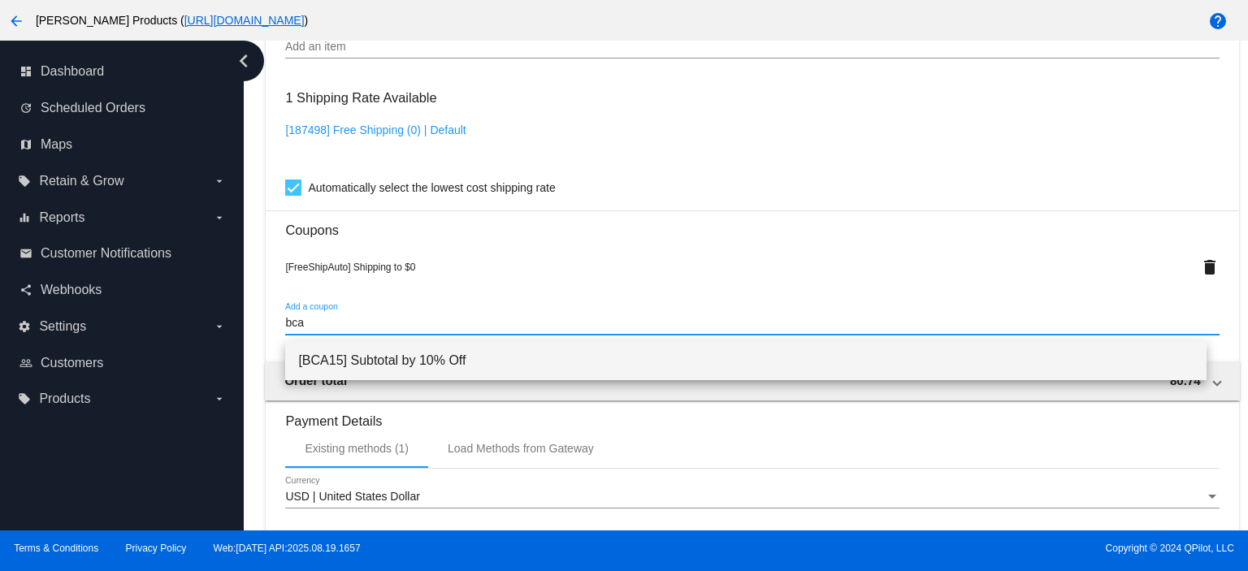
type input "bca"
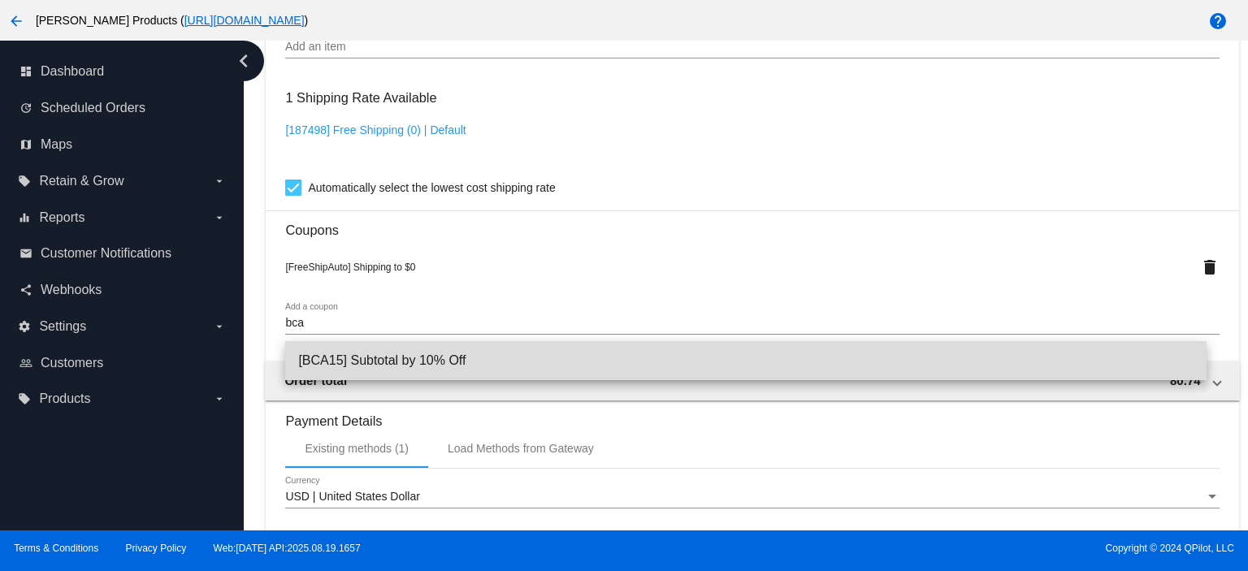
click at [335, 361] on span "[BCA15] Subtotal by 10% Off" at bounding box center [746, 360] width 896 height 39
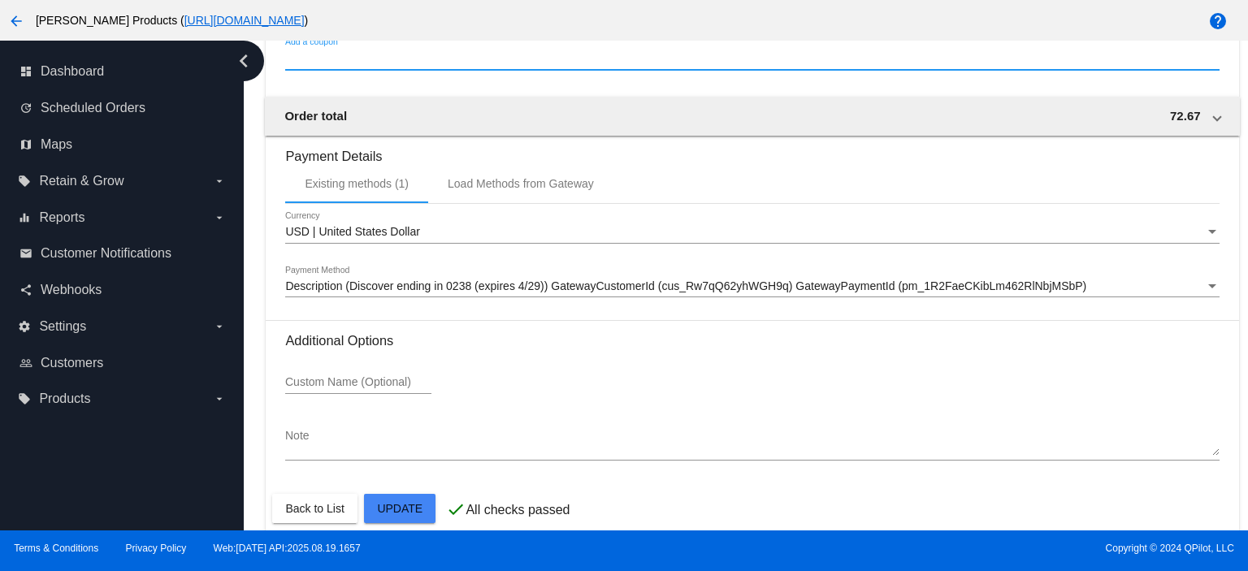
scroll to position [1624, 0]
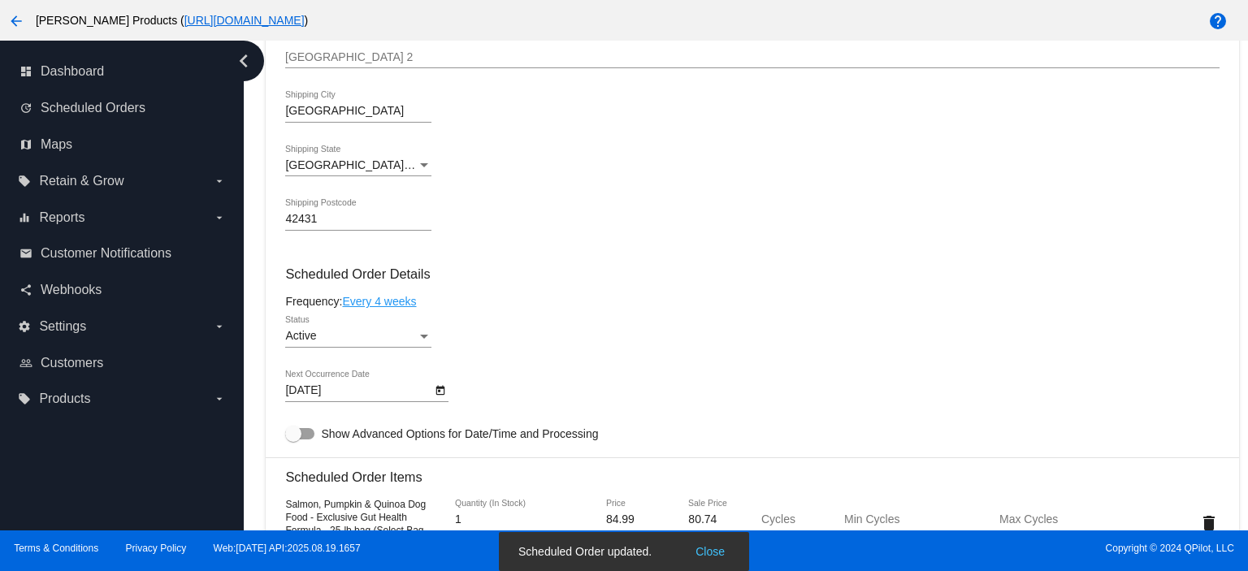
scroll to position [0, 0]
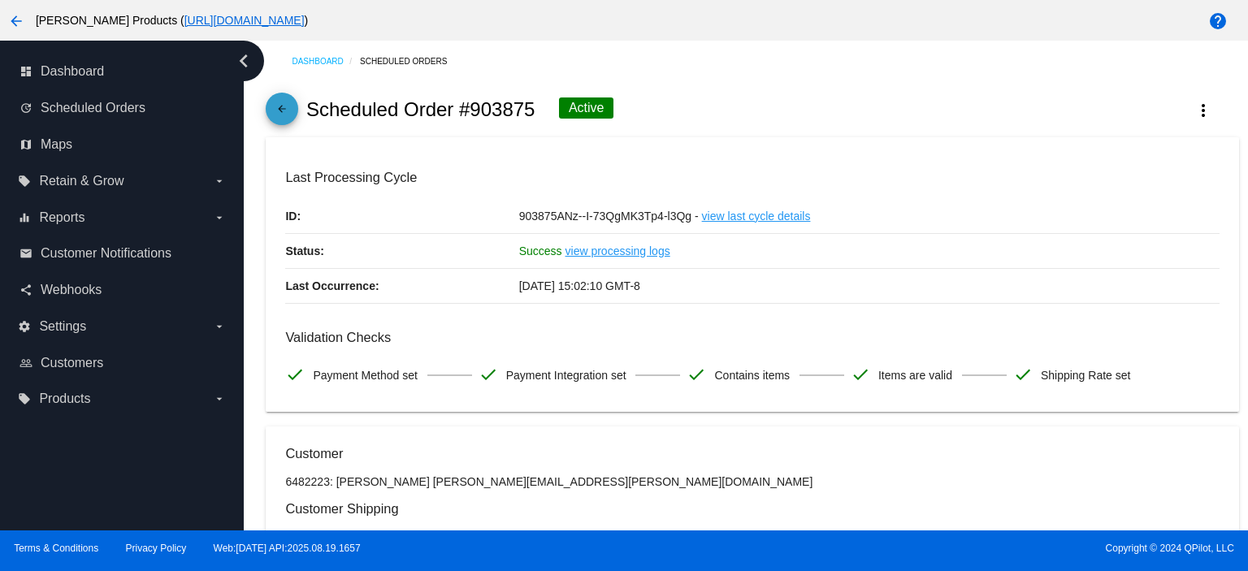
click at [287, 115] on mat-icon "arrow_back" at bounding box center [282, 113] width 20 height 20
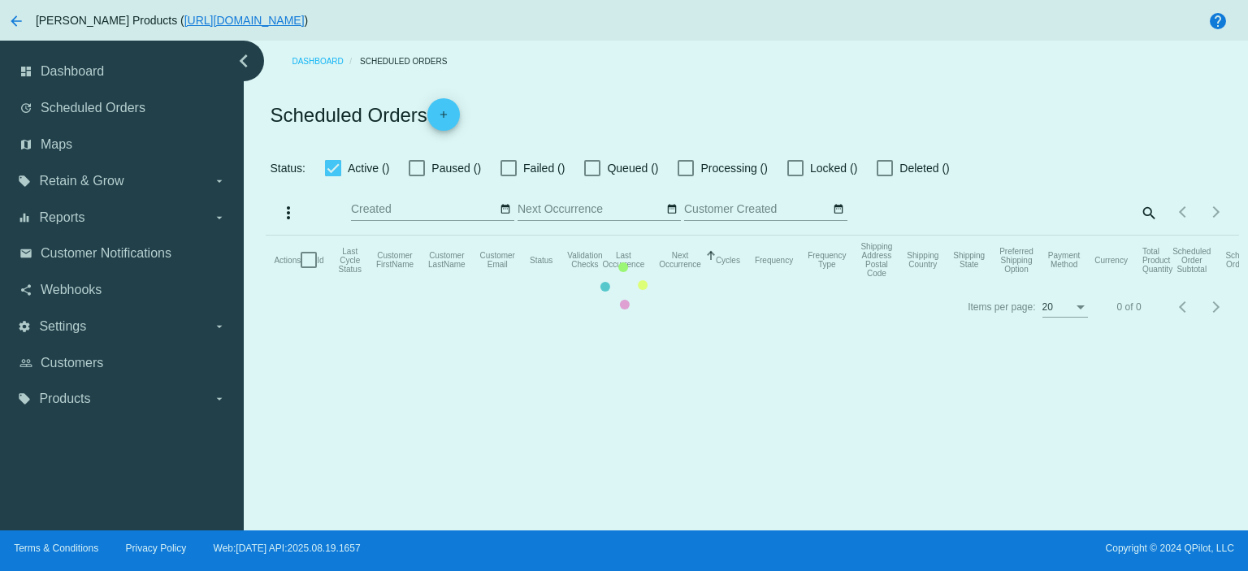
checkbox input "true"
